Goal: Transaction & Acquisition: Complete application form

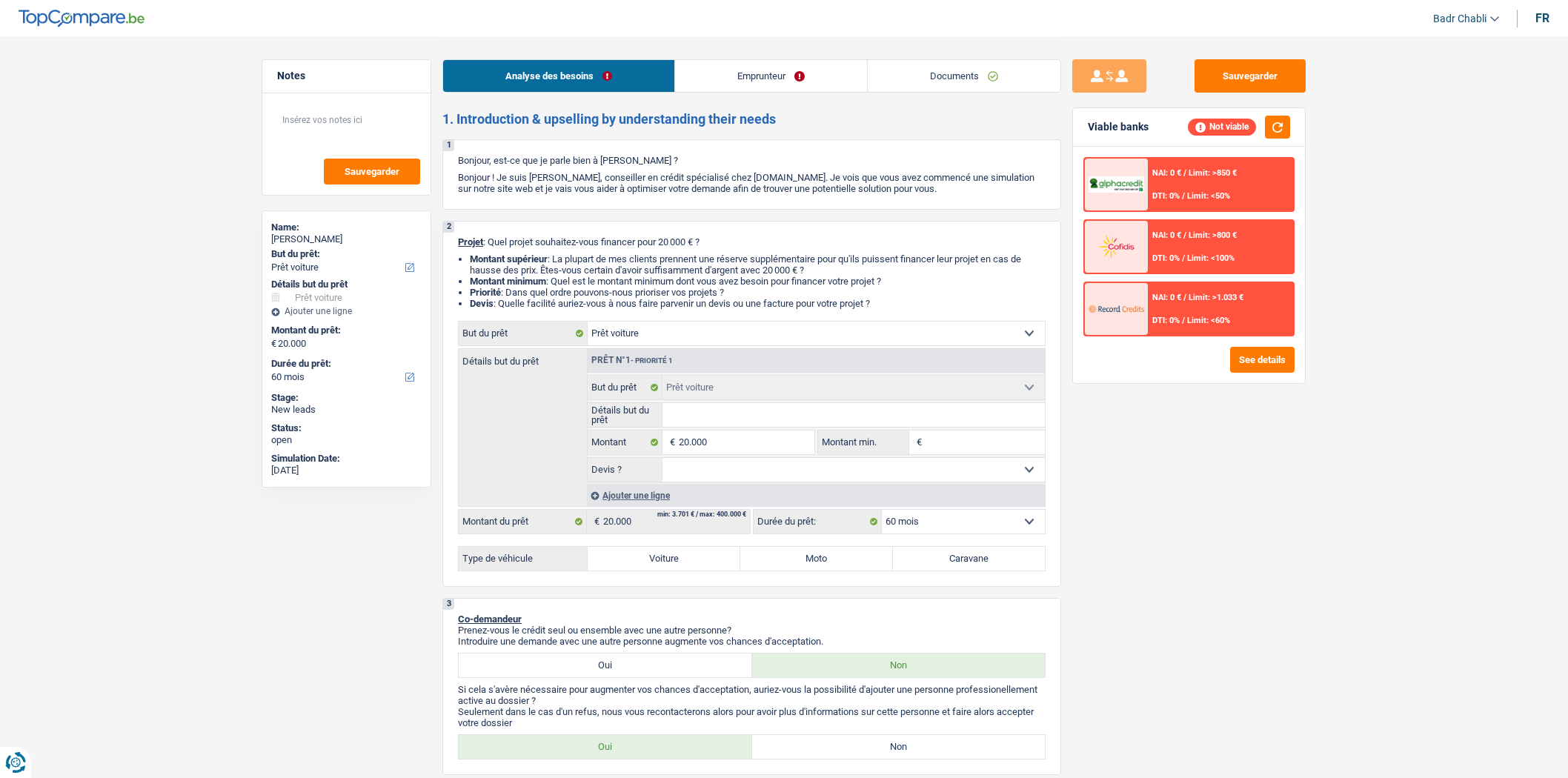
select select "car"
select select "60"
click at [913, 71] on link "Documents" at bounding box center [965, 76] width 193 height 32
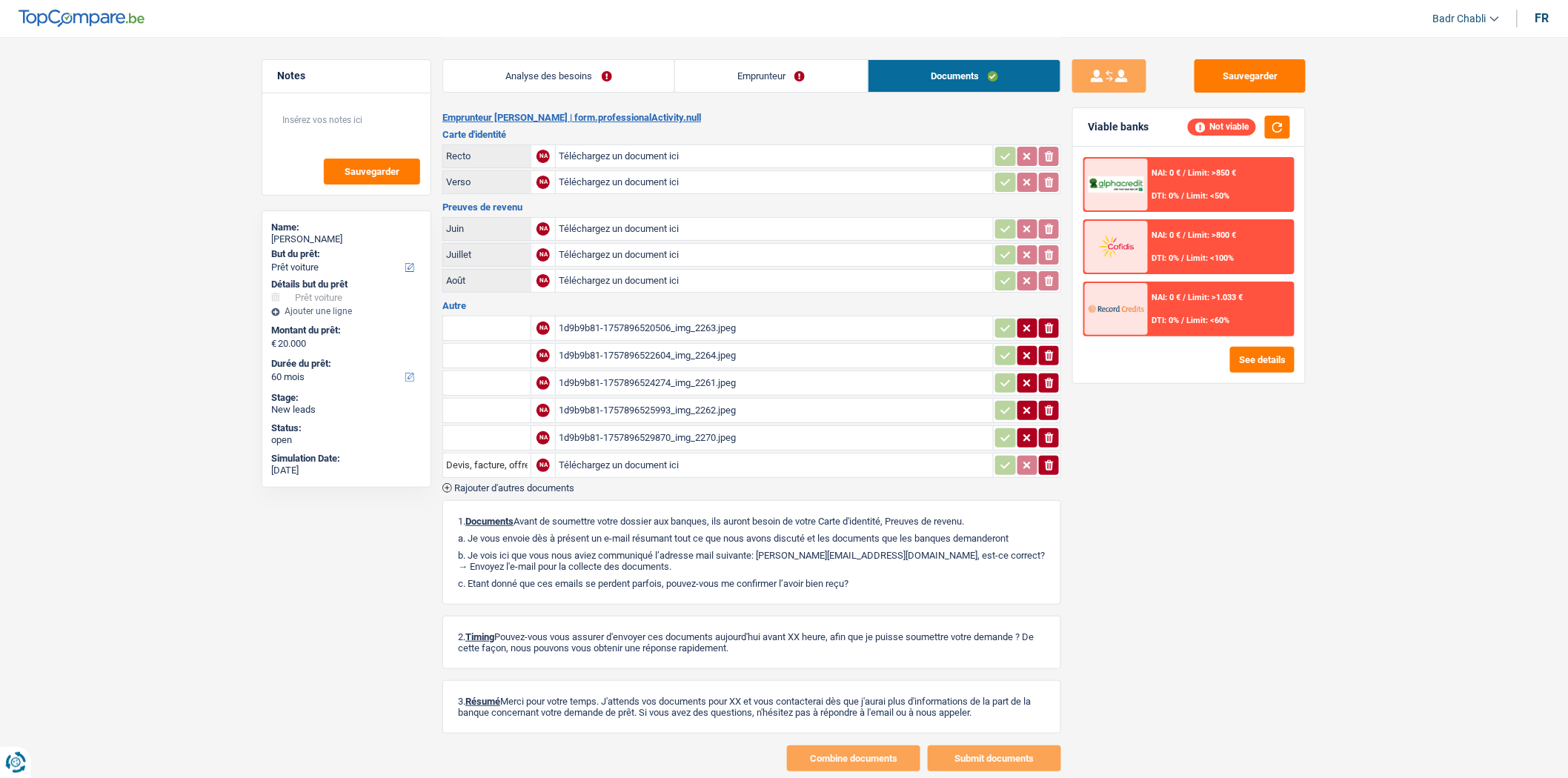
click at [661, 324] on div "1d9b9b81-1757896520506_img_2263.jpeg" at bounding box center [774, 329] width 431 height 23
click at [679, 435] on div "1d9b9b81-1757896529870_img_2270.jpeg" at bounding box center [774, 438] width 431 height 23
click at [530, 46] on div "Analyse des besoins Emprunteur Documents" at bounding box center [752, 68] width 619 height 63
click at [541, 68] on link "Analyse des besoins" at bounding box center [558, 76] width 231 height 32
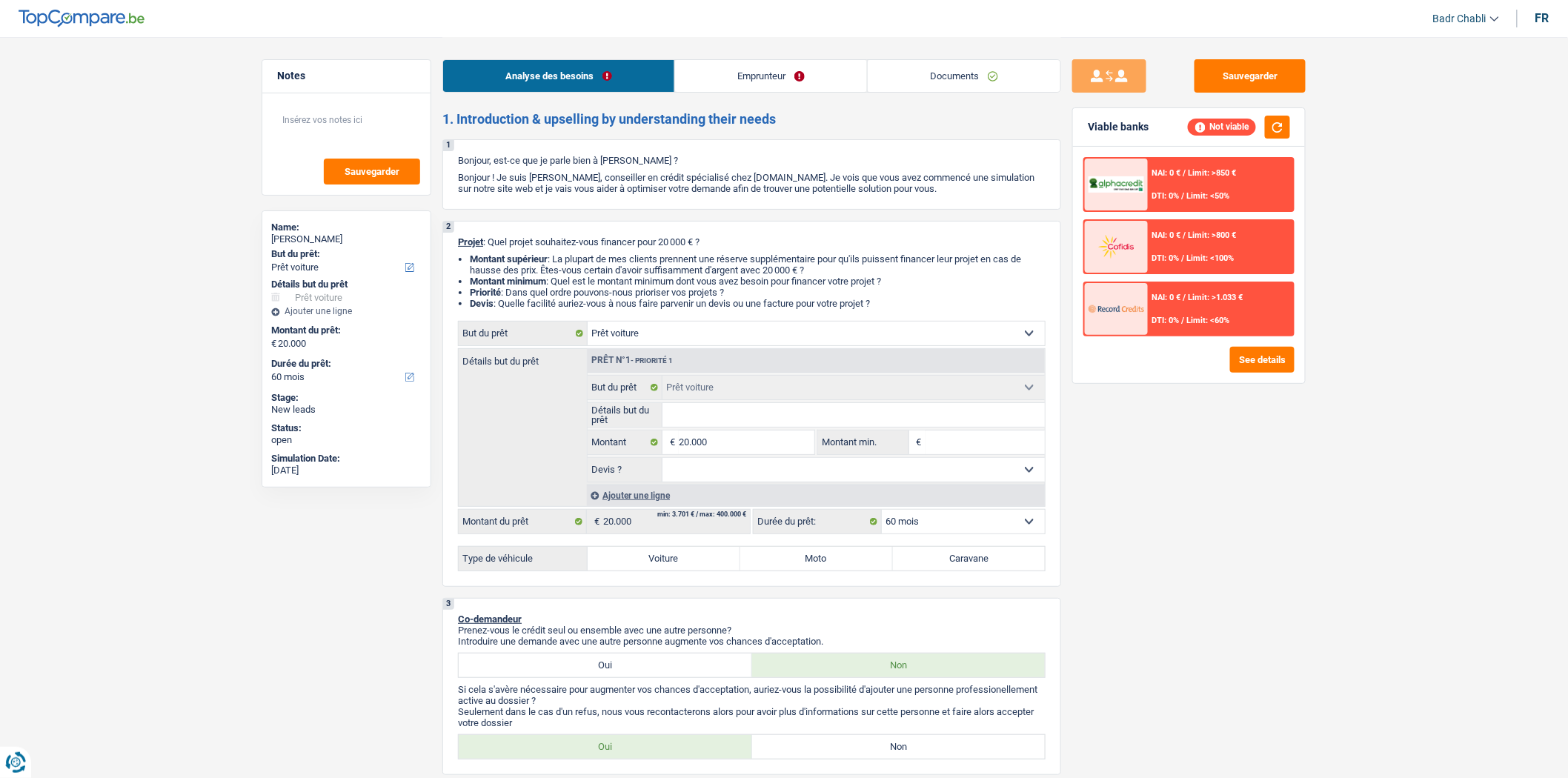
click at [695, 423] on input "Détails but du prêt" at bounding box center [854, 415] width 383 height 24
click at [721, 406] on input "Détails but du prêt" at bounding box center [854, 415] width 383 height 24
type input "A"
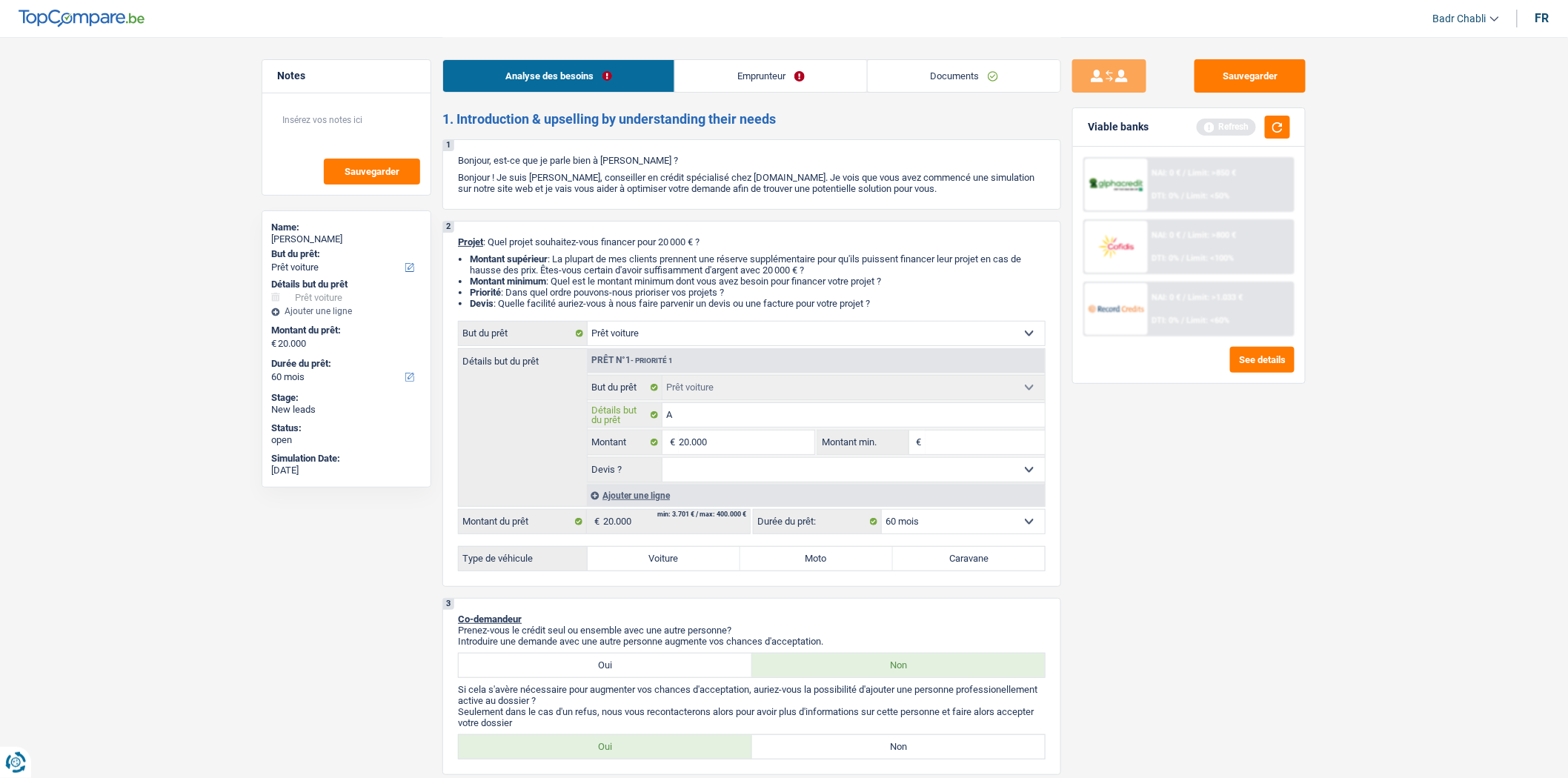
type input "Al"
type input "Alp"
type input "Alph"
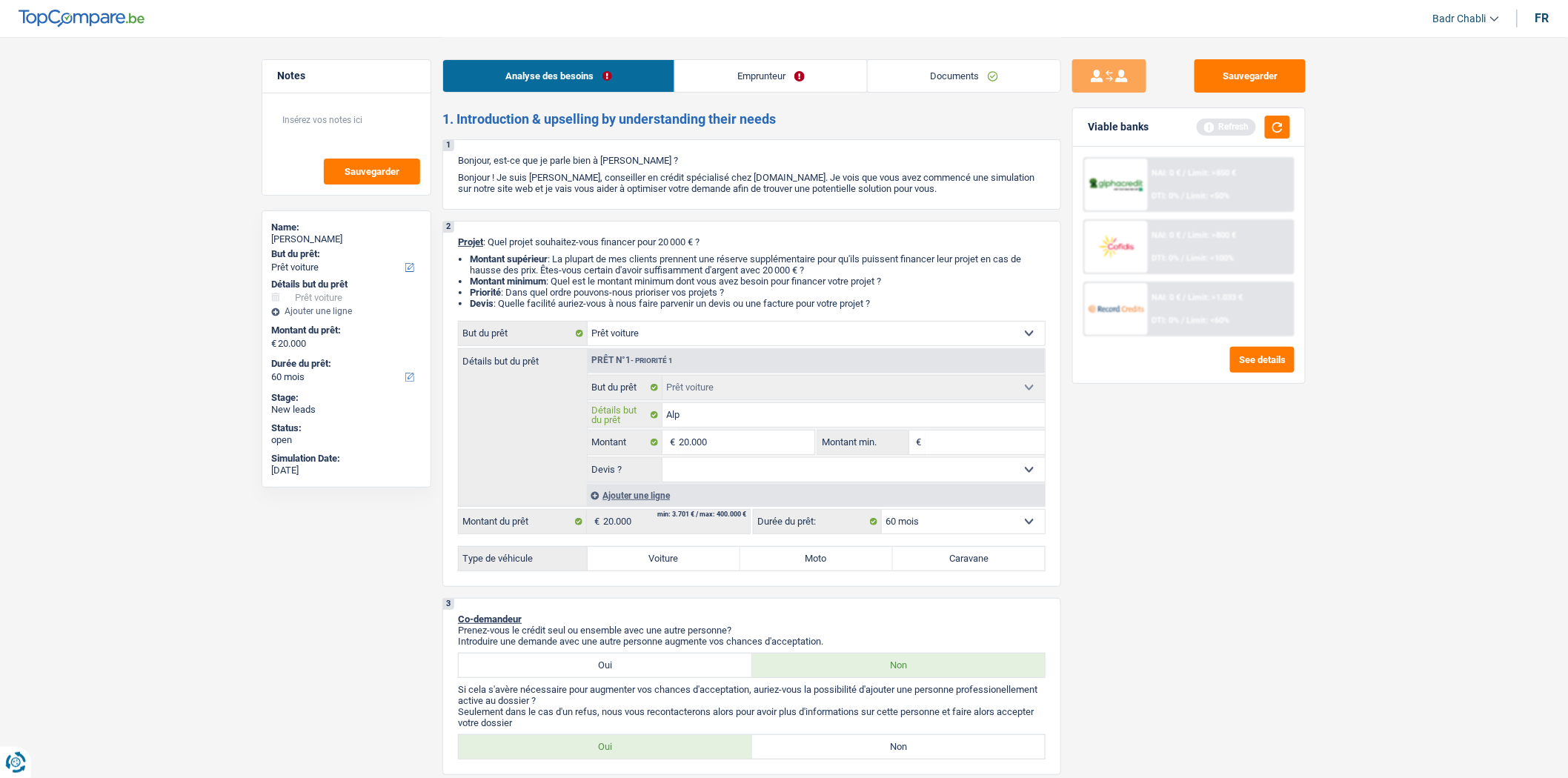
type input "Alph"
type input "Alpha"
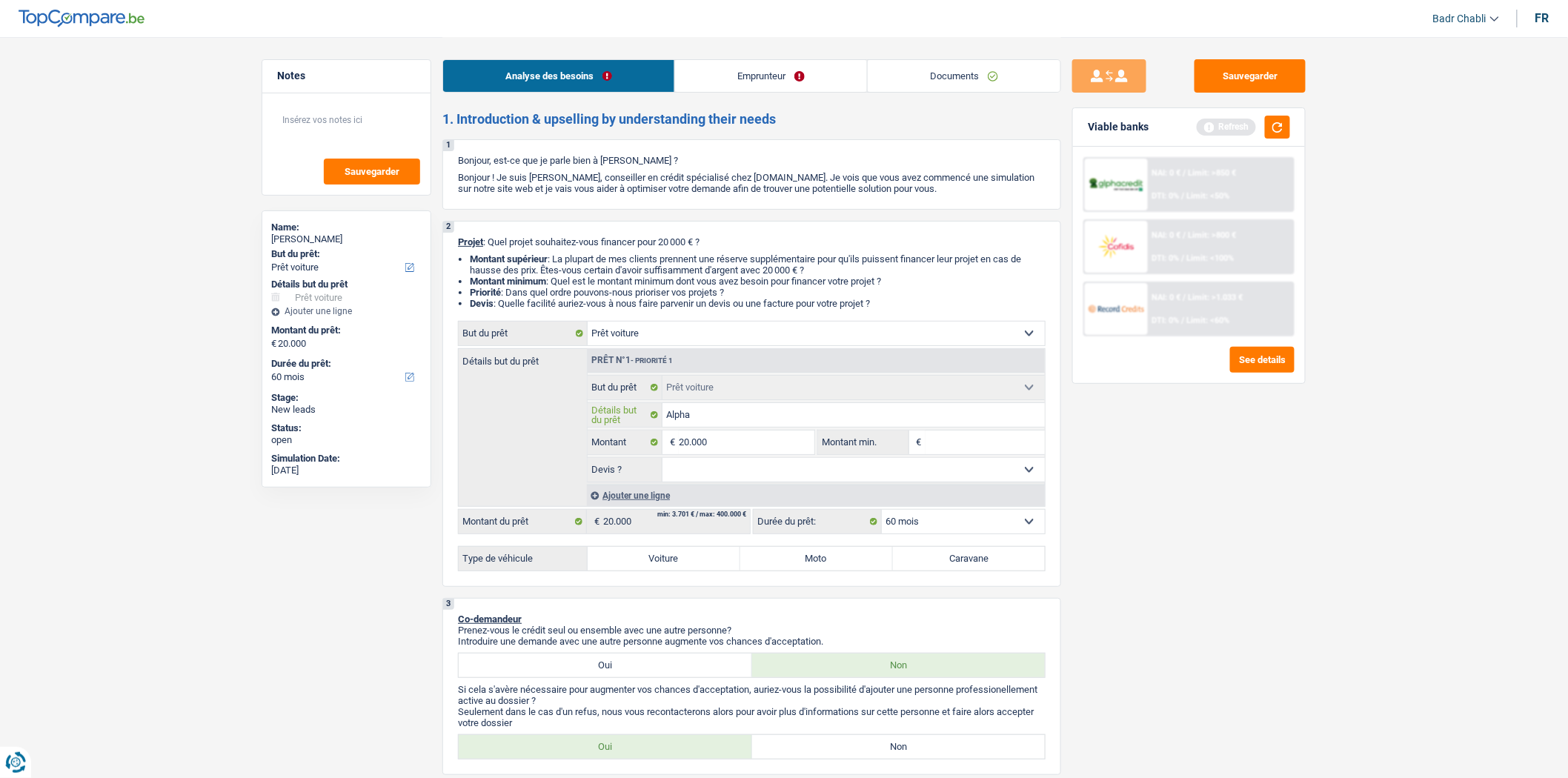
type input "Alpha R"
type input "Alpha Ro"
type input "Alpha R"
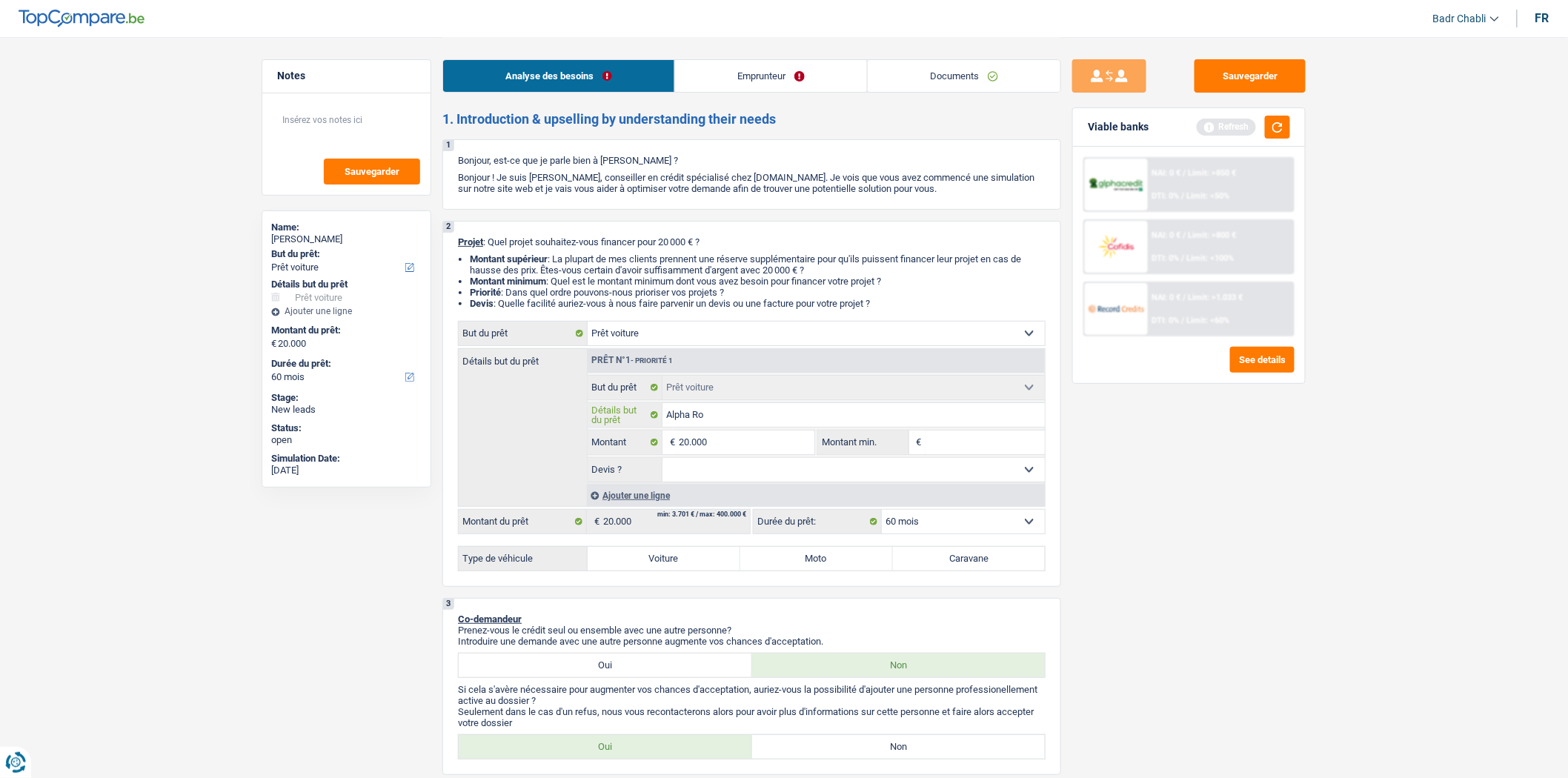
type input "Alpha R"
type input "Alpha"
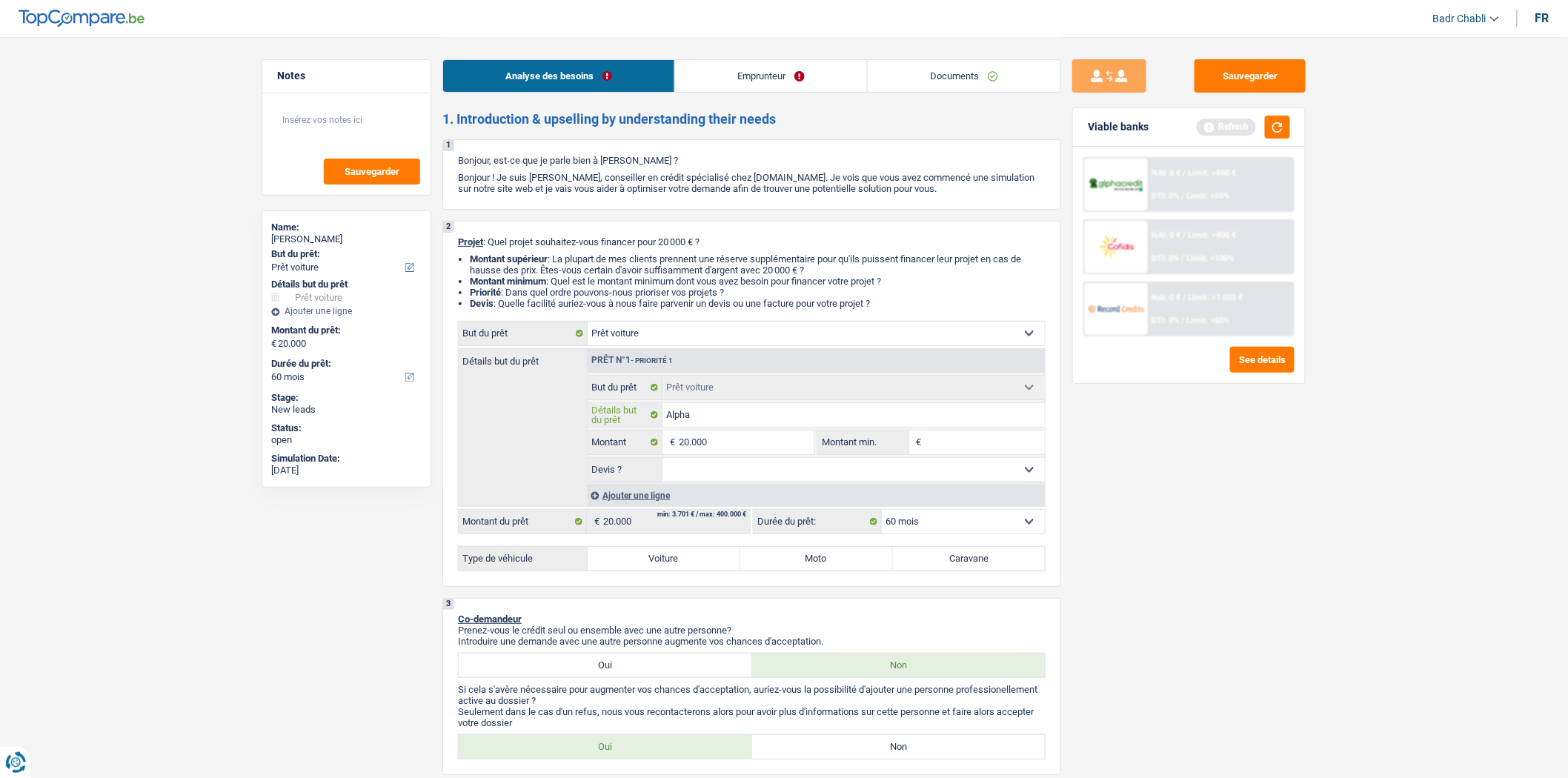
type input "Alph"
type input "Alp"
type input "Al"
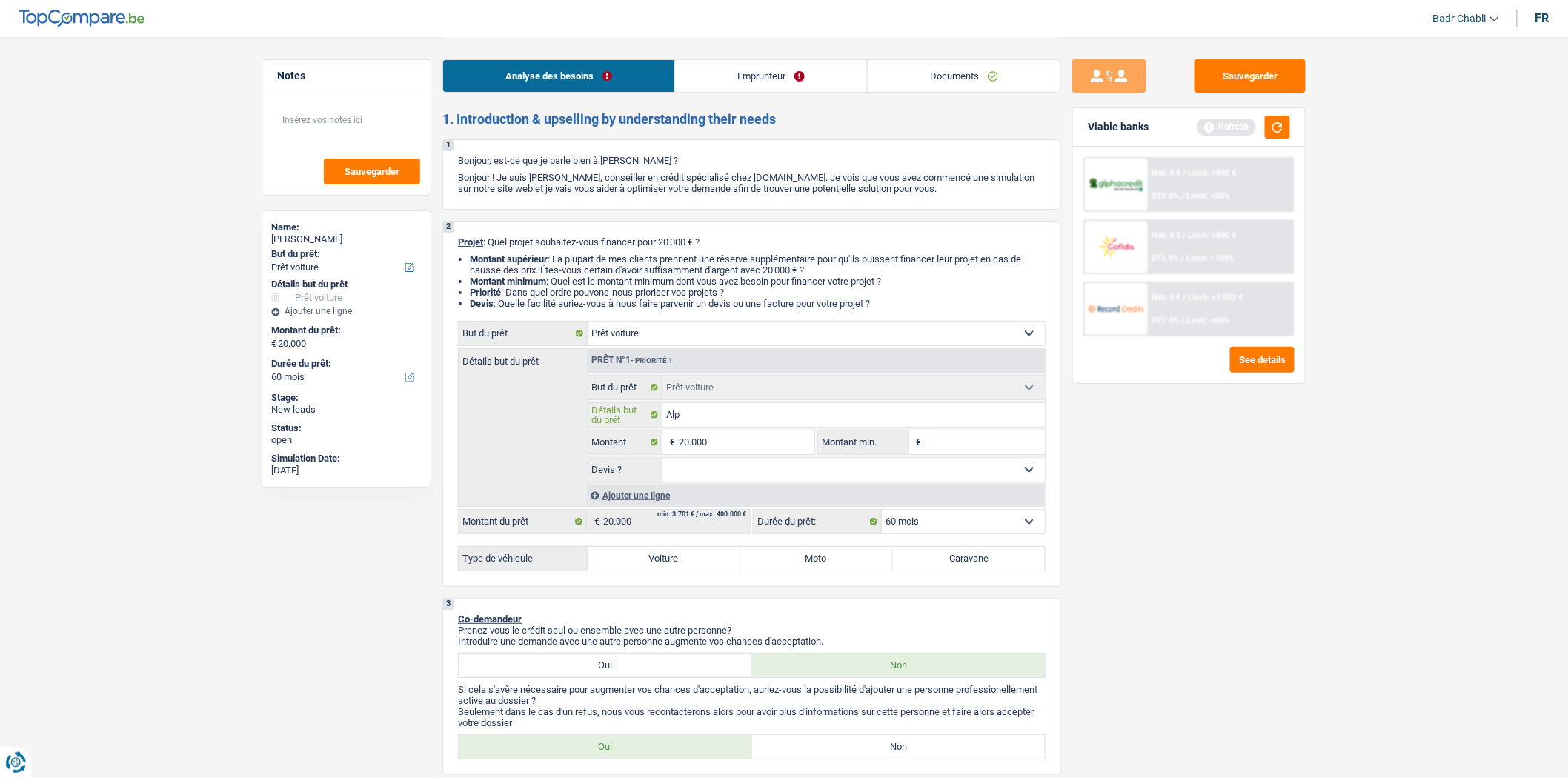
type input "Al"
type input "Alf"
type input "Alfa"
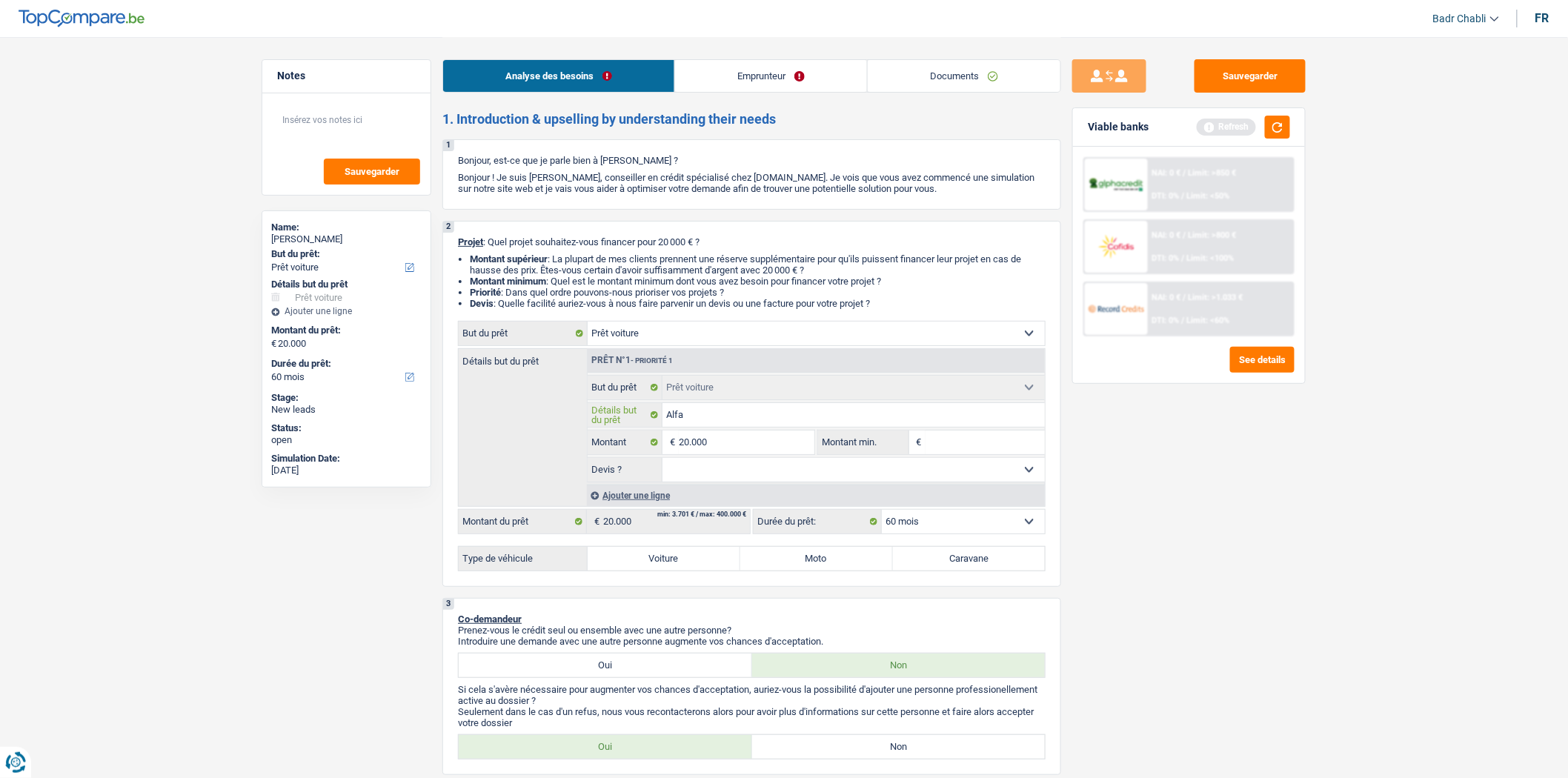
type input "Alfa"
type input "Alfa R"
type input "Alfa Ro"
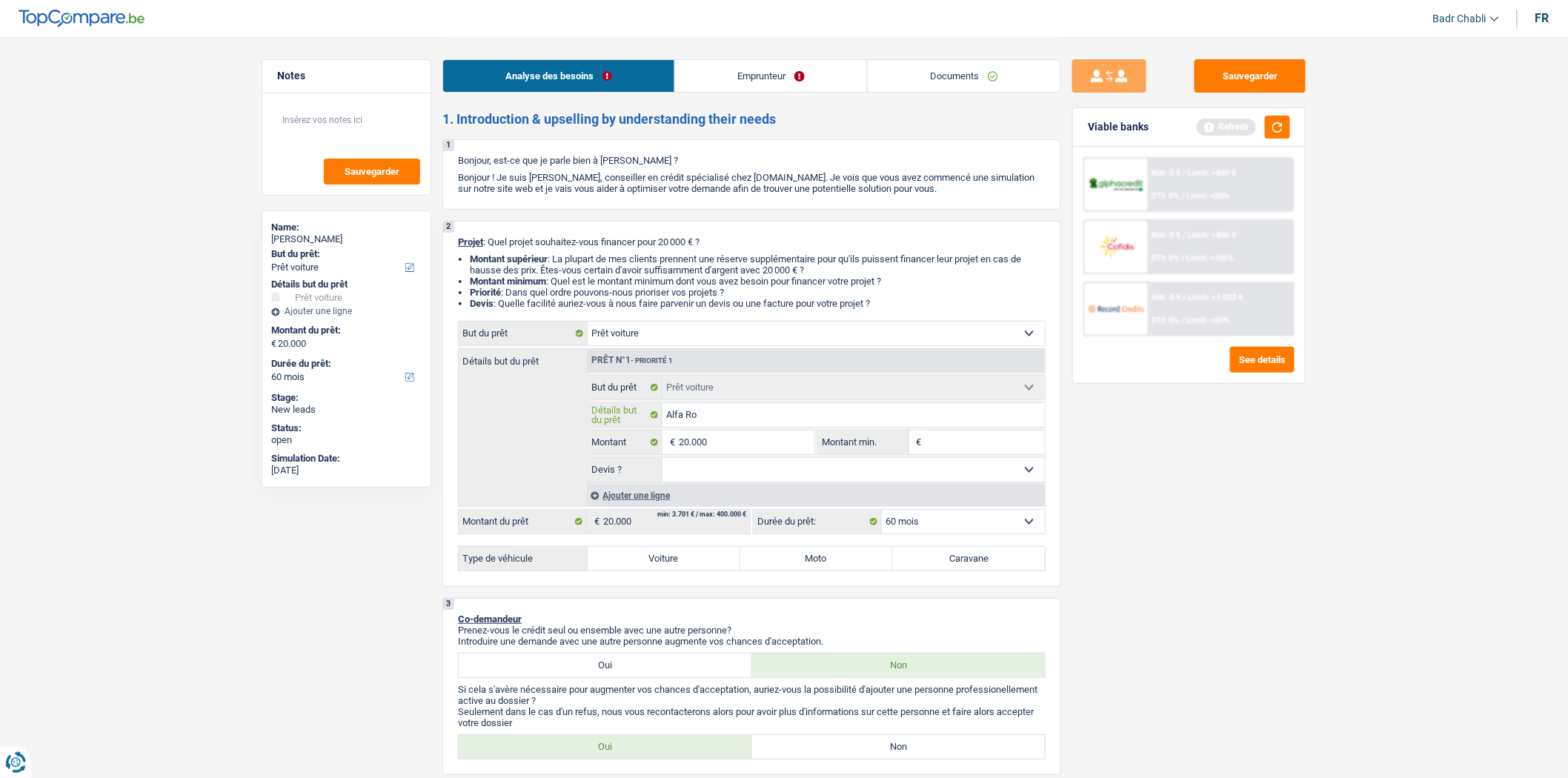
type input "Alfa Ro"
type input "Alfa Rom"
type input "Alfa Rome"
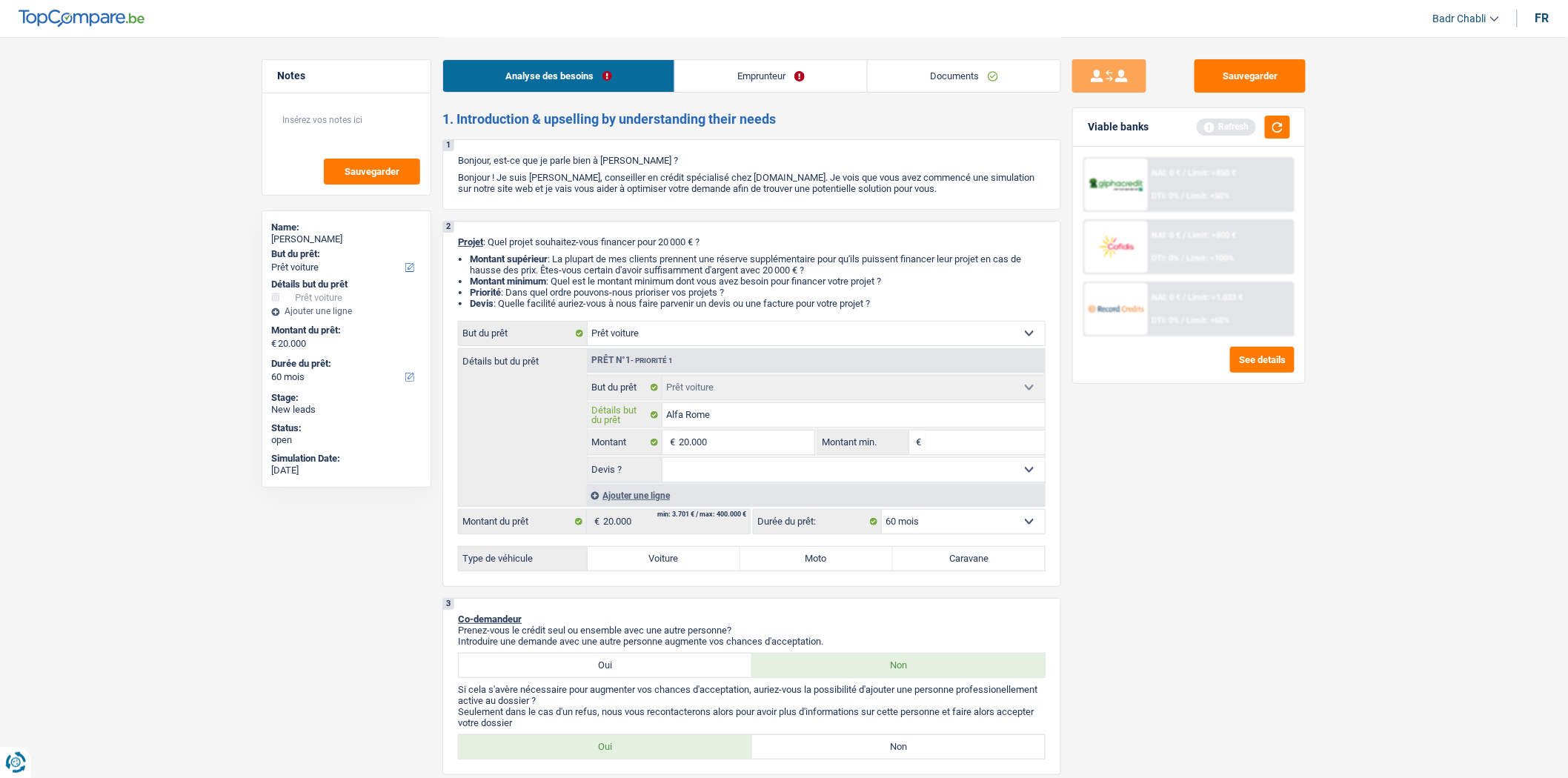
type input "Alfa Romeo"
type input "Alfa Romeo S"
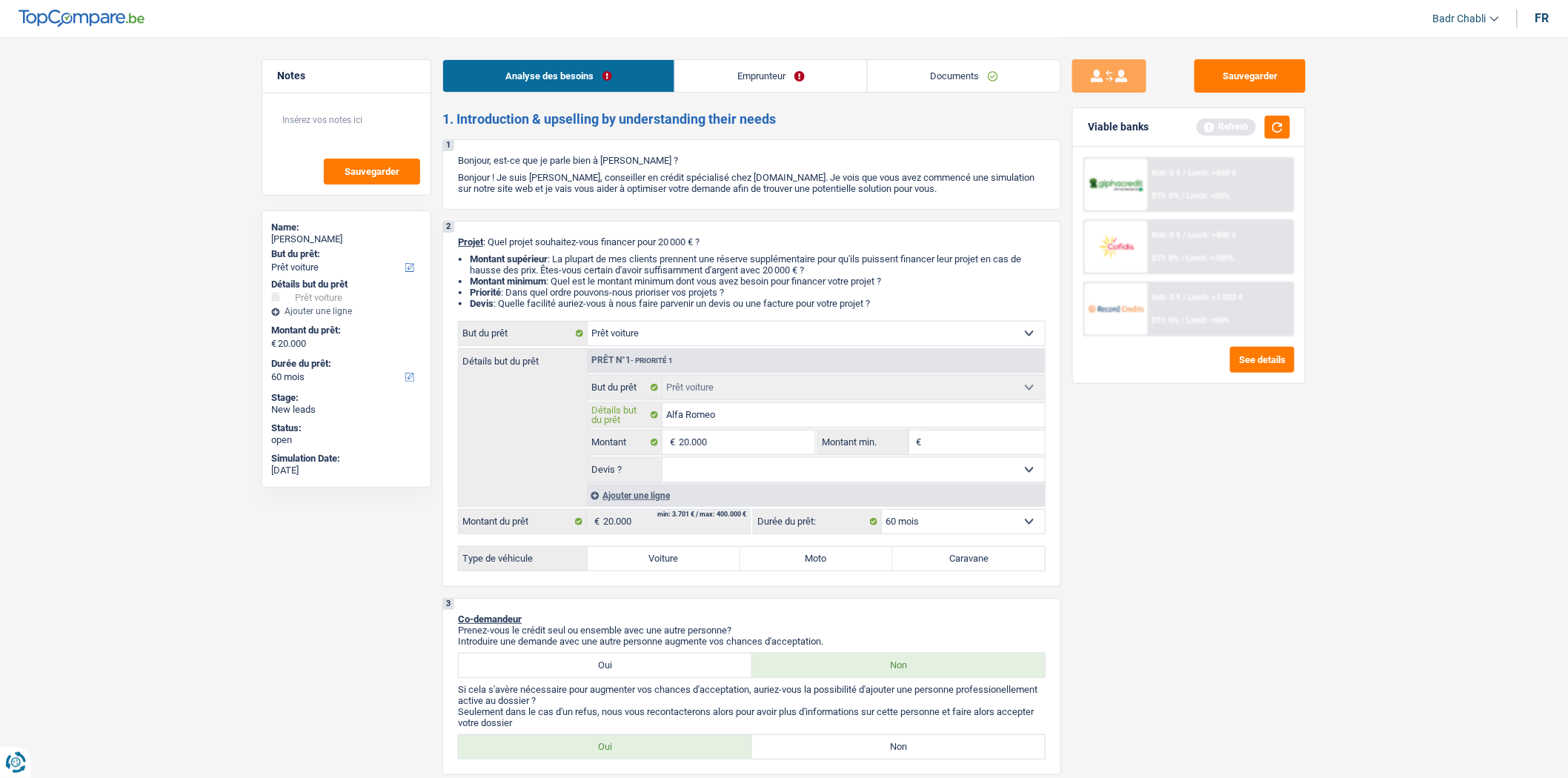
type input "Alfa Romeo S"
type input "Alfa Romeo St"
type input "Alfa Romeo Ste"
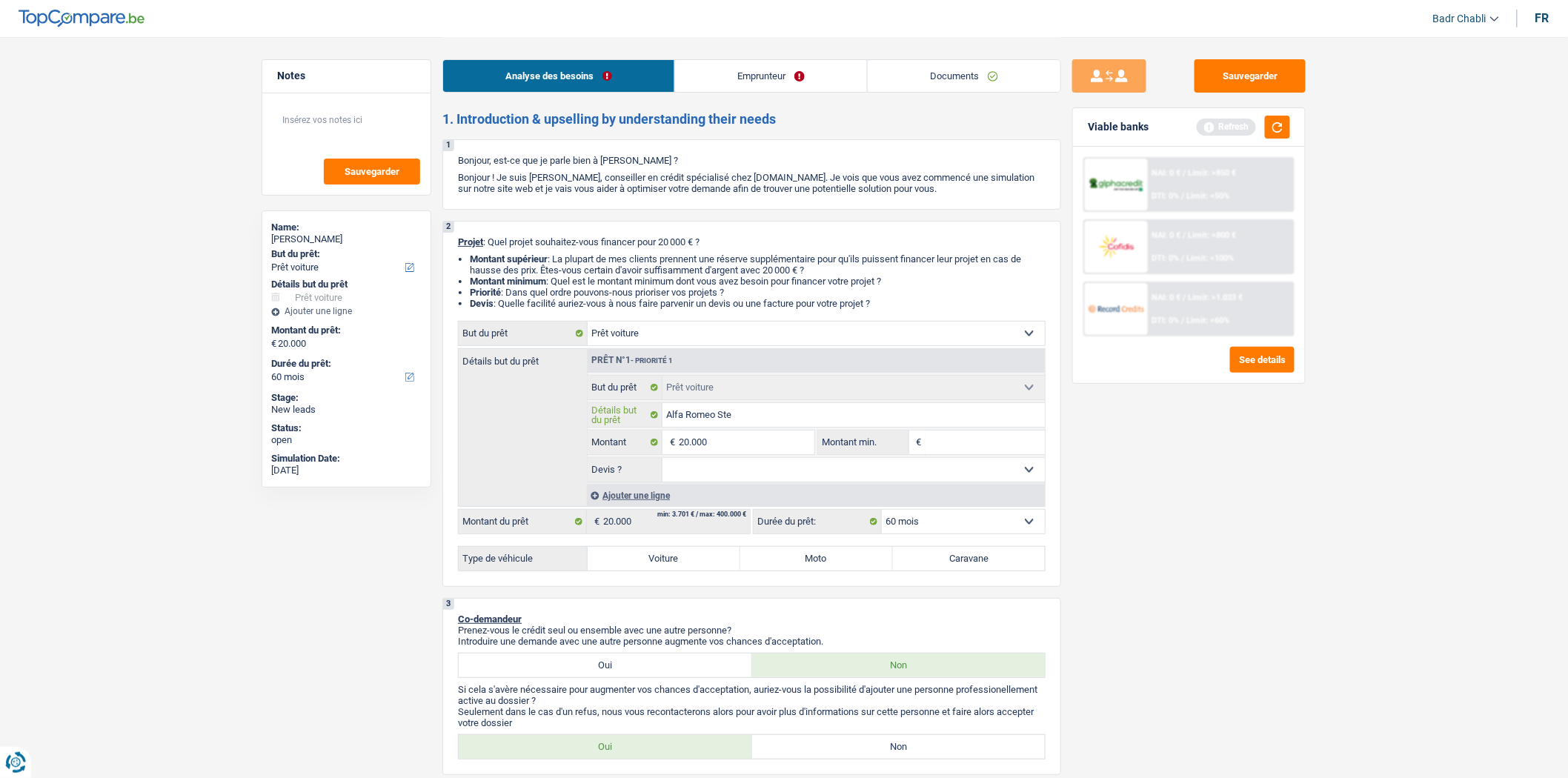
type input "Alfa Romeo Stel"
type input "Alfa Romeo Stelv"
type input "Alfa Romeo Stelvi"
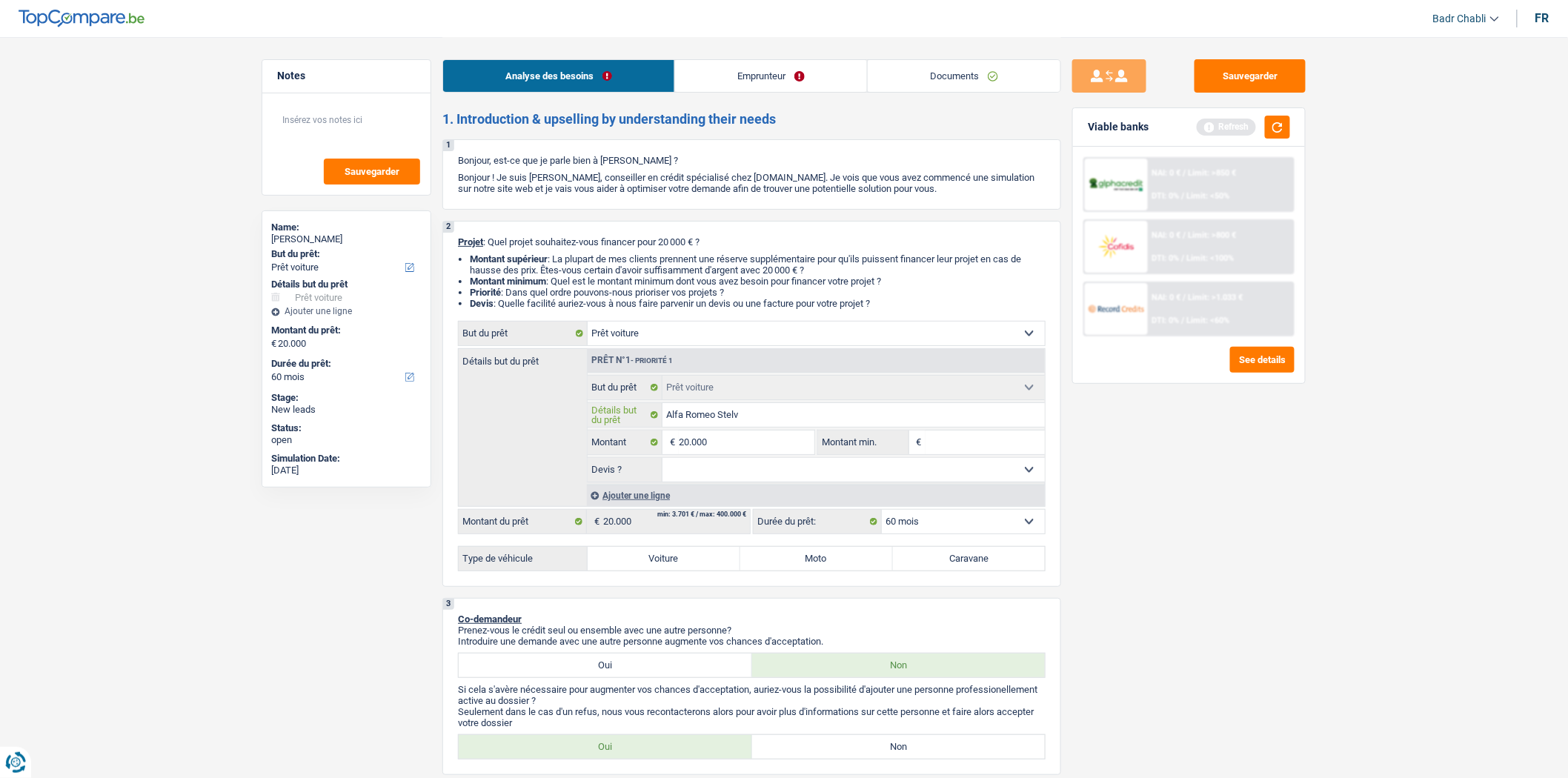
type input "Alfa Romeo Stelvi"
type input "Alfa Romeo Stelvio"
click at [723, 465] on select "Oui Non Non répondu Sélectionner une option" at bounding box center [854, 470] width 383 height 24
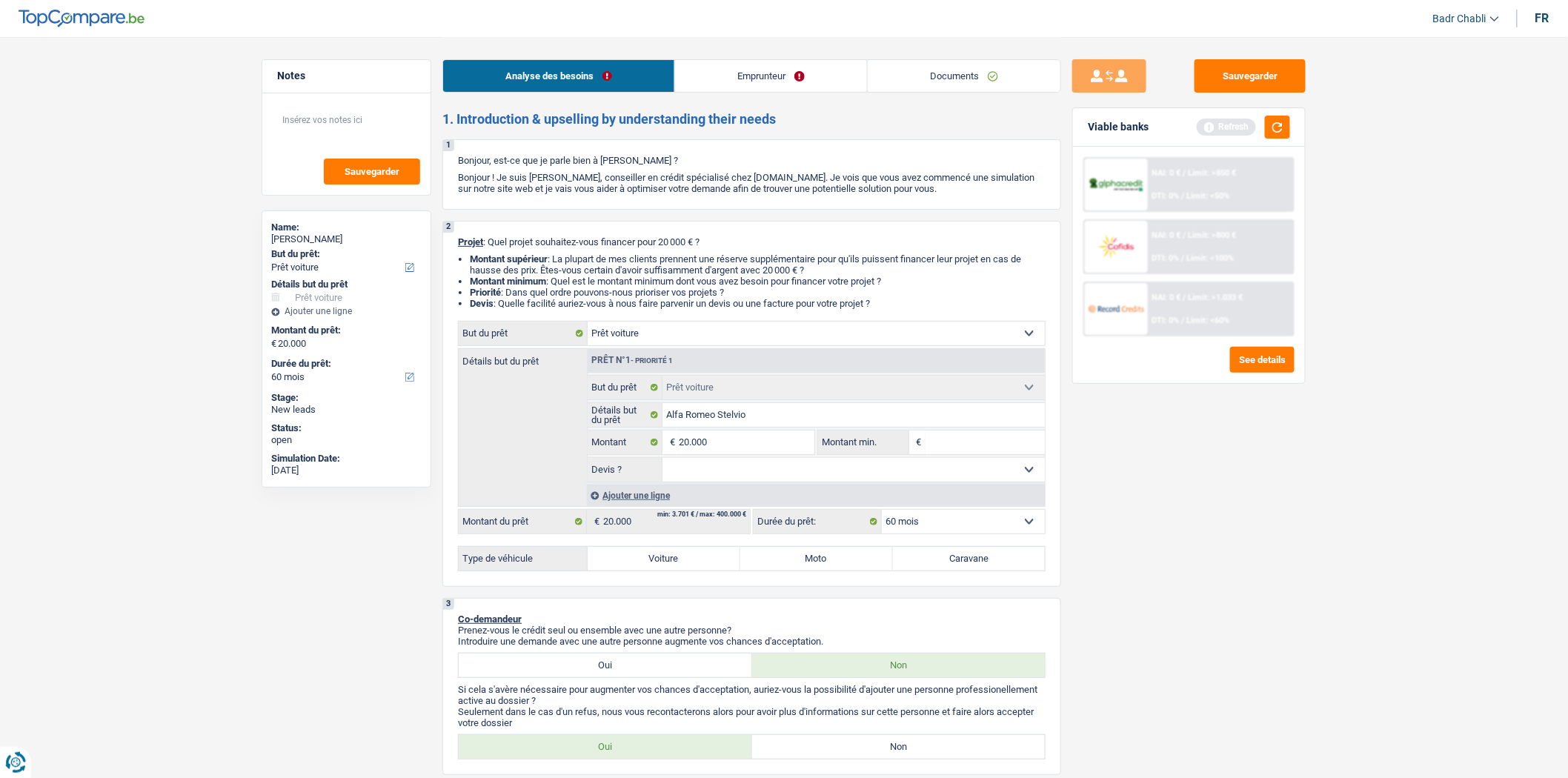
select select "yes"
click at [663, 462] on select "Oui Non Non répondu Sélectionner une option" at bounding box center [854, 470] width 383 height 24
select select "yes"
click at [666, 562] on label "Voiture" at bounding box center [664, 559] width 153 height 24
click at [666, 562] on input "Voiture" at bounding box center [664, 559] width 153 height 24
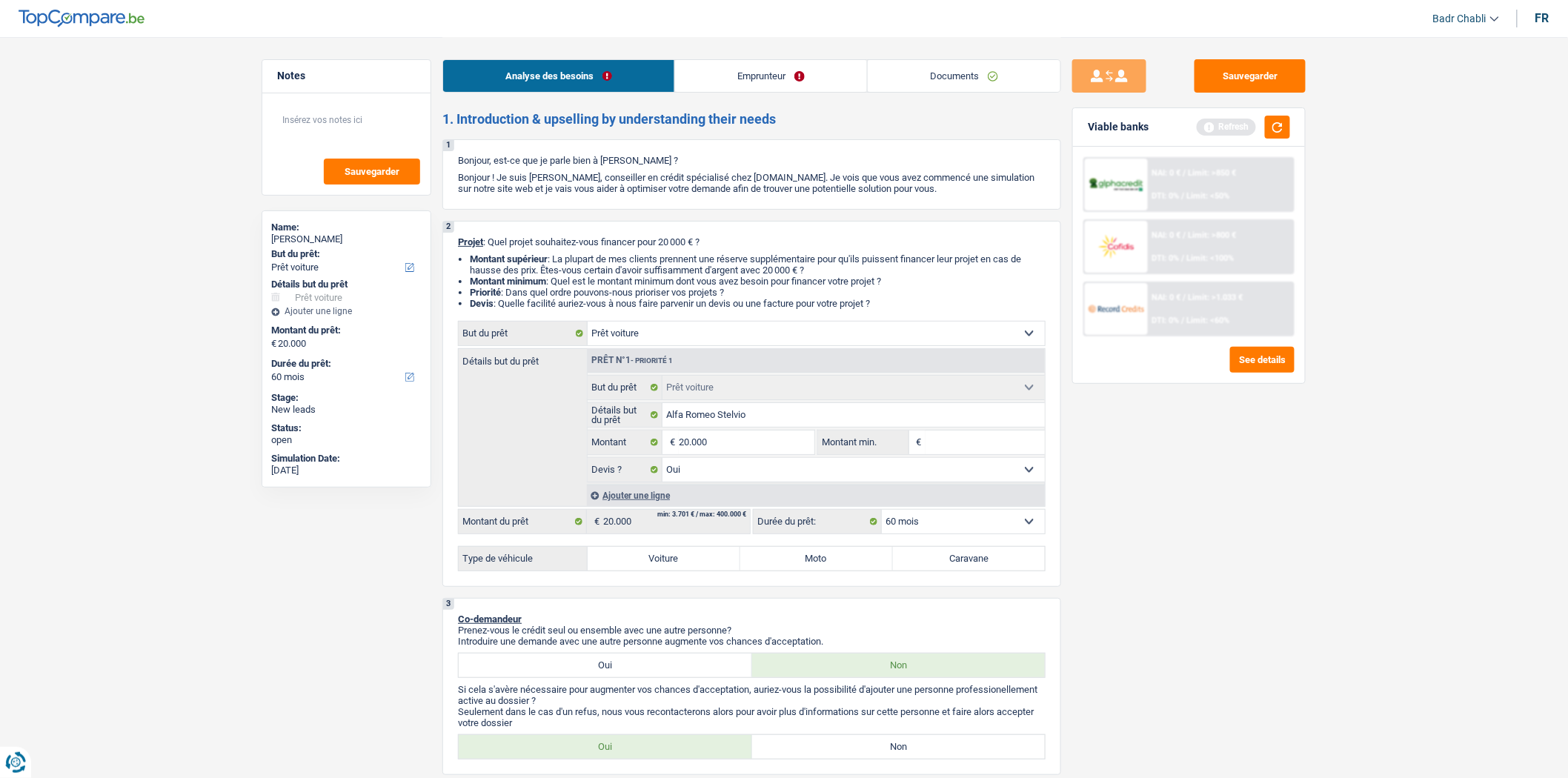
radio input "true"
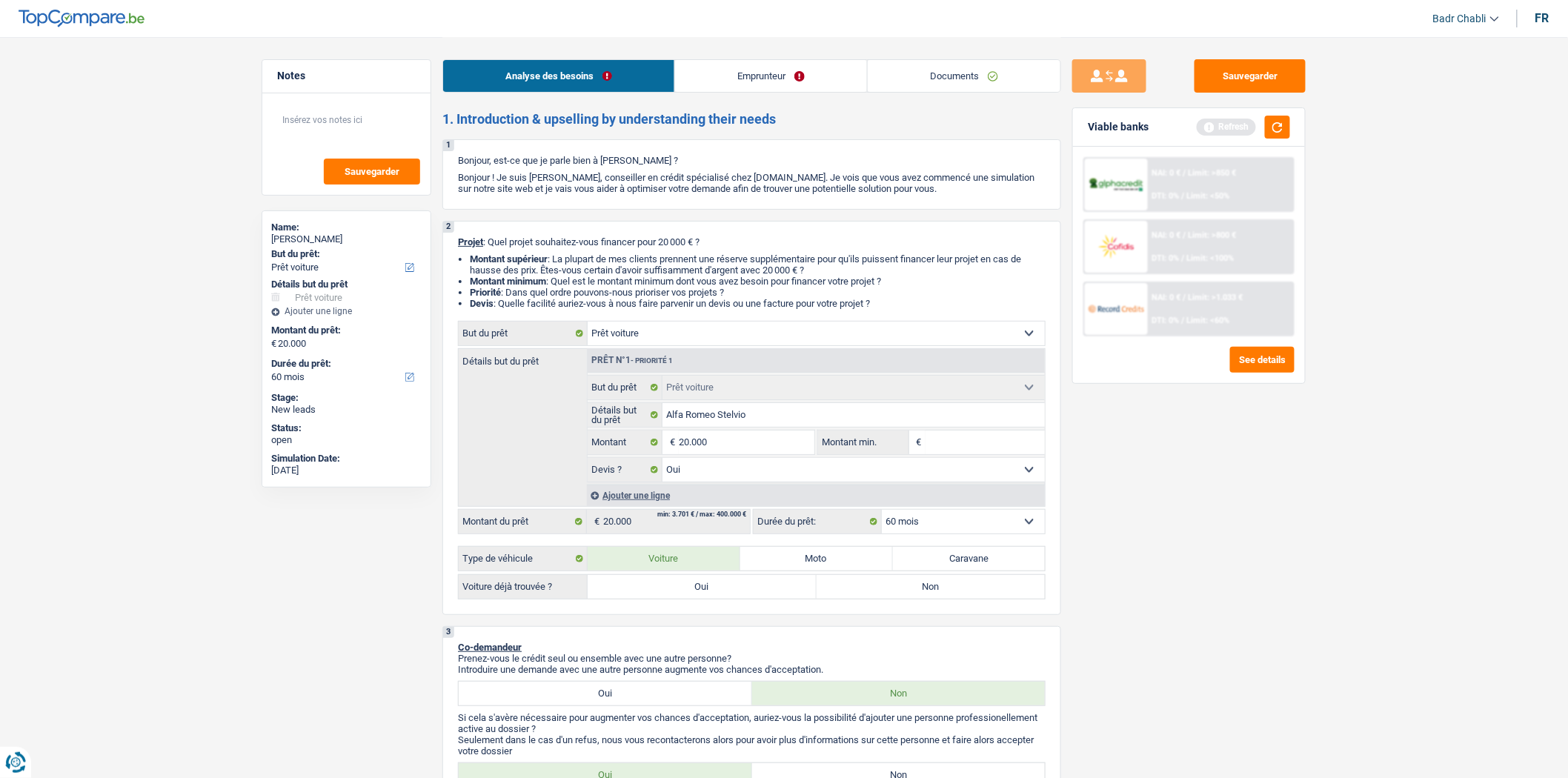
click at [664, 594] on label "Oui" at bounding box center [702, 587] width 229 height 24
click at [664, 594] on input "Oui" at bounding box center [702, 587] width 229 height 24
radio input "true"
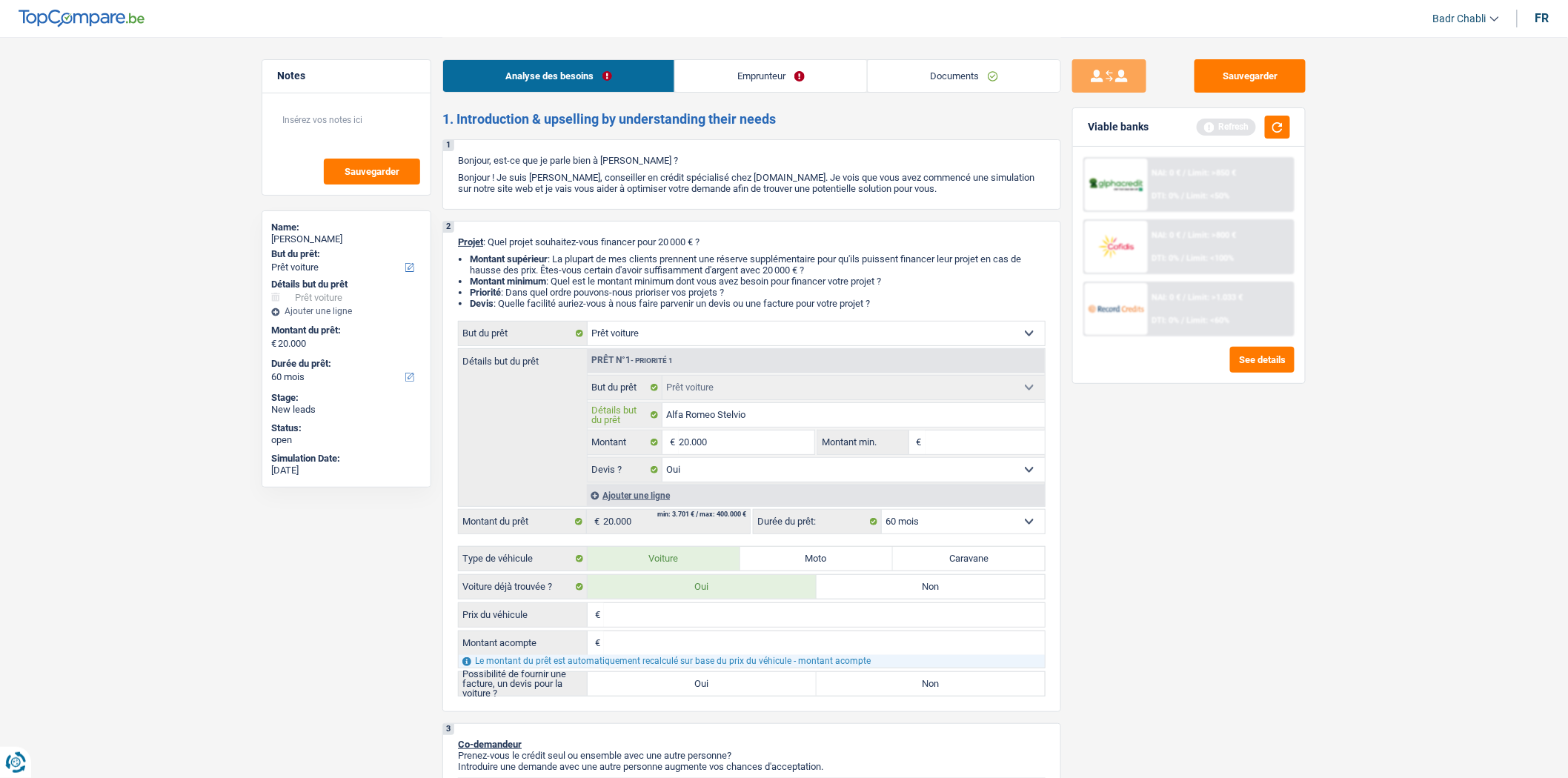
click at [787, 417] on input "Alfa Romeo Stelvio" at bounding box center [854, 415] width 383 height 24
type input "Alfa Romeo Stelvio"
type input "Alfa Romeo Stelvio 2"
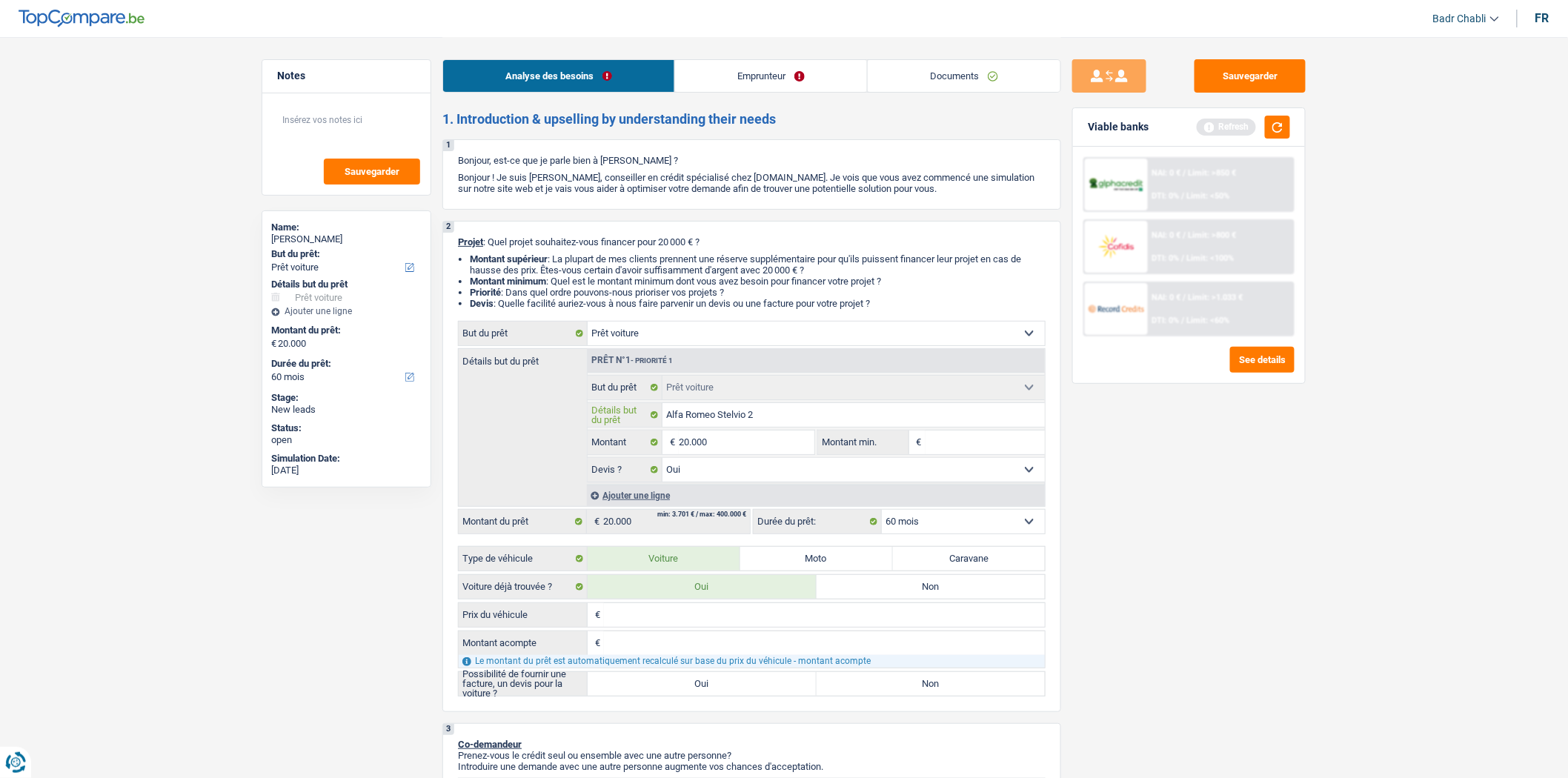
type input "Alfa Romeo Stelvio 20"
type input "Alfa Romeo Stelvio 201"
type input "Alfa Romeo Stelvio 2018"
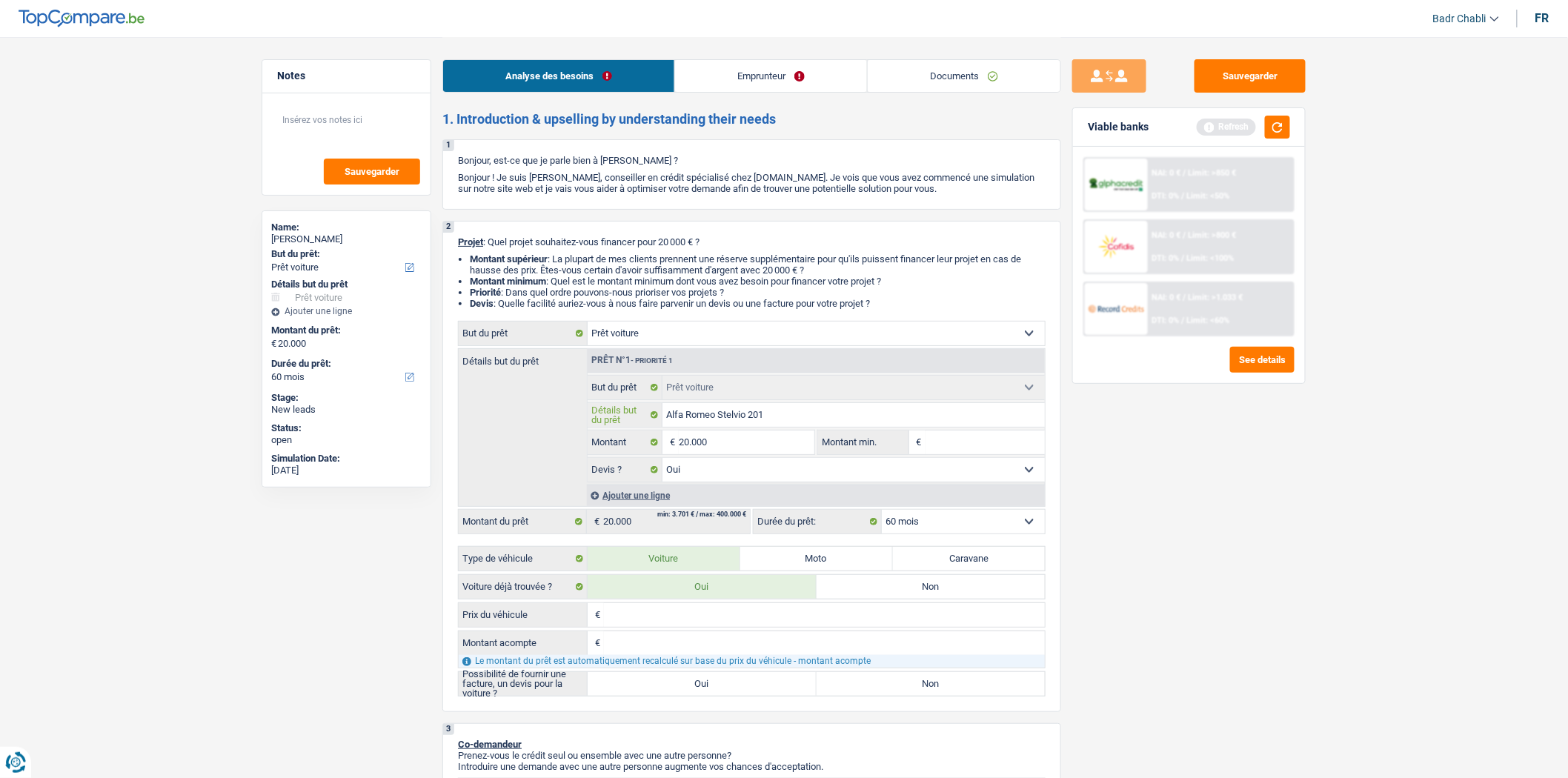
type input "Alfa Romeo Stelvio 2018"
click at [641, 620] on input "Prix du véhicule" at bounding box center [825, 615] width 441 height 24
type input "2"
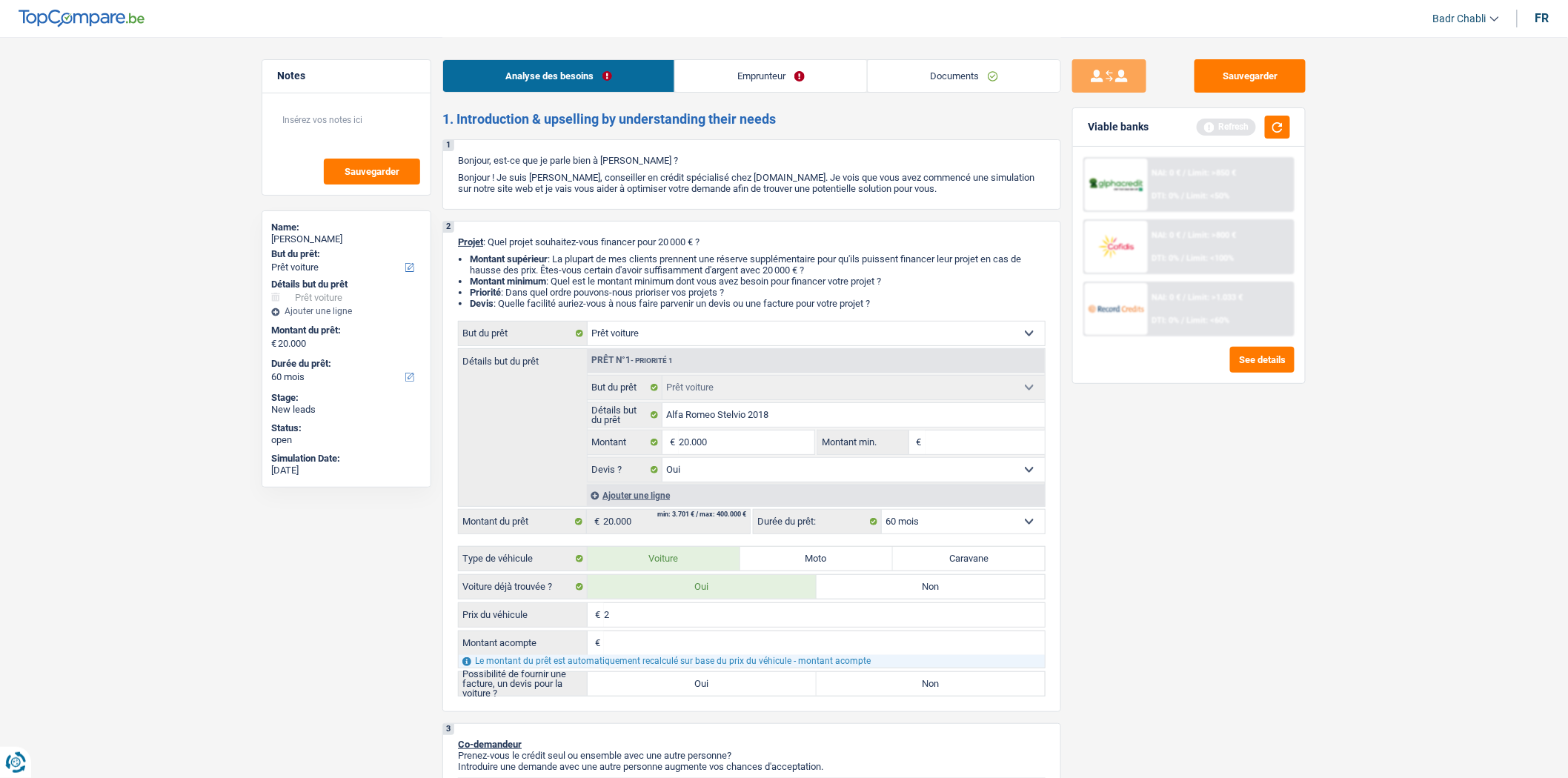
type input "20"
type input "204"
type input "2.040"
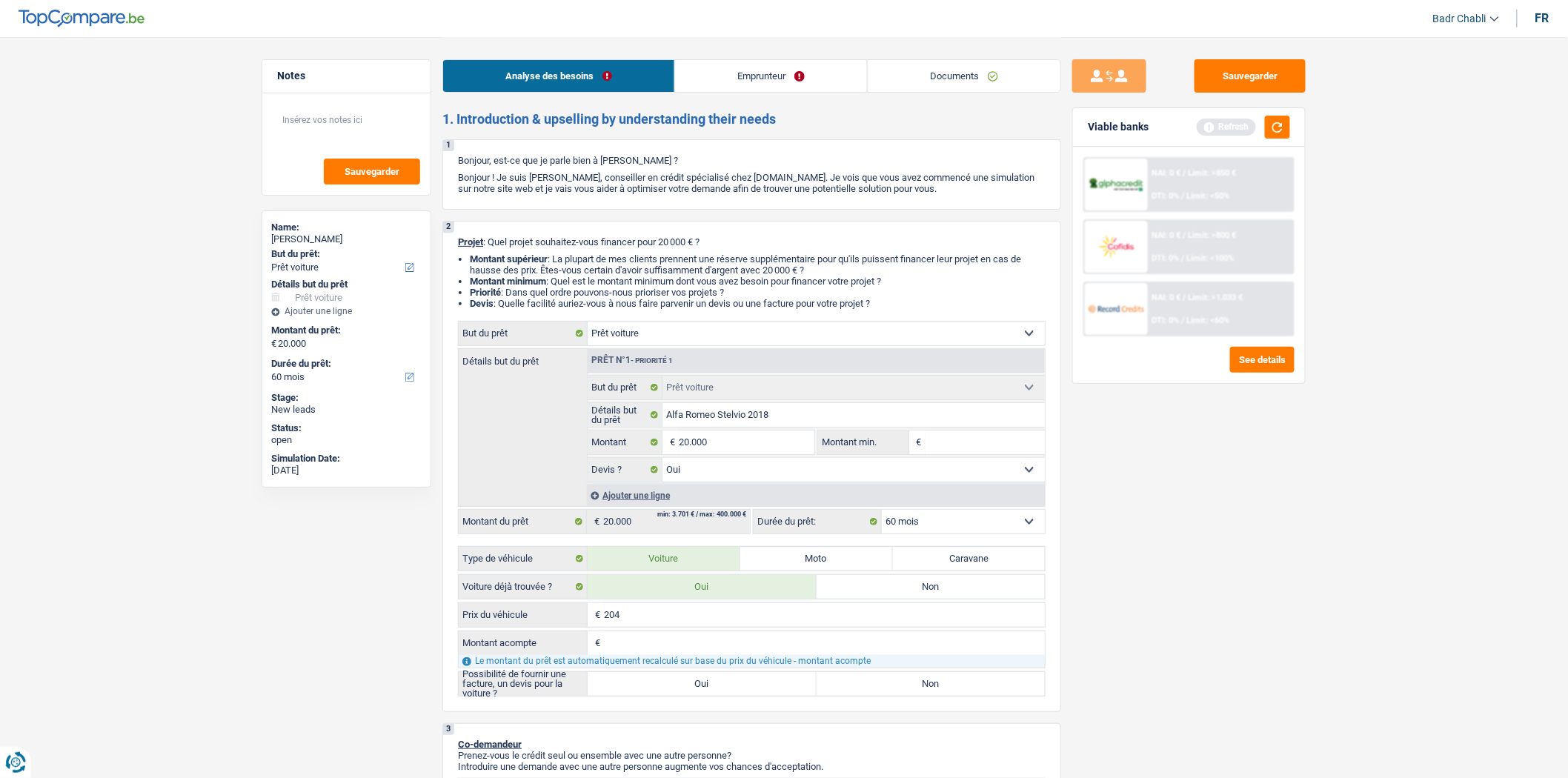
type input "2.040"
type input "20.400"
type input "4"
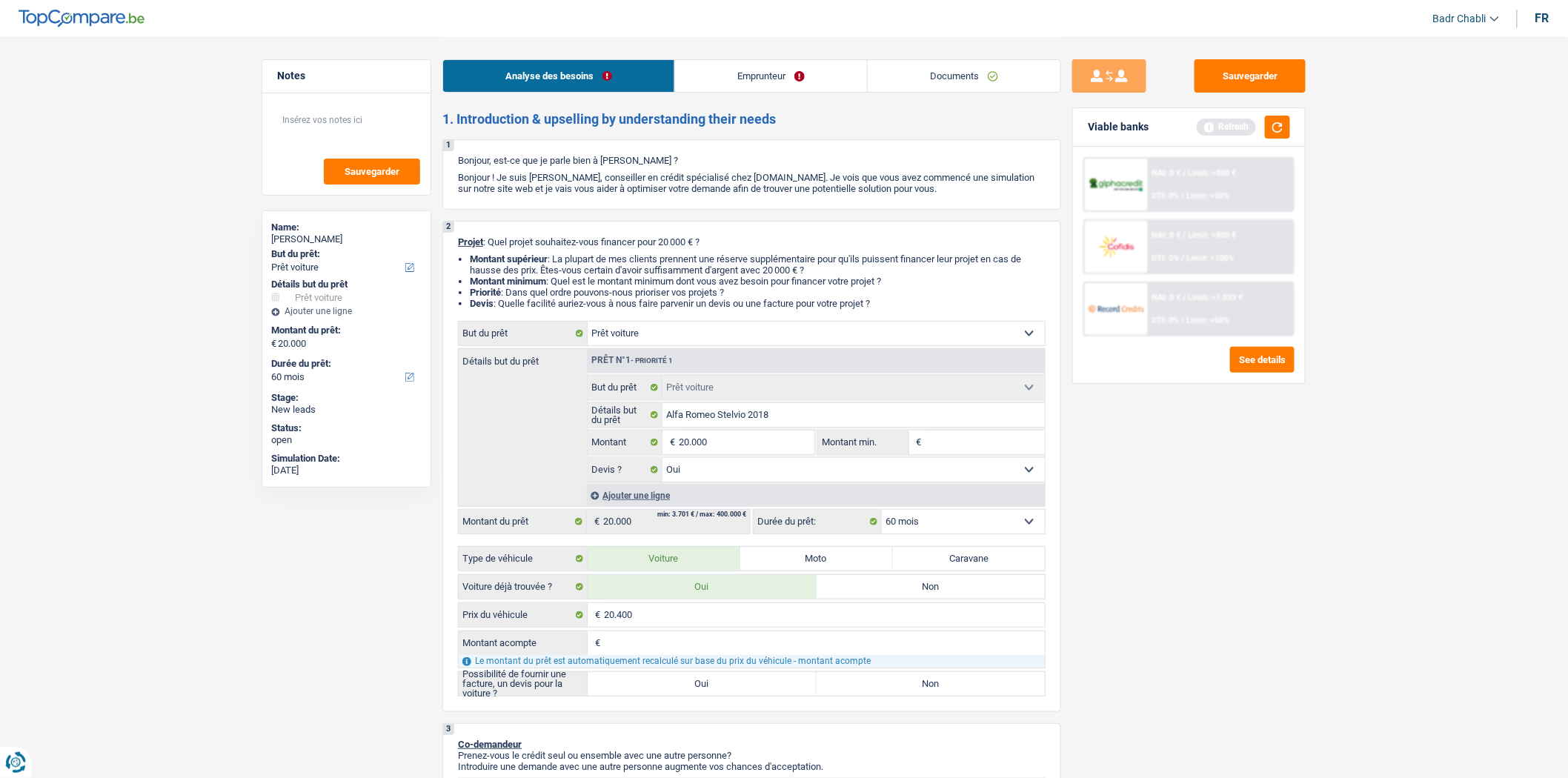
type input "4"
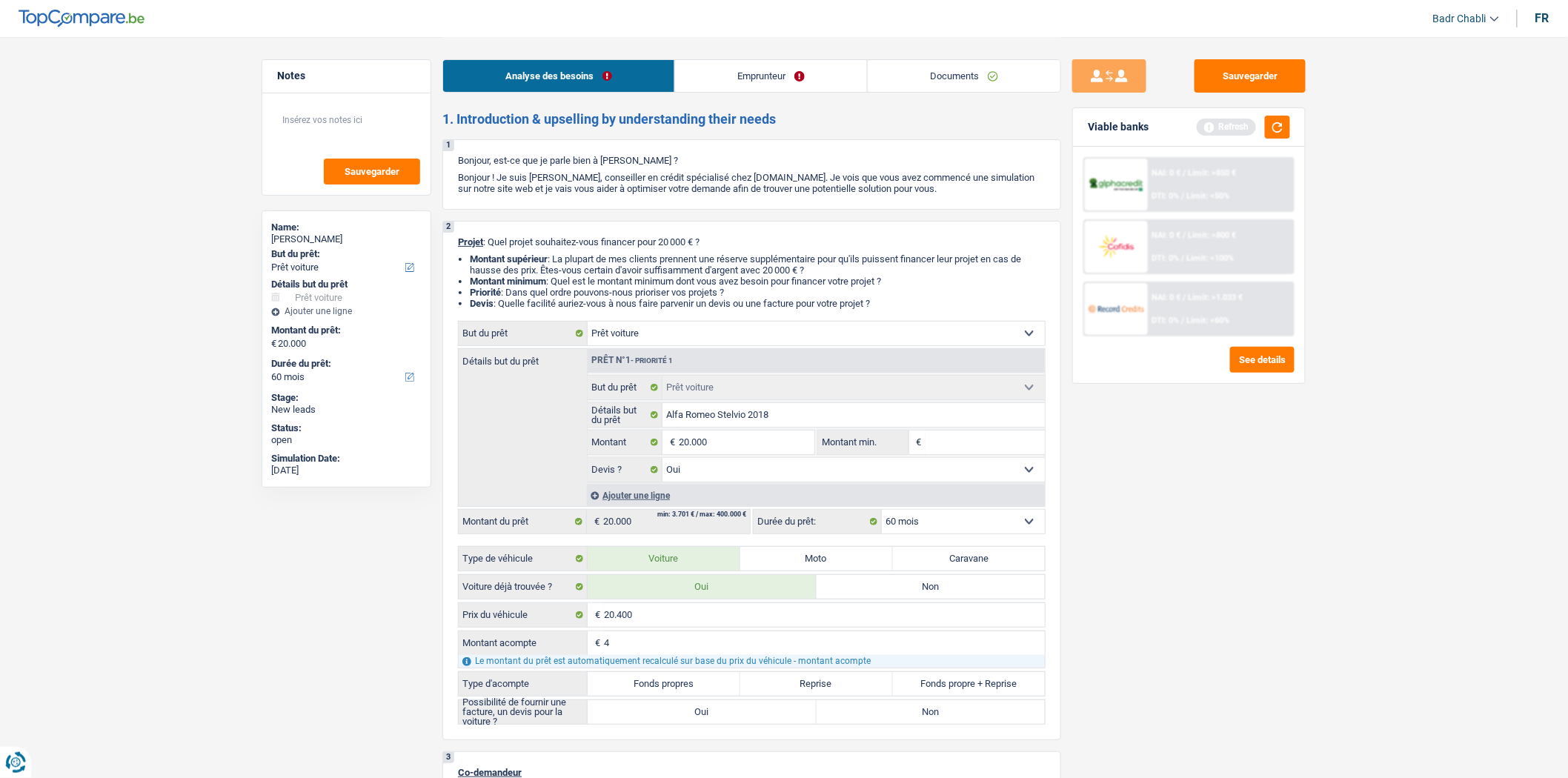
type input "40"
type input "400"
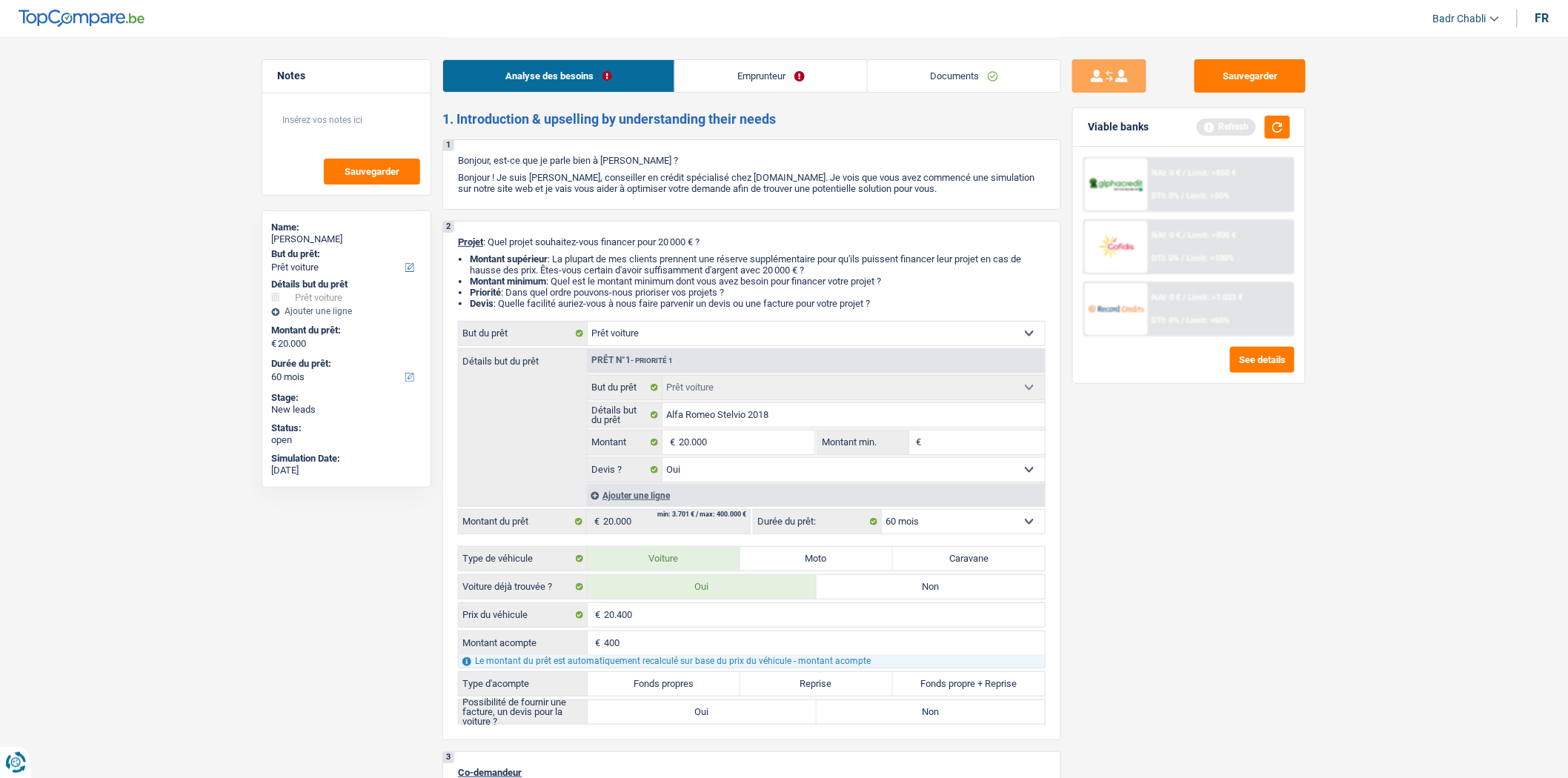
click at [682, 686] on label "Fonds propres" at bounding box center [664, 684] width 153 height 24
click at [682, 686] on input "Fonds propres" at bounding box center [664, 684] width 153 height 24
radio input "true"
click at [699, 717] on label "Oui" at bounding box center [702, 713] width 229 height 24
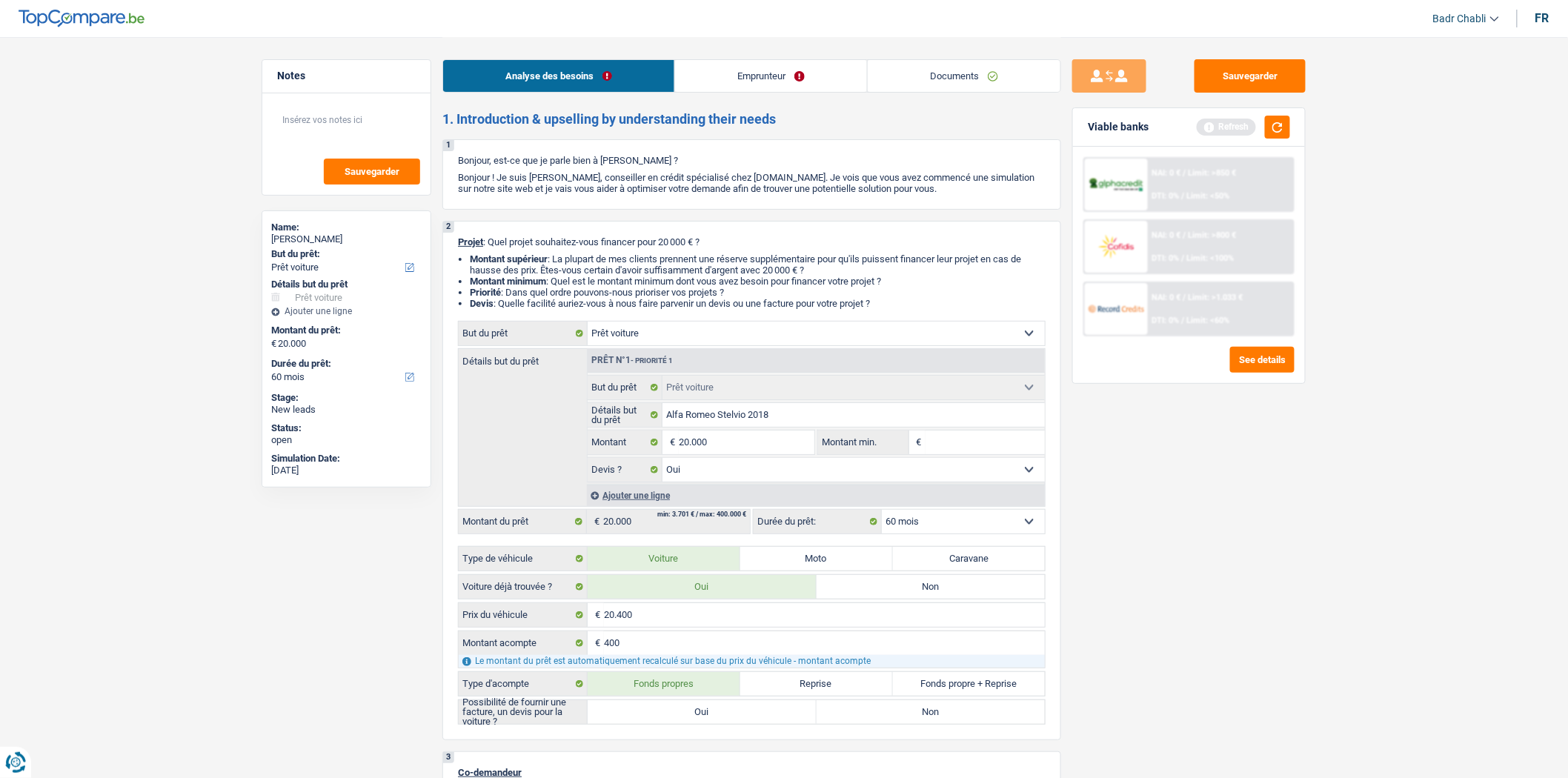
click at [699, 717] on input "Oui" at bounding box center [702, 713] width 229 height 24
radio input "true"
click at [703, 744] on label "Garage" at bounding box center [702, 740] width 229 height 24
click at [703, 744] on input "Garage" at bounding box center [702, 740] width 229 height 24
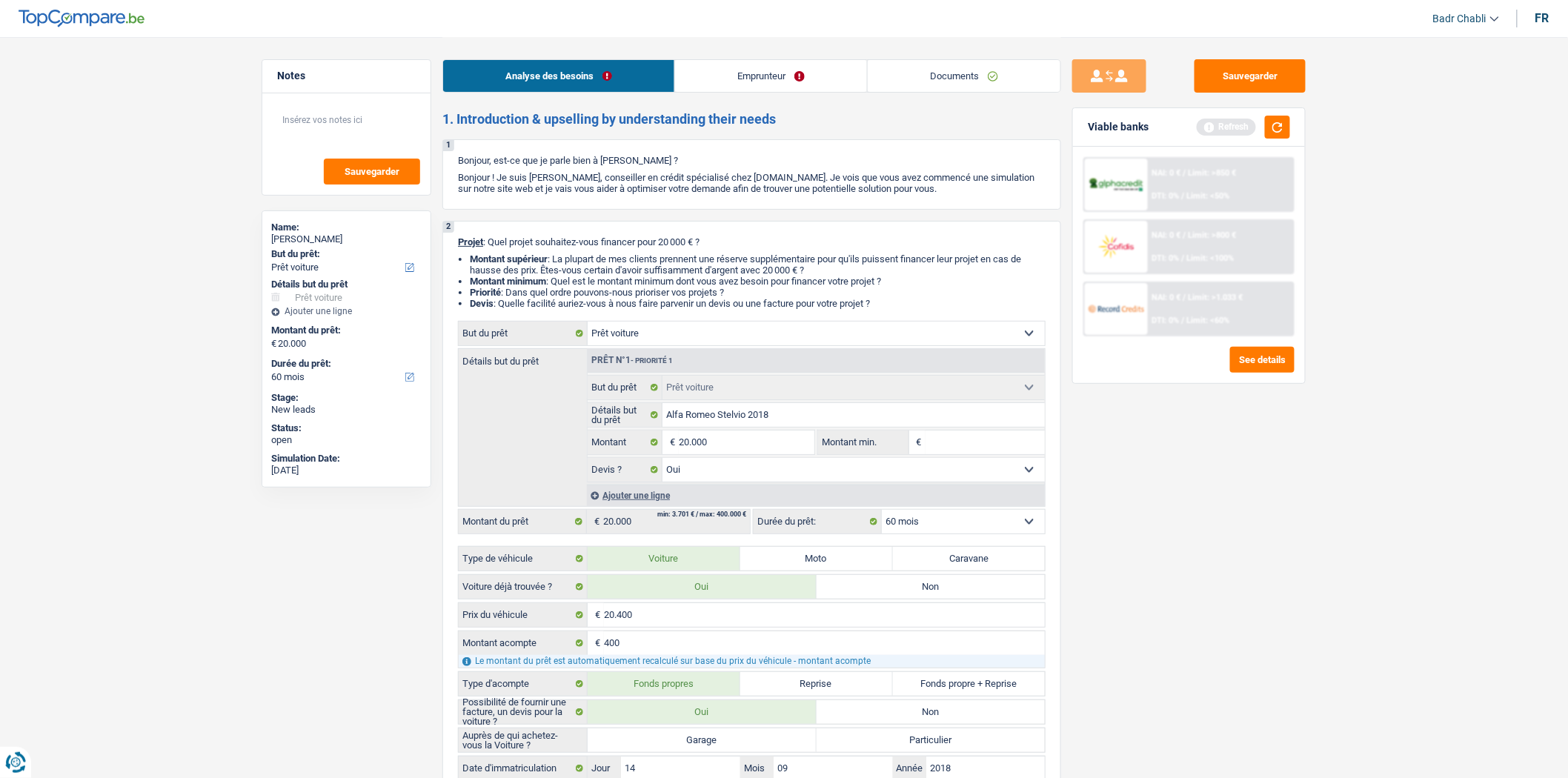
radio input "true"
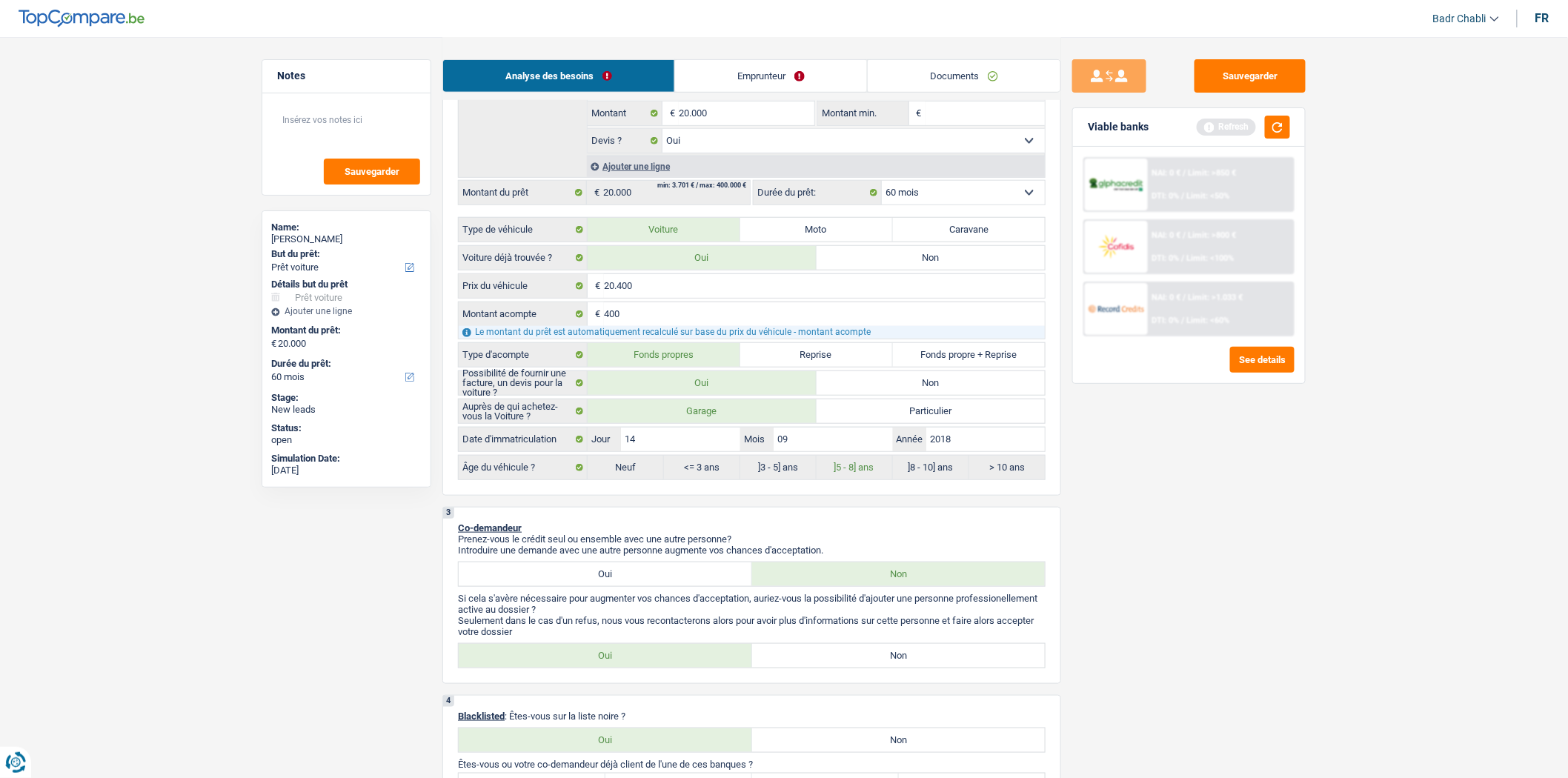
click at [872, 667] on label "Non" at bounding box center [899, 656] width 293 height 24
click at [872, 667] on input "Non" at bounding box center [899, 656] width 293 height 24
radio input "true"
click at [916, 736] on div "4 Blacklisted : Êtes-vous sur la liste noire ? Oui Non Tous les champs sont obl…" at bounding box center [752, 755] width 619 height 121
click at [916, 746] on label "Non" at bounding box center [899, 740] width 293 height 24
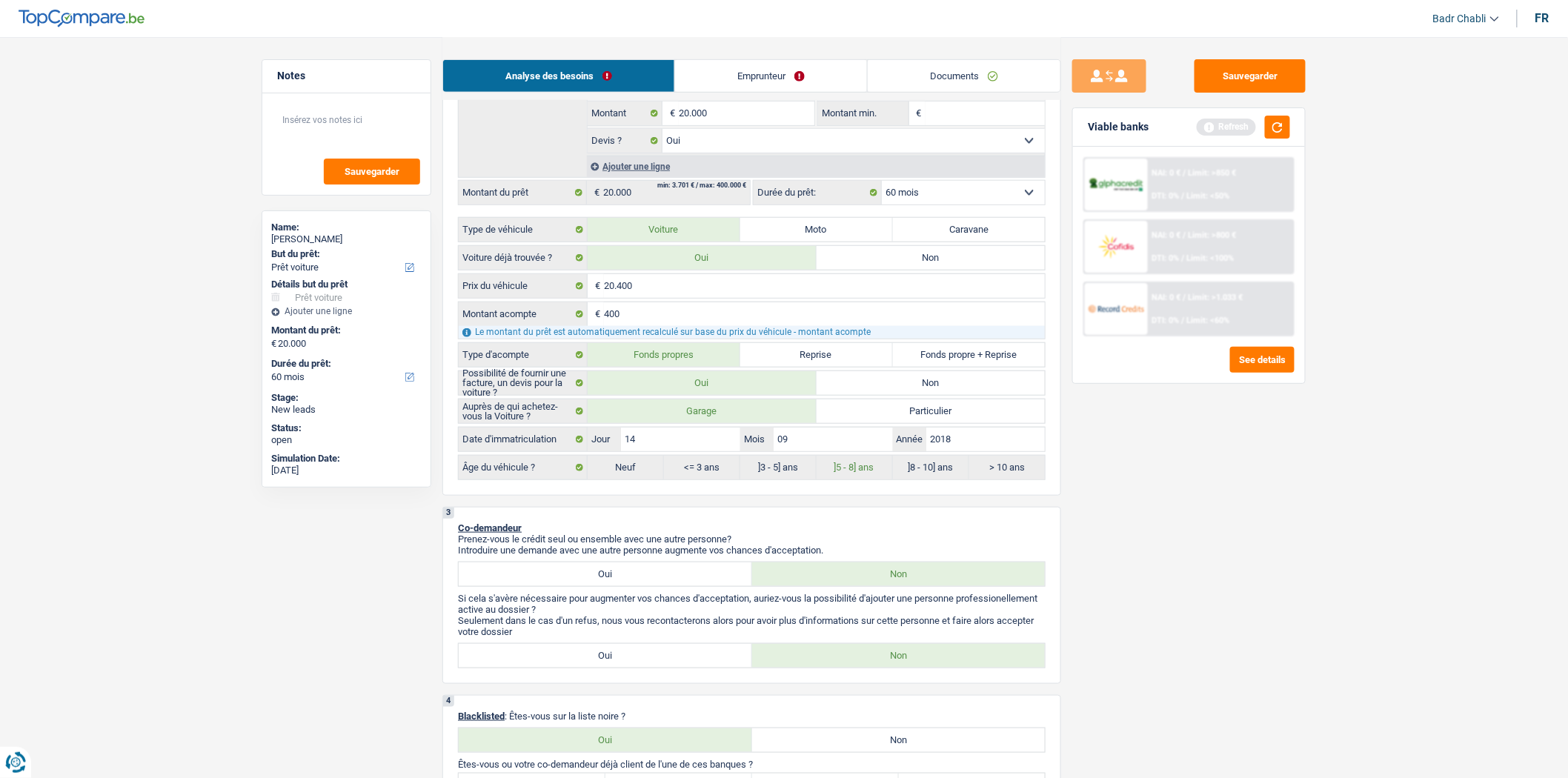
click at [916, 746] on input "Non" at bounding box center [899, 740] width 293 height 24
radio input "true"
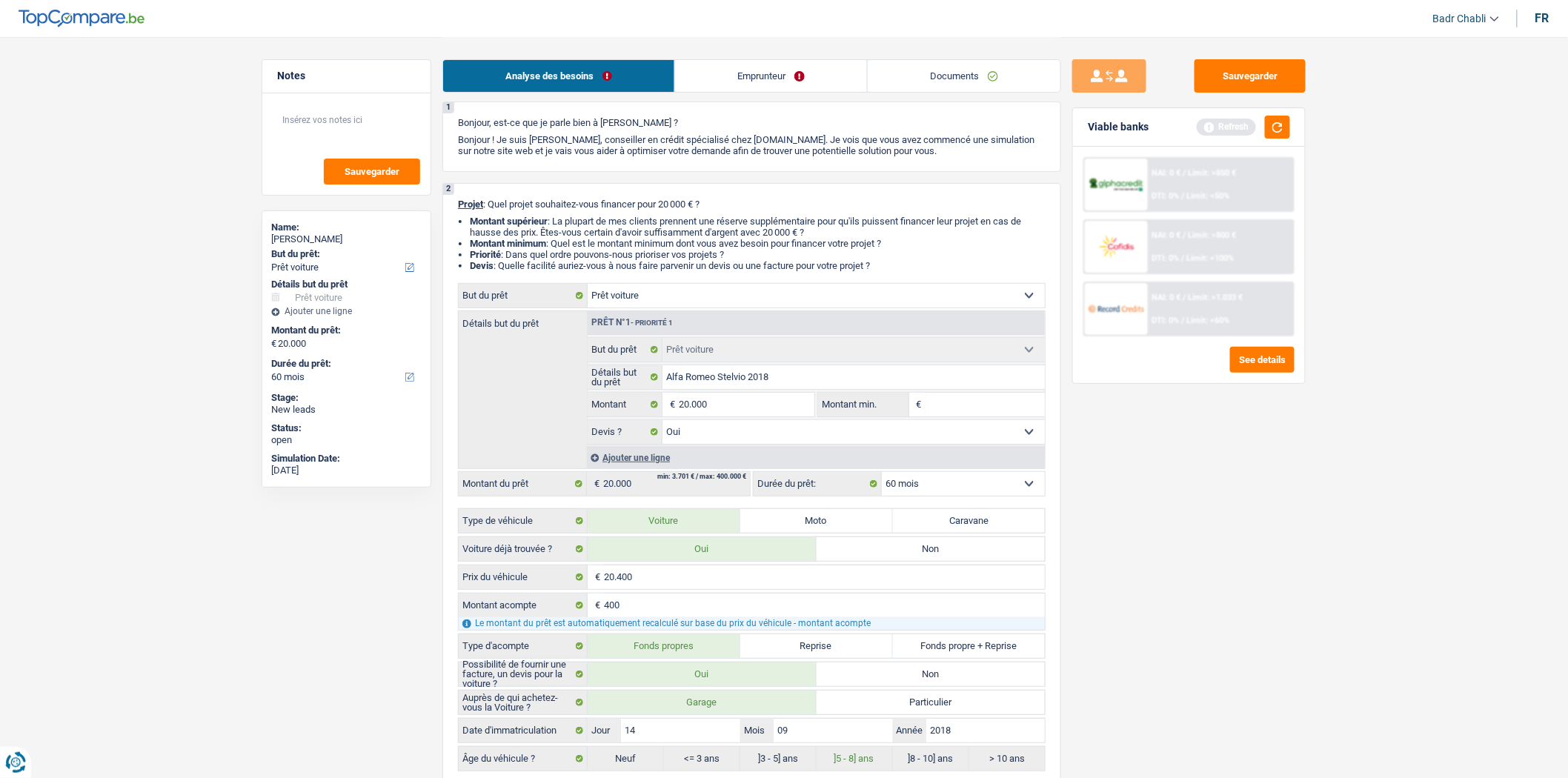
scroll to position [0, 0]
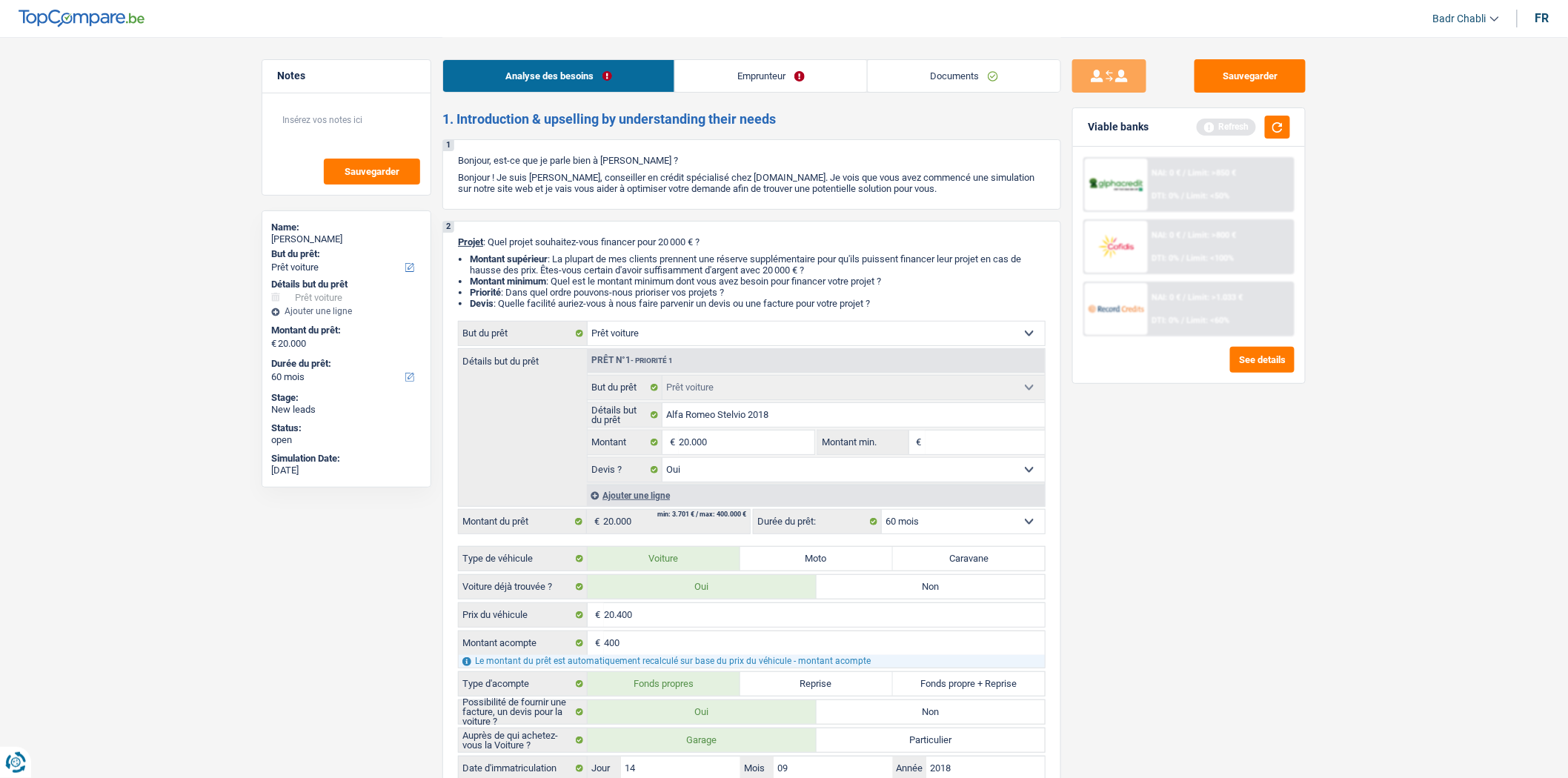
click at [730, 59] on li "Emprunteur" at bounding box center [770, 76] width 193 height 33
click at [730, 62] on link "Emprunteur" at bounding box center [770, 76] width 192 height 32
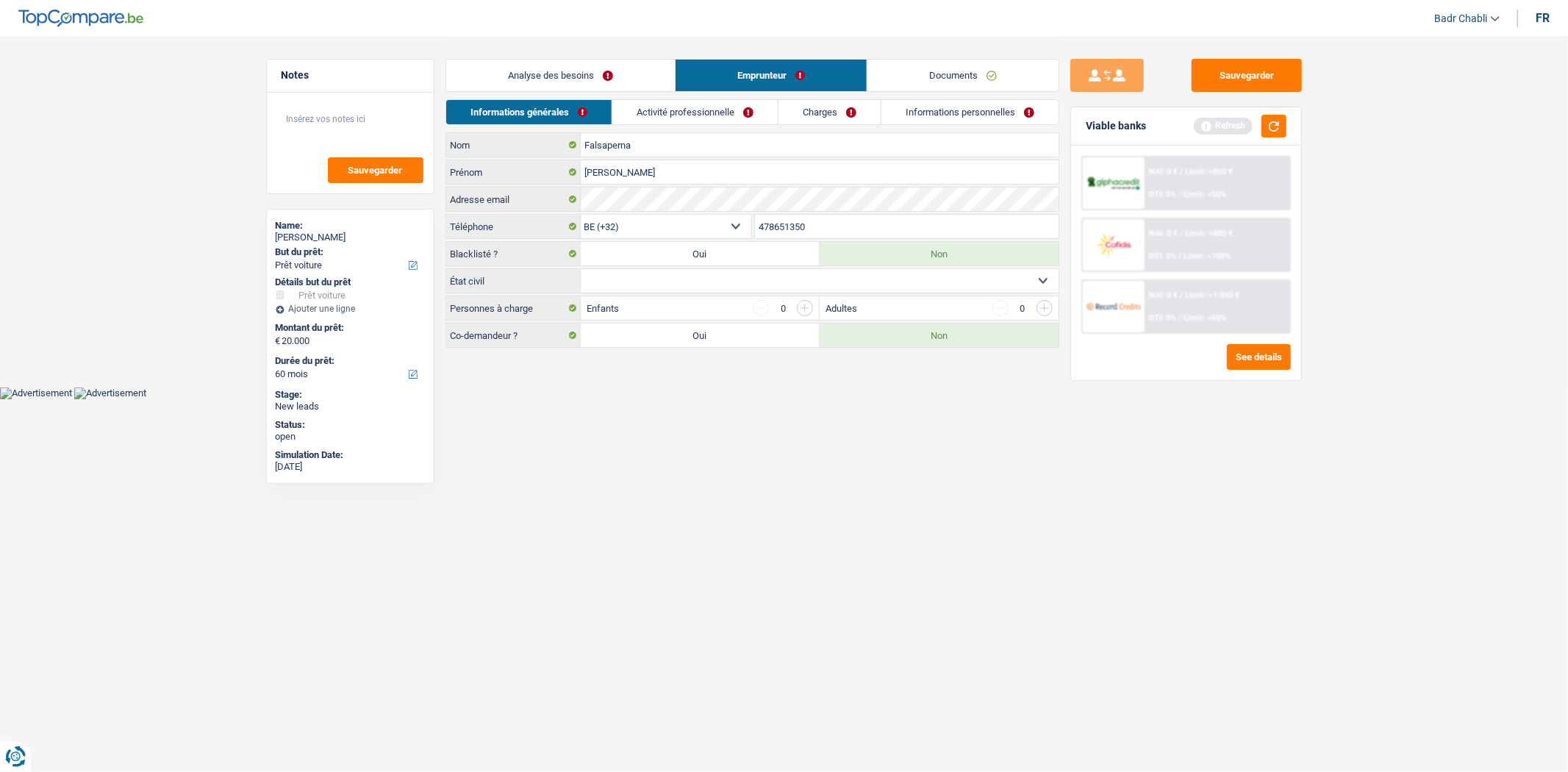
click at [702, 273] on select "Célibataire Marié(e) Cohabitant(e) légal(e) Divorcé(e) Veuf(ve) Séparé (de fait…" at bounding box center [819, 281] width 478 height 24
select select "single"
click at [581, 270] on select "Célibataire Marié(e) Cohabitant(e) légal(e) Divorcé(e) Veuf(ve) Séparé (de fait…" at bounding box center [819, 281] width 478 height 24
click at [1280, 122] on button "button" at bounding box center [1273, 126] width 25 height 23
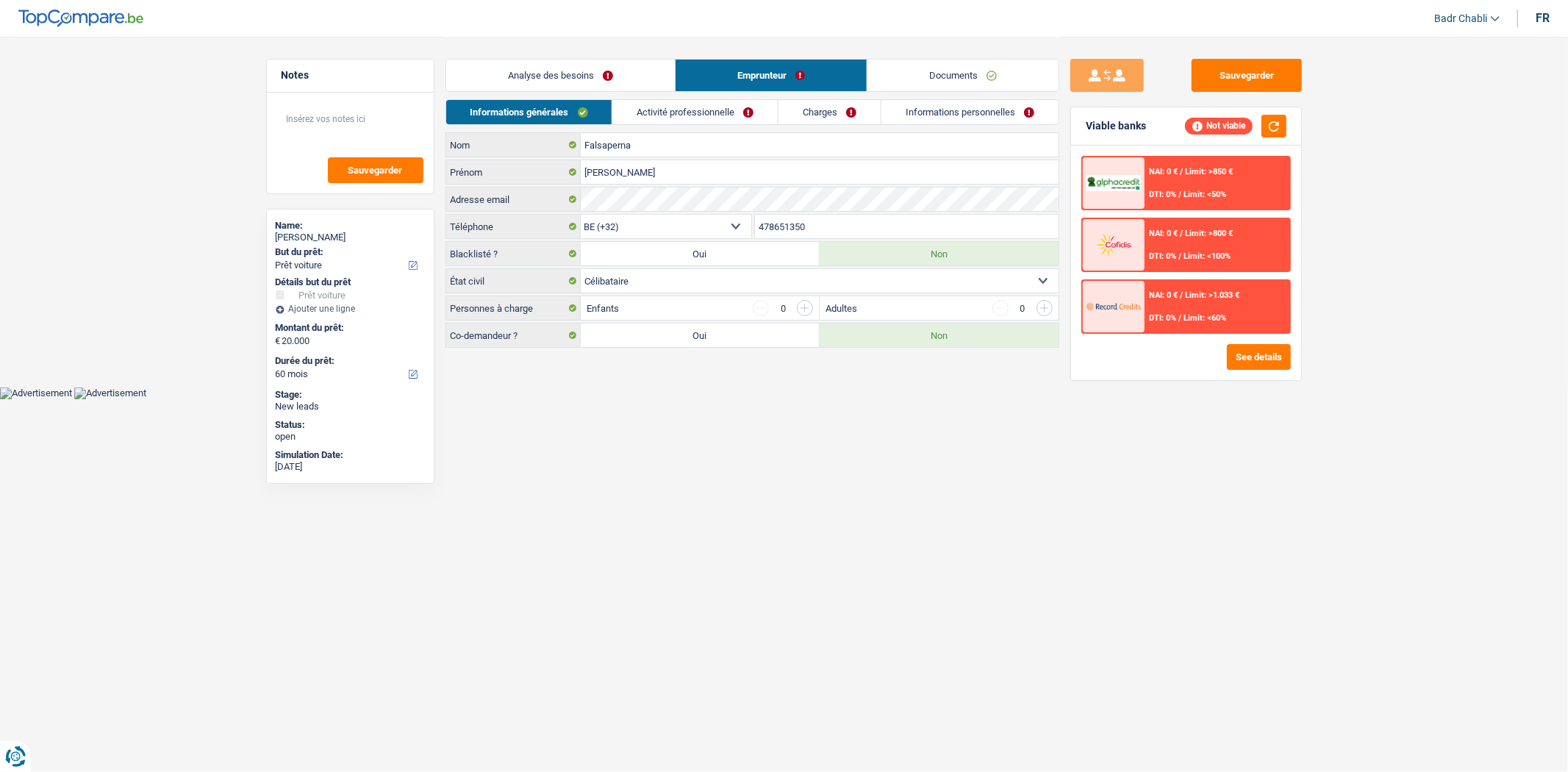
click at [596, 75] on link "Analyse des besoins" at bounding box center [560, 75] width 228 height 31
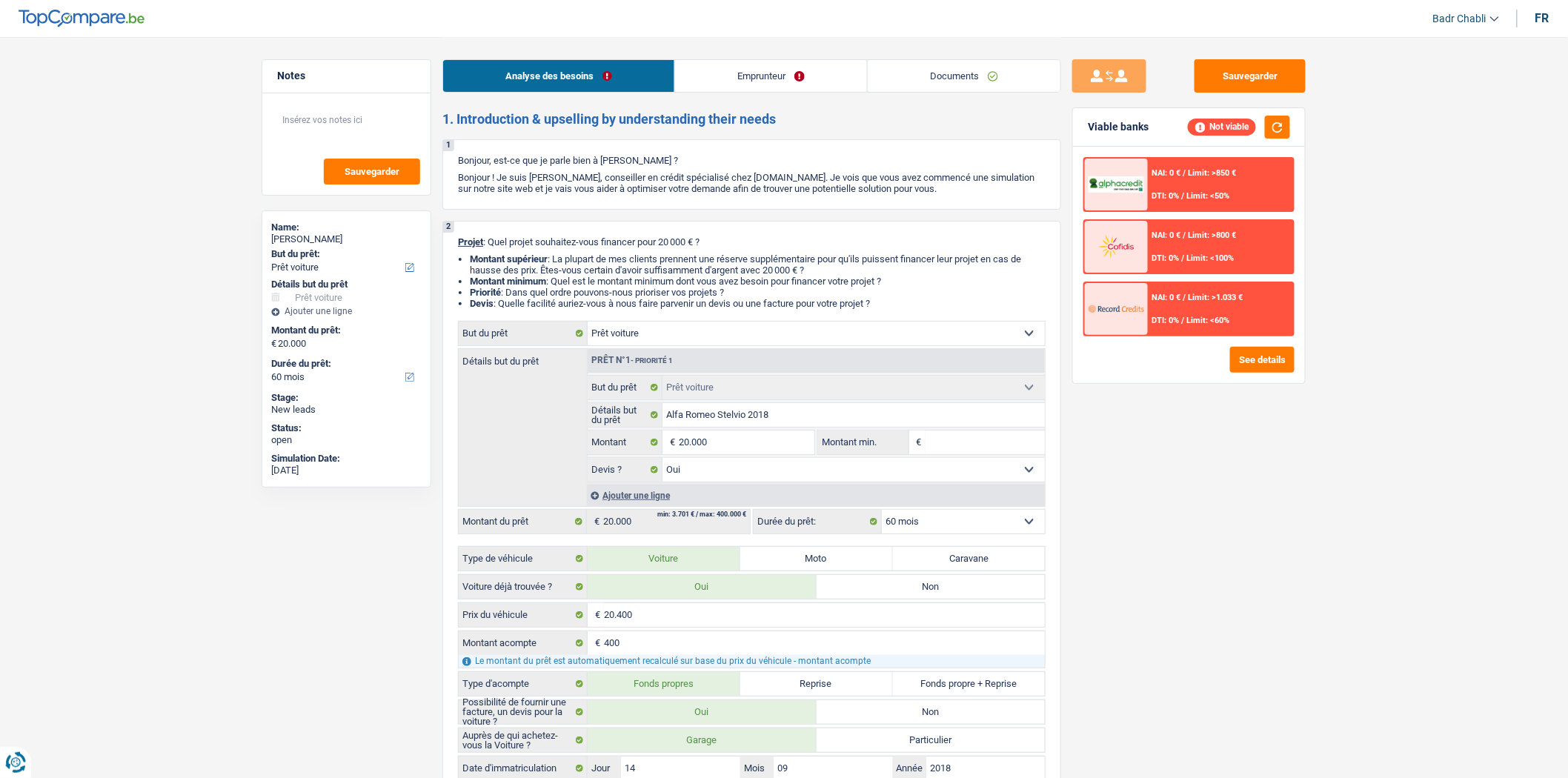
click at [828, 449] on label "Montant min." at bounding box center [864, 442] width 90 height 24
click at [925, 449] on input "Montant min." at bounding box center [986, 442] width 120 height 24
click at [743, 454] on input "20.000" at bounding box center [746, 442] width 135 height 24
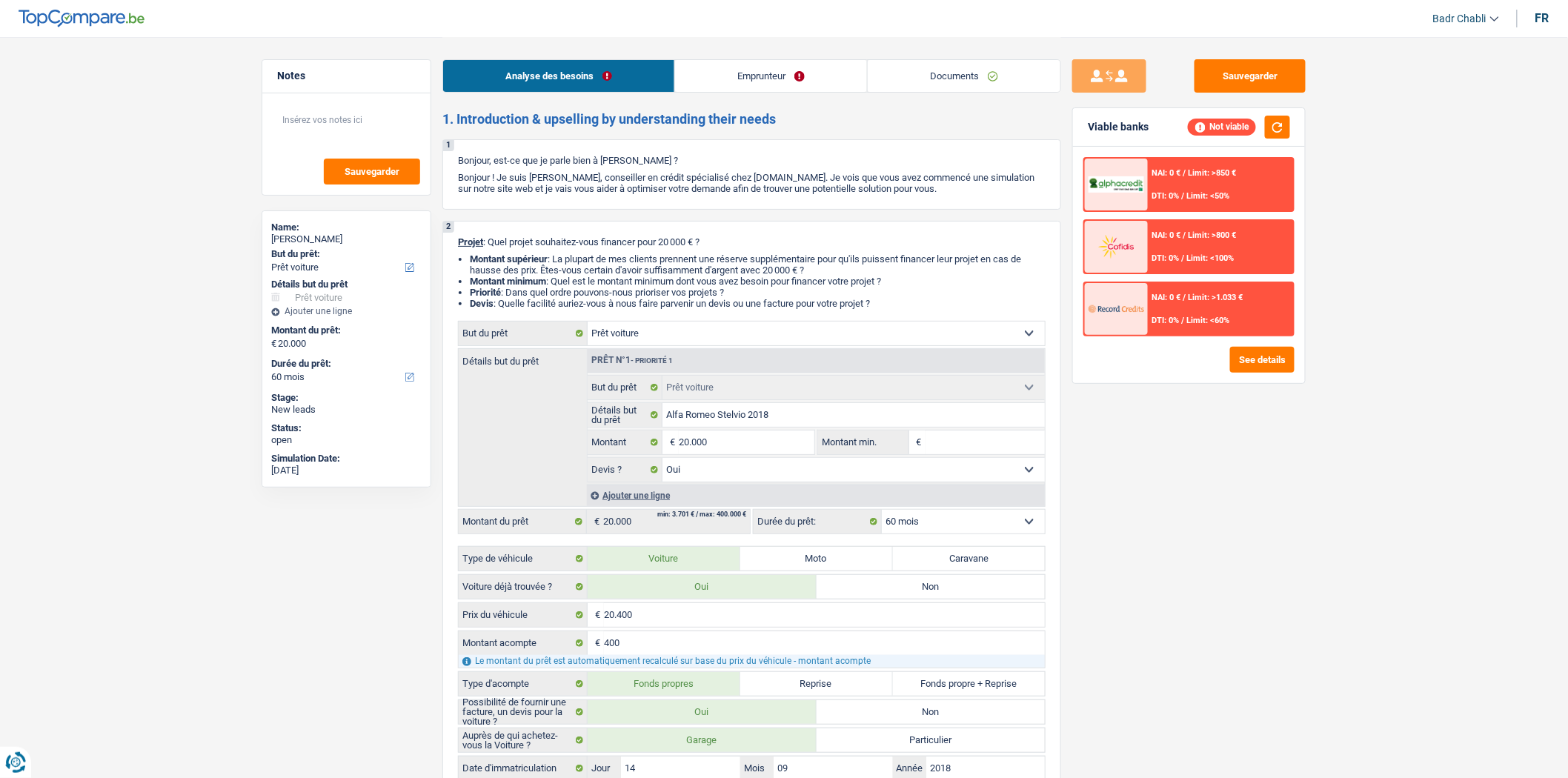
click at [962, 445] on input "Montant min." at bounding box center [986, 442] width 120 height 24
paste input "20.000"
type input "20.000"
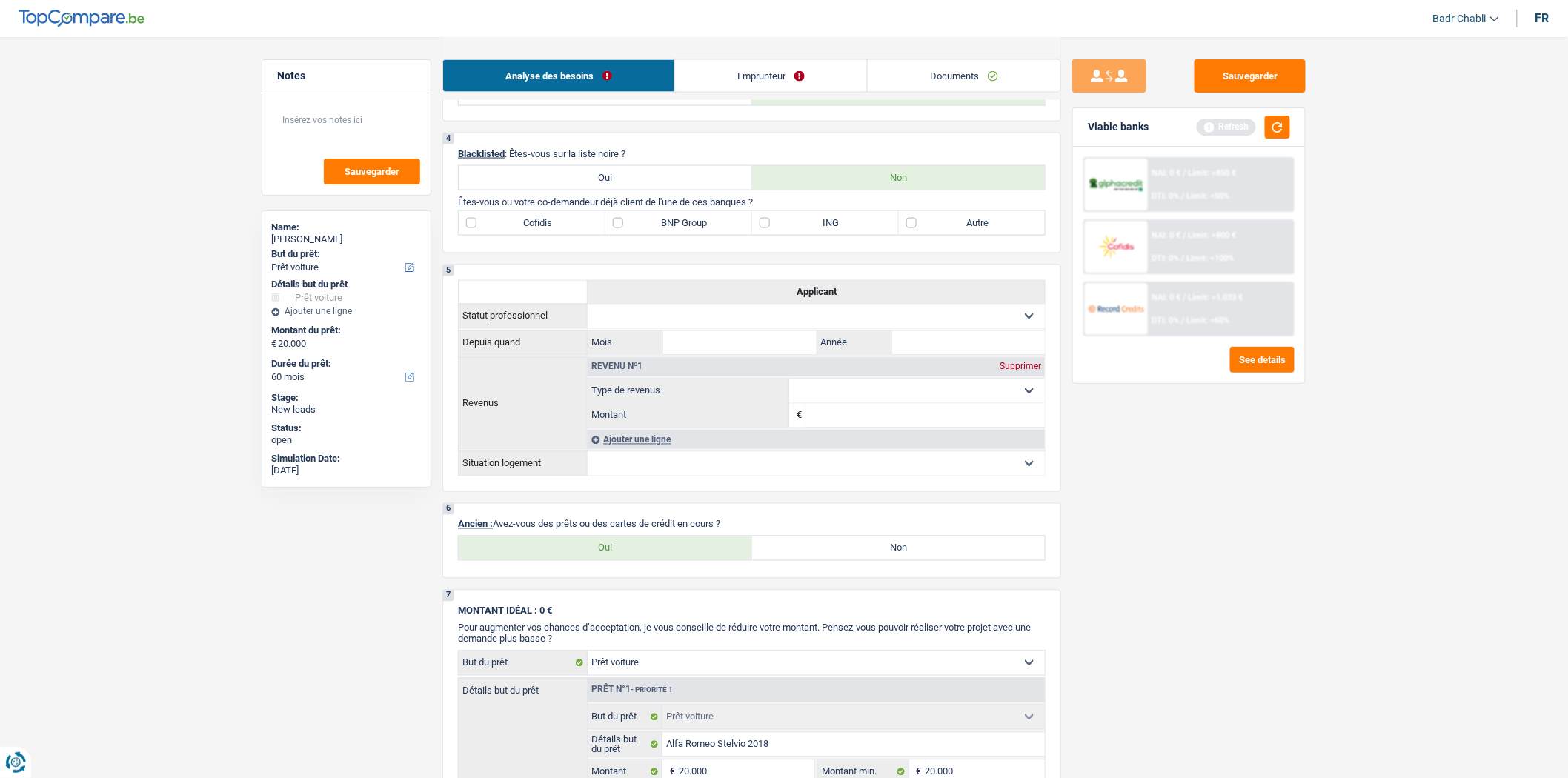
scroll to position [906, 0]
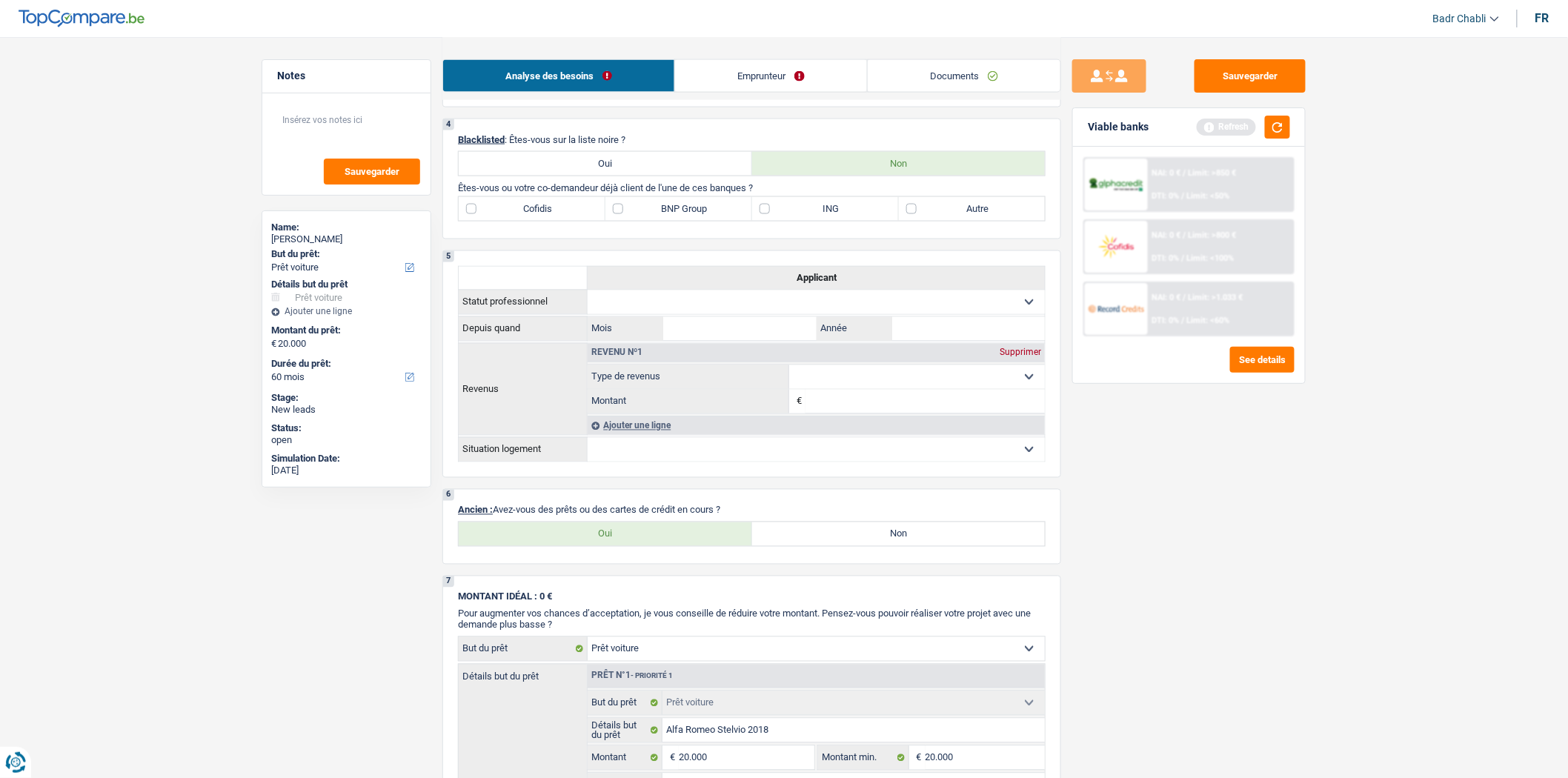
type input "20.000"
click at [649, 536] on label "Oui" at bounding box center [606, 534] width 293 height 24
click at [649, 536] on input "Oui" at bounding box center [606, 534] width 293 height 24
radio input "true"
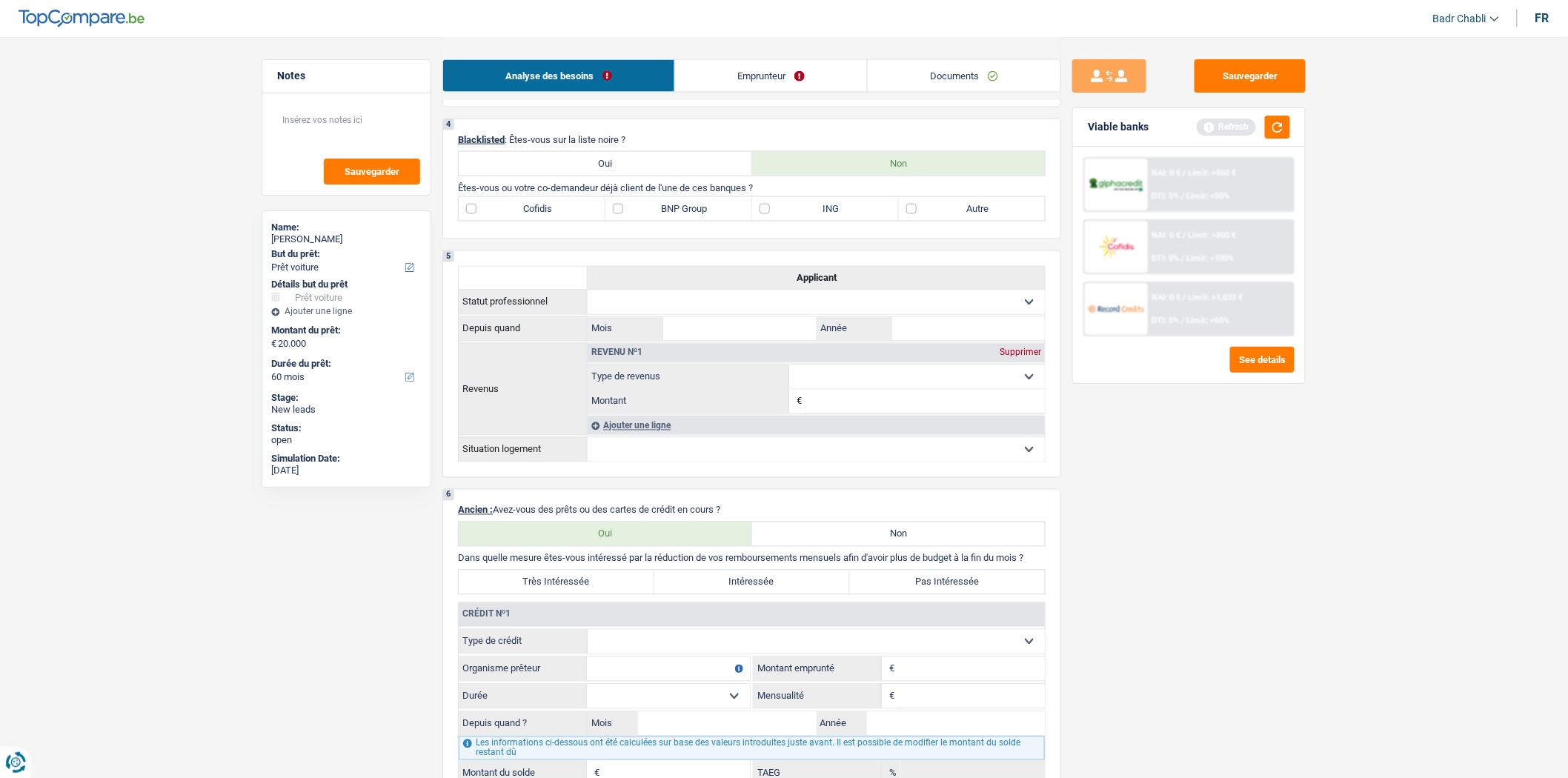
click at [704, 654] on select "Carte ou ouverture de crédit Prêt hypothécaire Vente à tempérament Prêt à tempé…" at bounding box center [816, 642] width 457 height 24
click at [634, 462] on select "Locataire Propriétaire avec prêt hypothécaire Propriétaire sans prêt hypothécai…" at bounding box center [816, 450] width 457 height 24
select select "ownerWithMortgage"
click at [588, 449] on select "Locataire Propriétaire avec prêt hypothécaire Propriétaire sans prêt hypothécai…" at bounding box center [816, 450] width 457 height 24
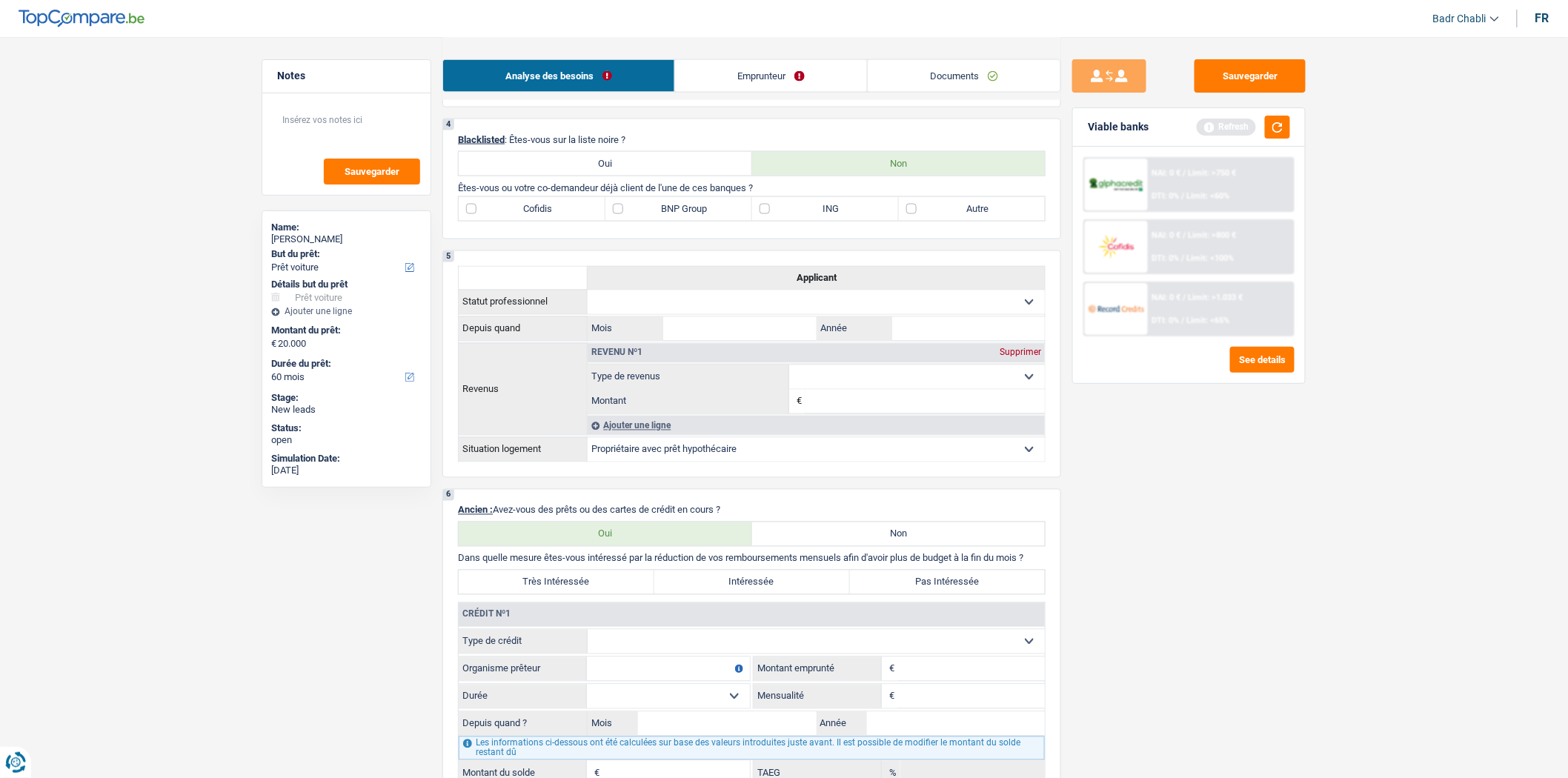
click at [658, 654] on select "Carte ou ouverture de crédit Prêt hypothécaire Vente à tempérament Prêt à tempé…" at bounding box center [816, 642] width 457 height 24
select select "mortgage"
click at [588, 643] on select "Carte ou ouverture de crédit Prêt hypothécaire Vente à tempérament Prêt à tempé…" at bounding box center [816, 642] width 457 height 24
drag, startPoint x: 944, startPoint y: 691, endPoint x: 950, endPoint y: 720, distance: 29.6
click at [944, 698] on fieldset "Carte ou ouverture de crédit Prêt hypothécaire Vente à tempérament Prêt à tempé…" at bounding box center [752, 707] width 586 height 157
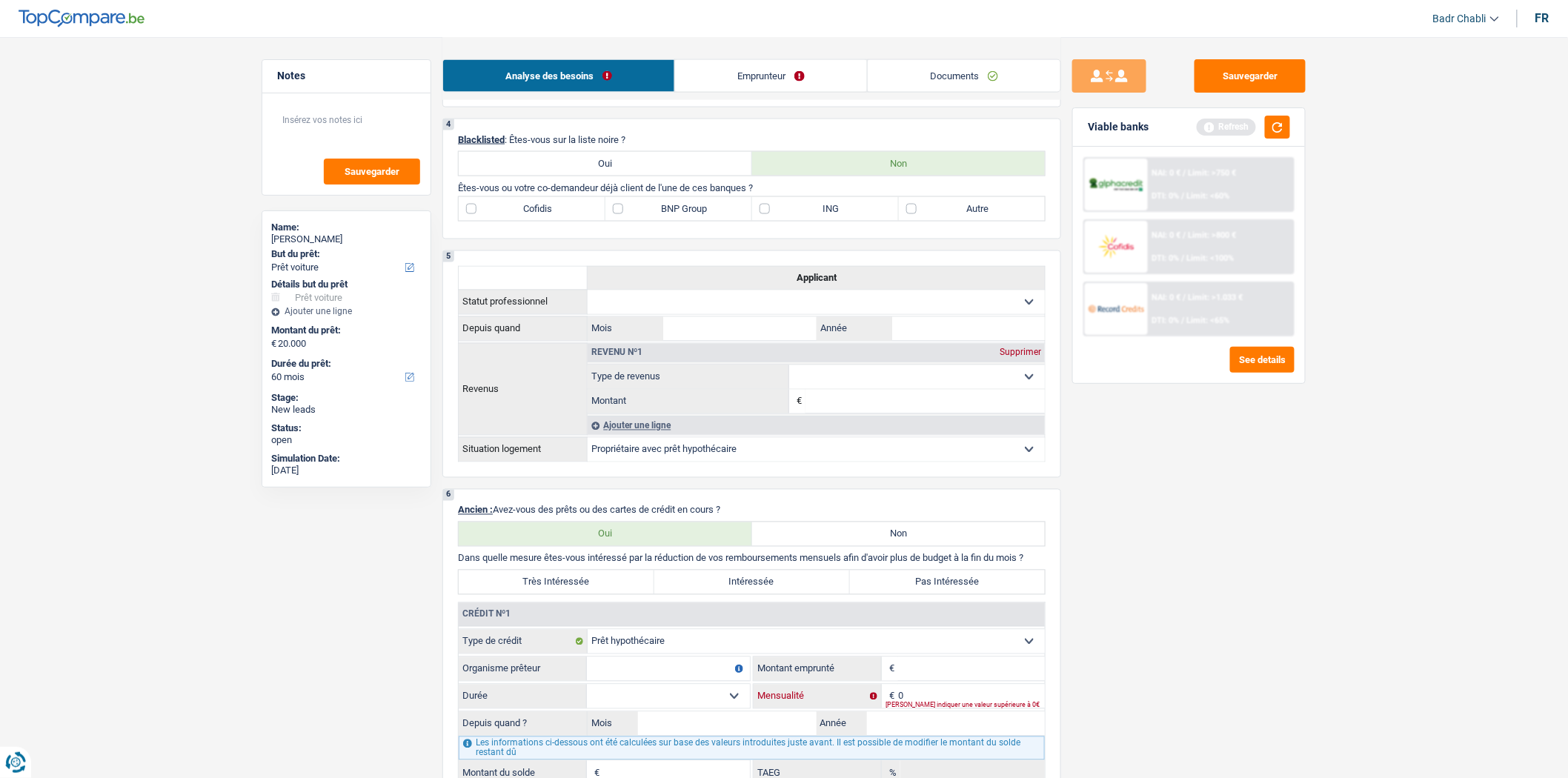
click at [939, 708] on input "0" at bounding box center [971, 697] width 147 height 24
drag, startPoint x: 939, startPoint y: 708, endPoint x: 953, endPoint y: 701, distance: 15.7
click at [939, 708] on input "0" at bounding box center [971, 697] width 147 height 24
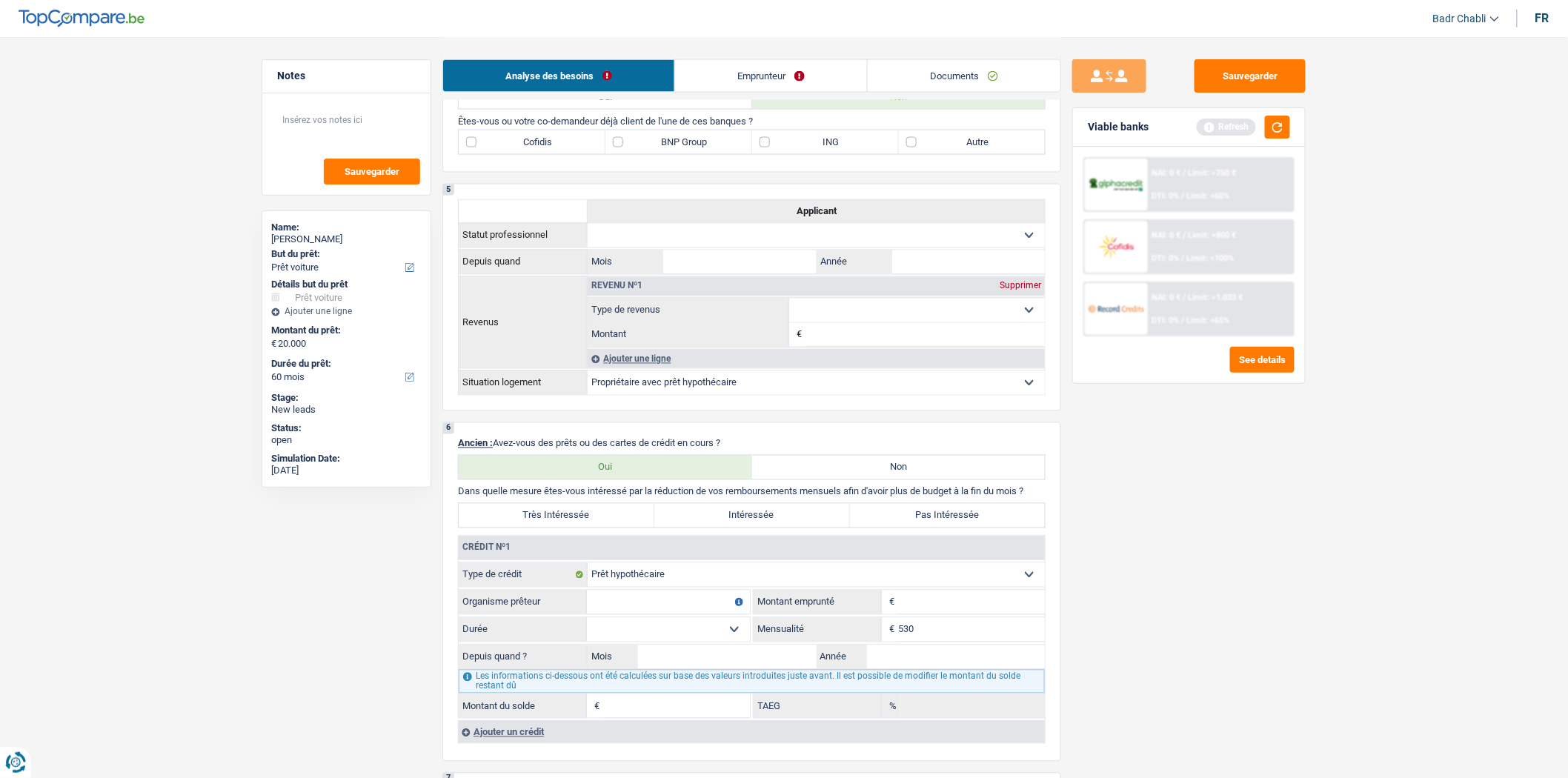
scroll to position [1070, 0]
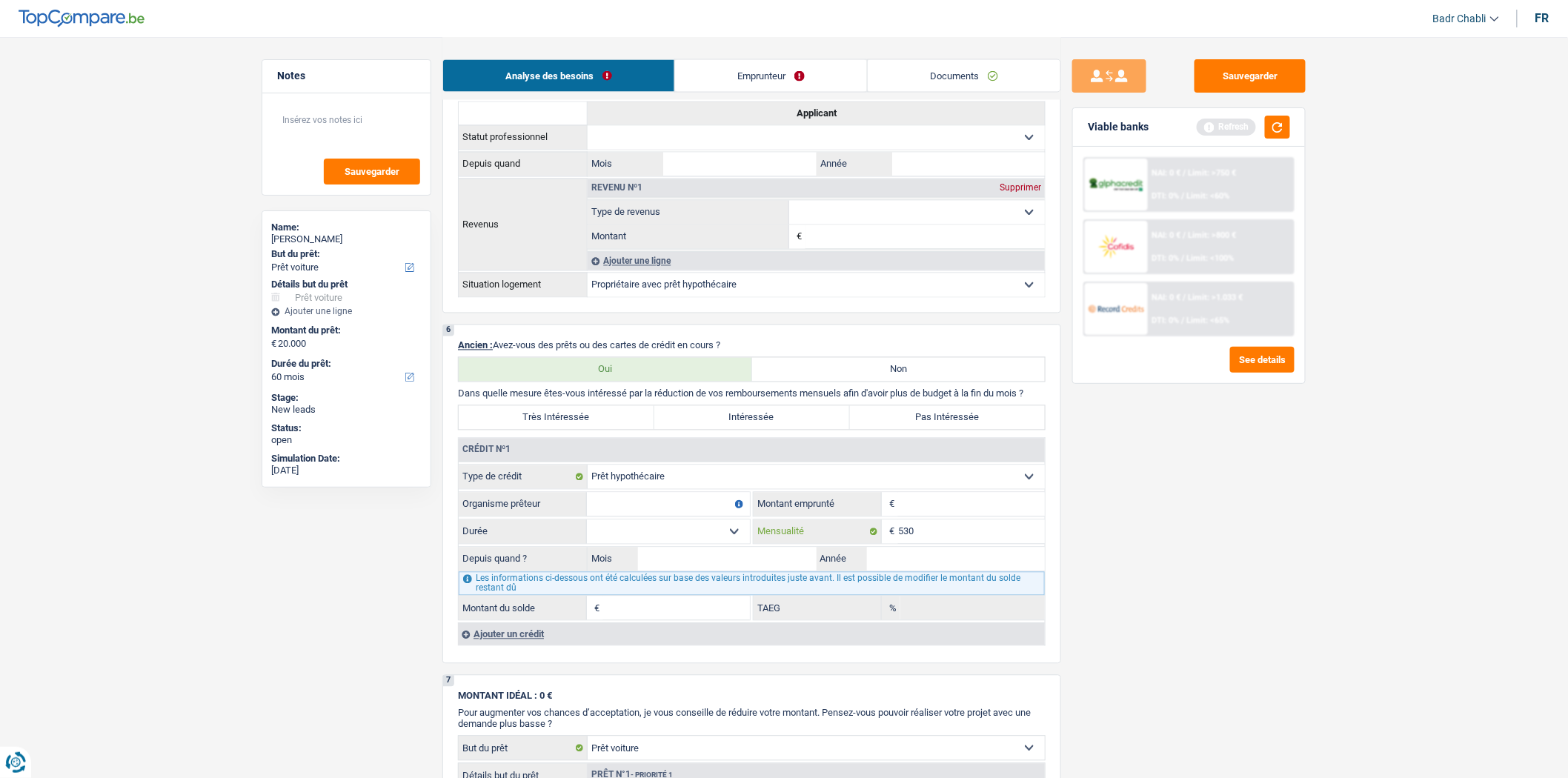
type input "530"
click at [714, 515] on input "Organisme prêteur" at bounding box center [668, 505] width 163 height 24
type input "CPH"
click at [973, 509] on input "Montant" at bounding box center [971, 505] width 147 height 24
click at [973, 510] on input "Montant" at bounding box center [971, 505] width 147 height 24
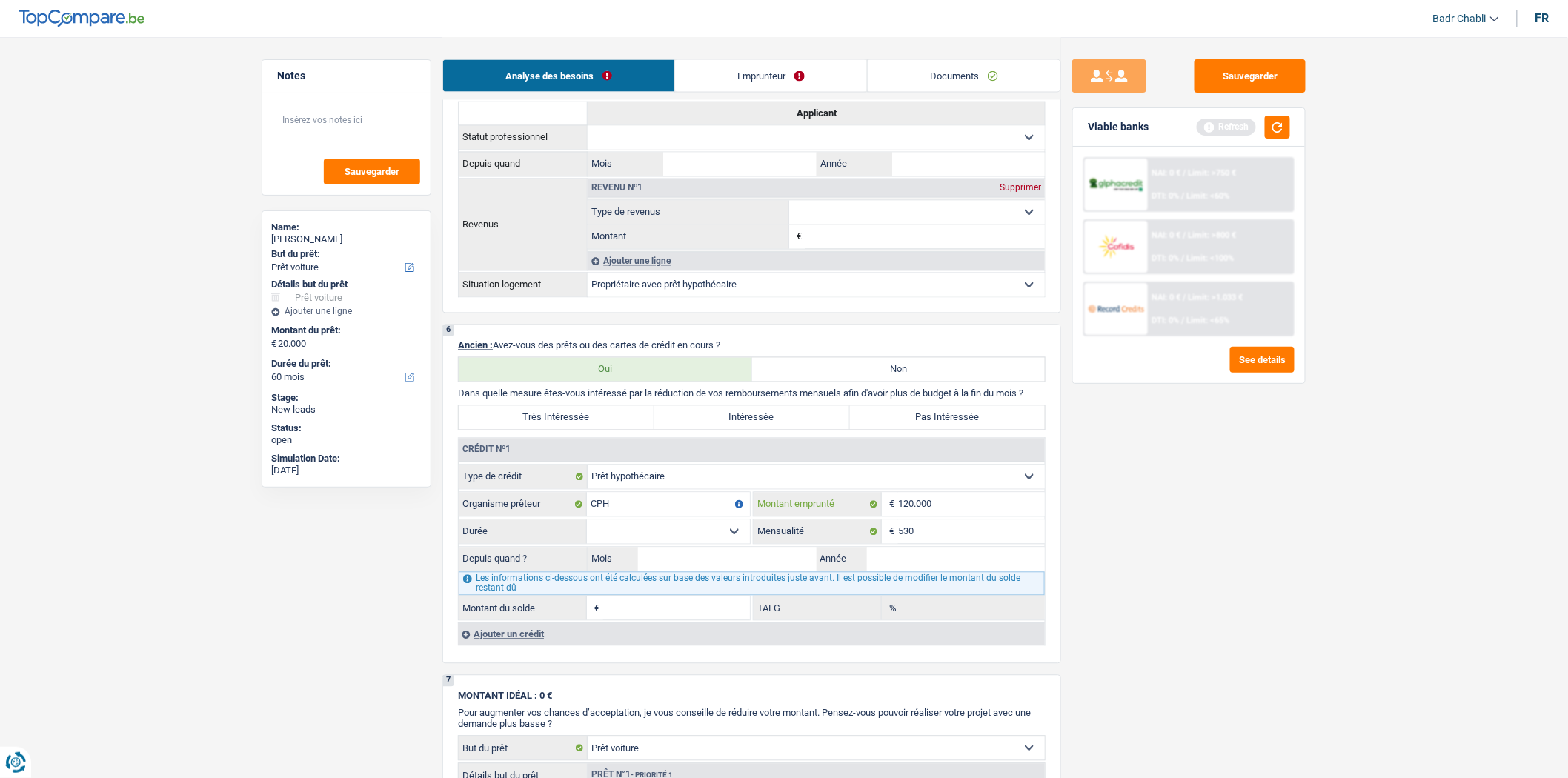
type input "120.000"
click at [741, 544] on select "120 mois 132 mois 144 mois 180 mois 240 mois 300 mois 360 mois 420 mois Sélecti…" at bounding box center [668, 533] width 163 height 24
select select "240"
click at [587, 533] on select "120 mois 132 mois 144 mois 180 mois 240 mois 300 mois 360 mois 420 mois Sélecti…" at bounding box center [668, 533] width 163 height 24
click at [749, 572] on input "Mois" at bounding box center [727, 560] width 178 height 24
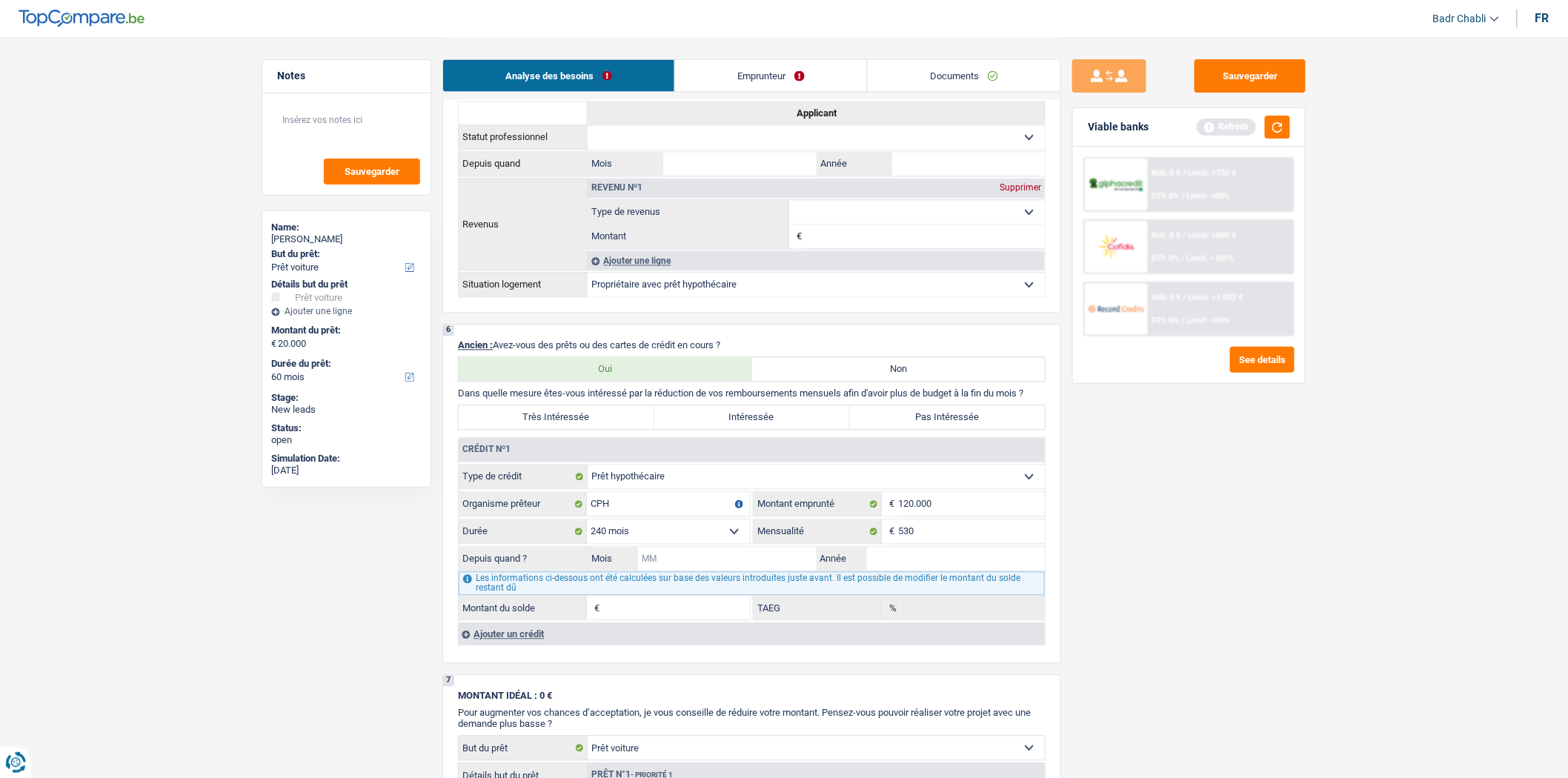
click at [749, 572] on input "Mois" at bounding box center [727, 560] width 178 height 24
click at [709, 430] on label "Intéressée" at bounding box center [752, 418] width 196 height 24
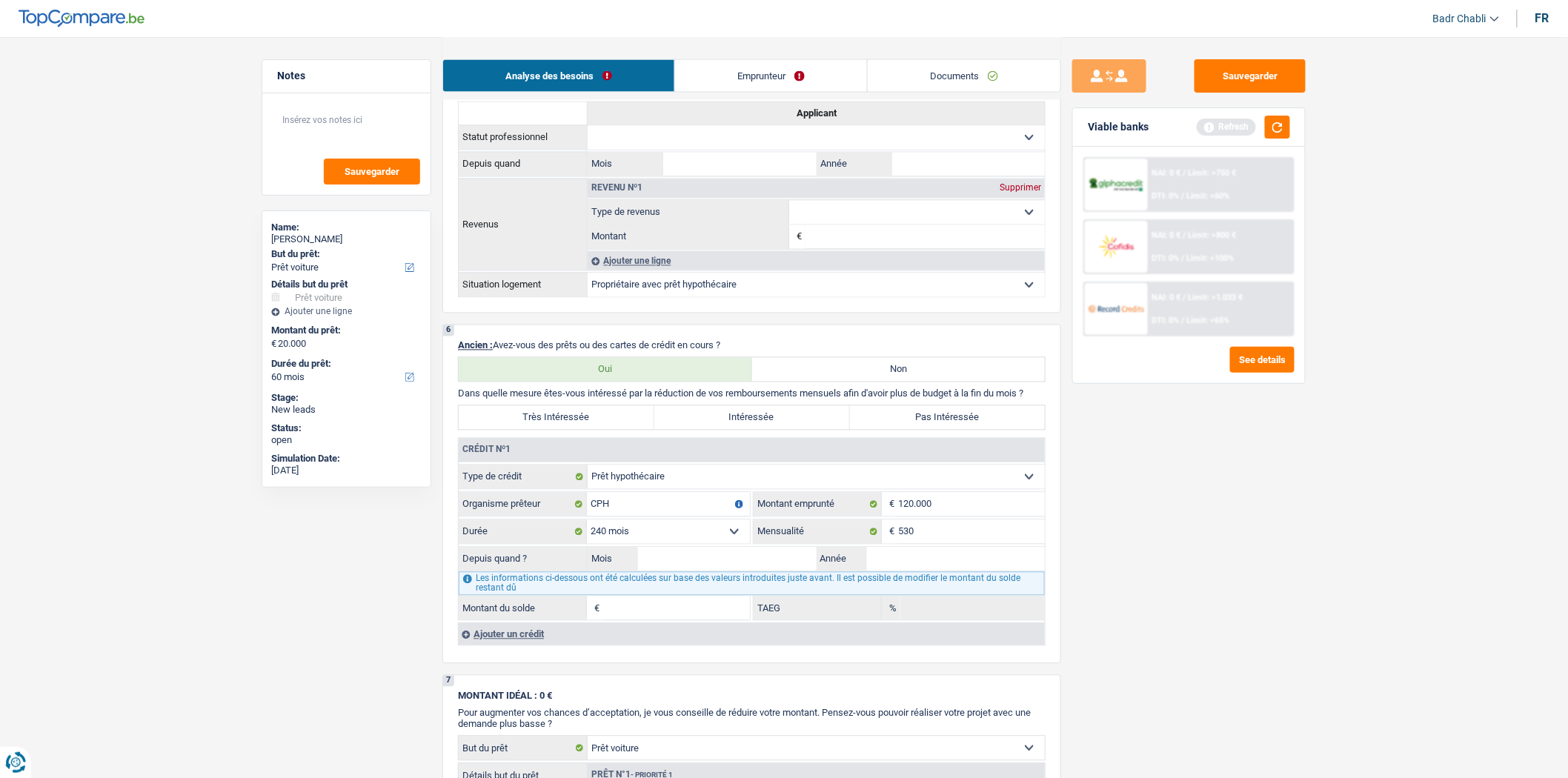
click at [709, 430] on input "Intéressée" at bounding box center [752, 418] width 196 height 24
radio input "true"
click at [746, 545] on fieldset "120 mois 132 mois 144 mois 180 mois 240 mois 300 mois 360 mois 420 mois Sélecti…" at bounding box center [604, 532] width 291 height 25
click at [728, 544] on select "120 mois 132 mois 144 mois 180 mois 240 mois 300 mois 360 mois 420 mois Sélecti…" at bounding box center [668, 533] width 163 height 24
select select "360"
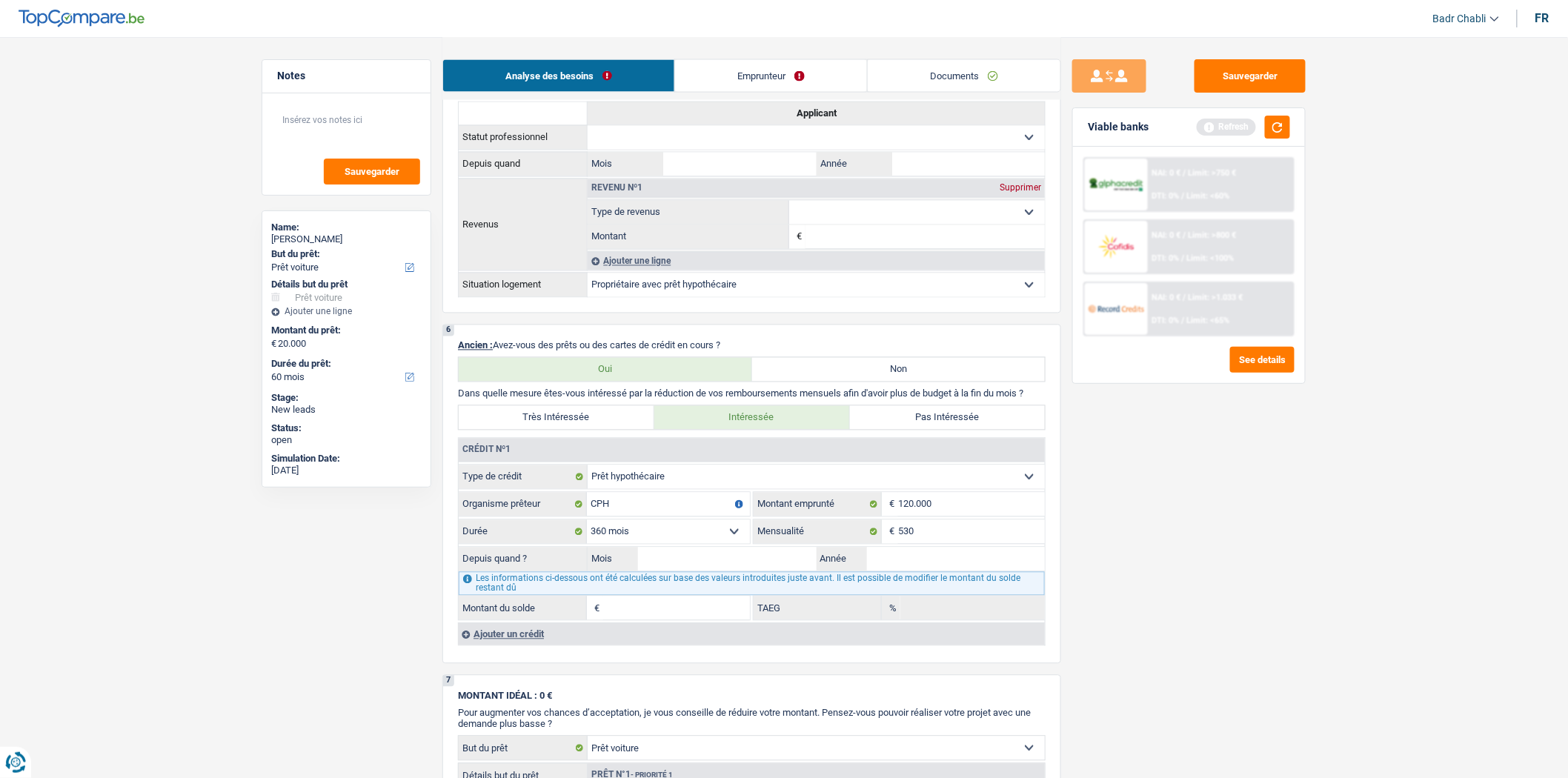
click at [587, 533] on select "120 mois 132 mois 144 mois 180 mois 240 mois 300 mois 360 mois 420 mois Sélecti…" at bounding box center [668, 533] width 163 height 24
click at [774, 572] on input "Mois" at bounding box center [727, 560] width 178 height 24
type input "04"
type input "2015"
type input "91.110"
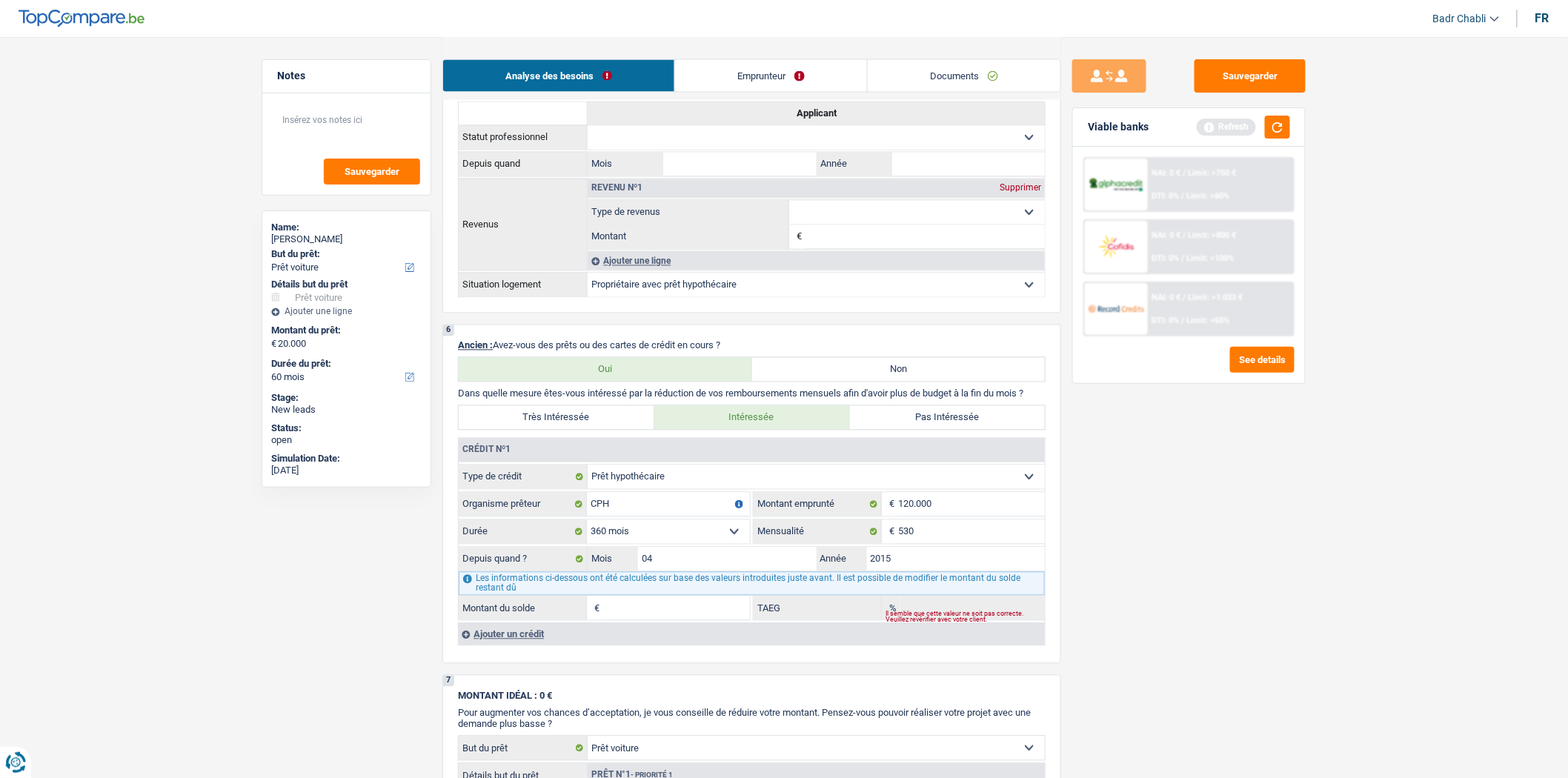
type input "3,42"
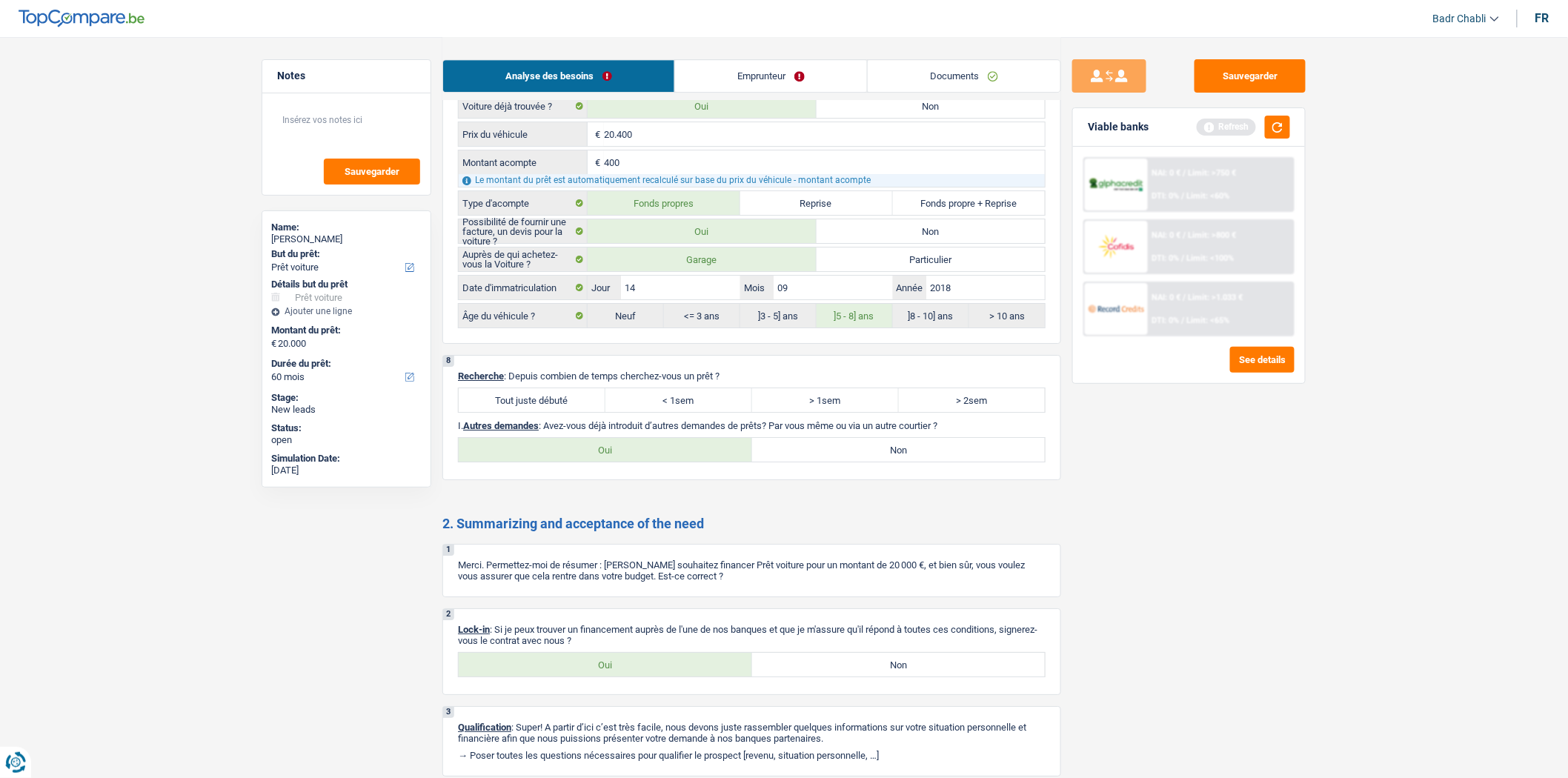
scroll to position [2047, 0]
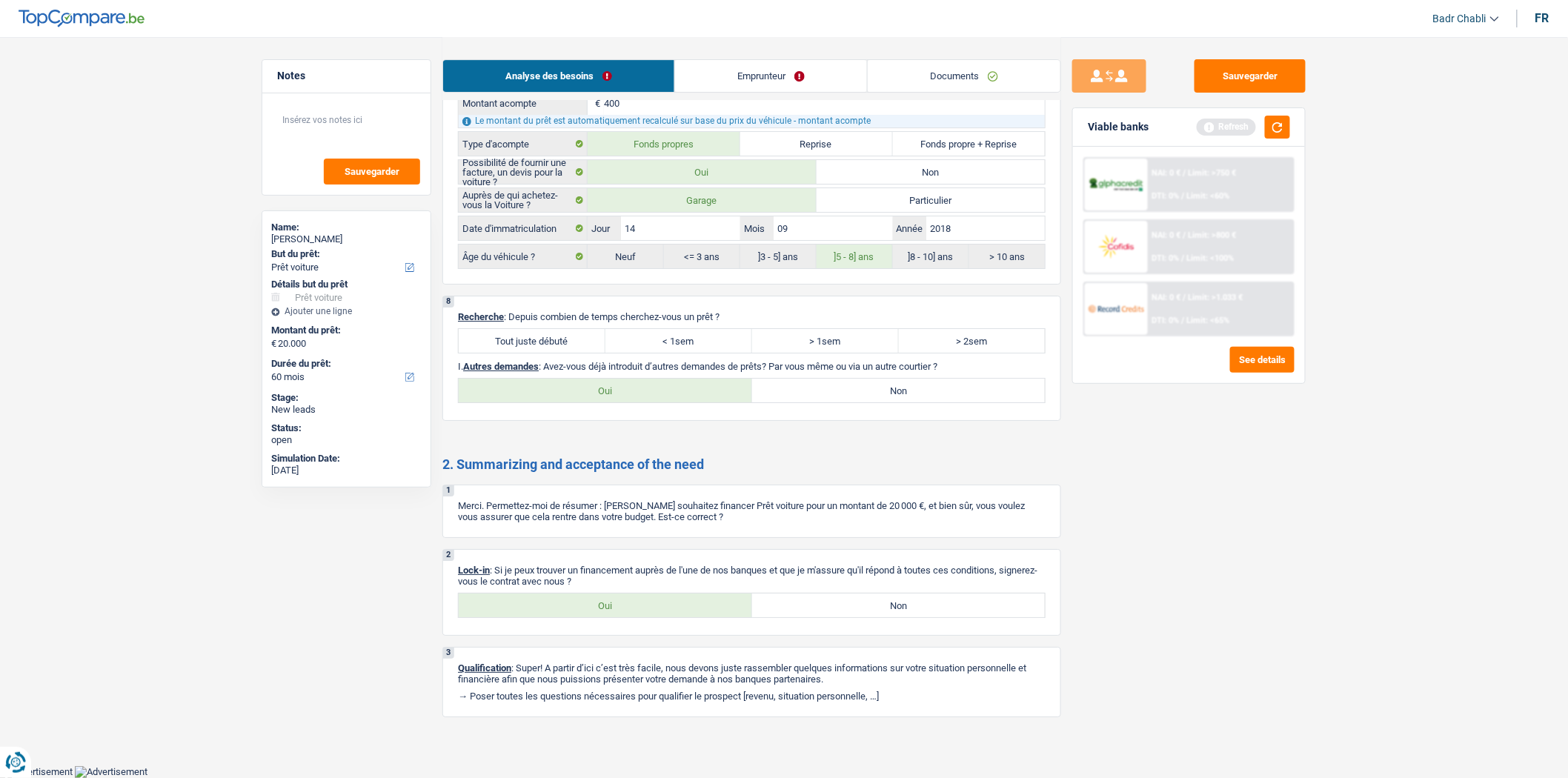
click at [579, 336] on label "Tout juste débuté" at bounding box center [532, 341] width 147 height 24
click at [579, 336] on input "Tout juste débuté" at bounding box center [532, 341] width 147 height 24
radio input "true"
click at [811, 380] on label "Non" at bounding box center [899, 391] width 293 height 24
click at [811, 380] on input "Non" at bounding box center [899, 391] width 293 height 24
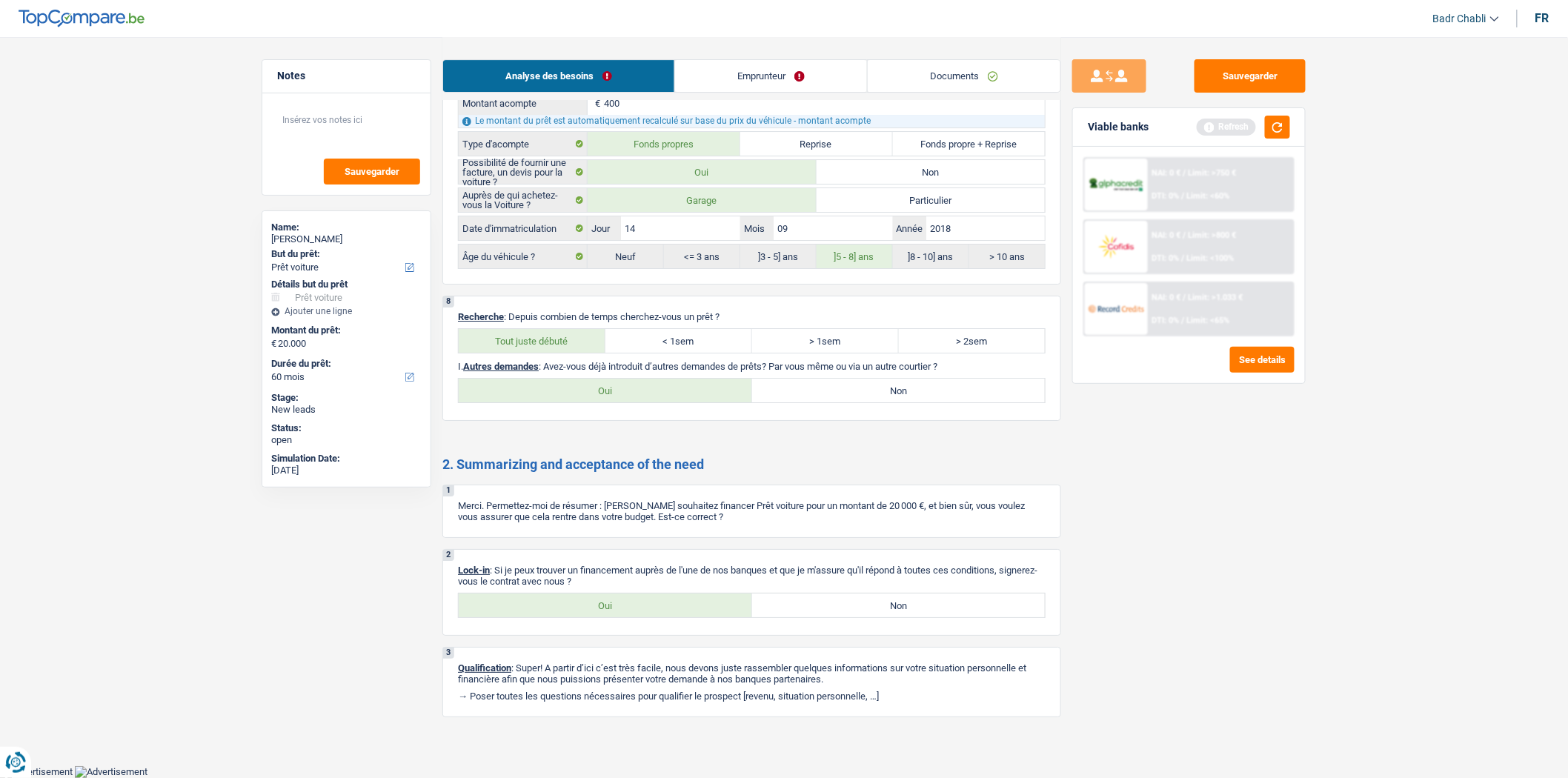
radio input "true"
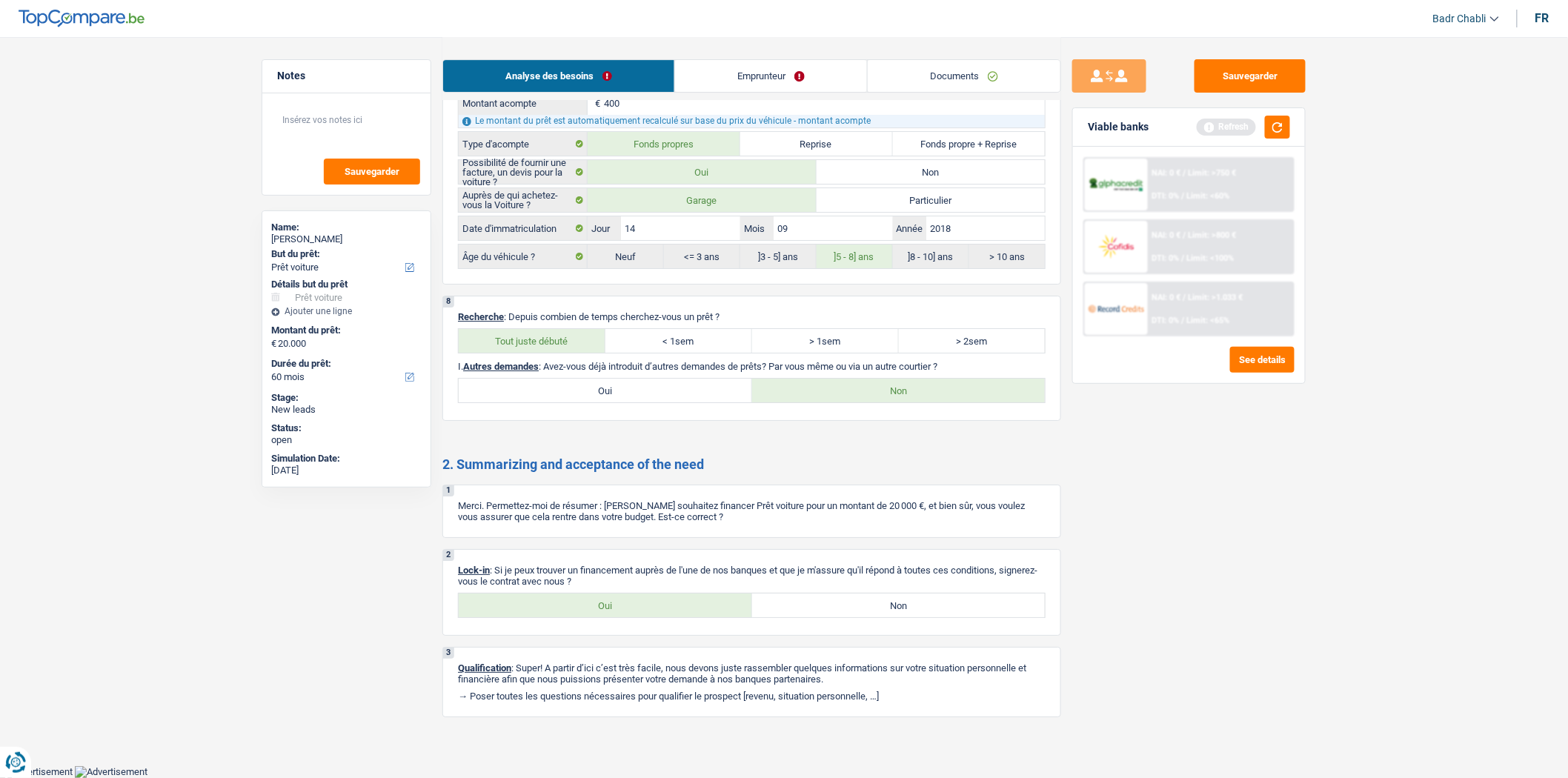
click at [603, 603] on label "Oui" at bounding box center [606, 606] width 293 height 24
click at [603, 603] on input "Oui" at bounding box center [606, 606] width 293 height 24
radio input "true"
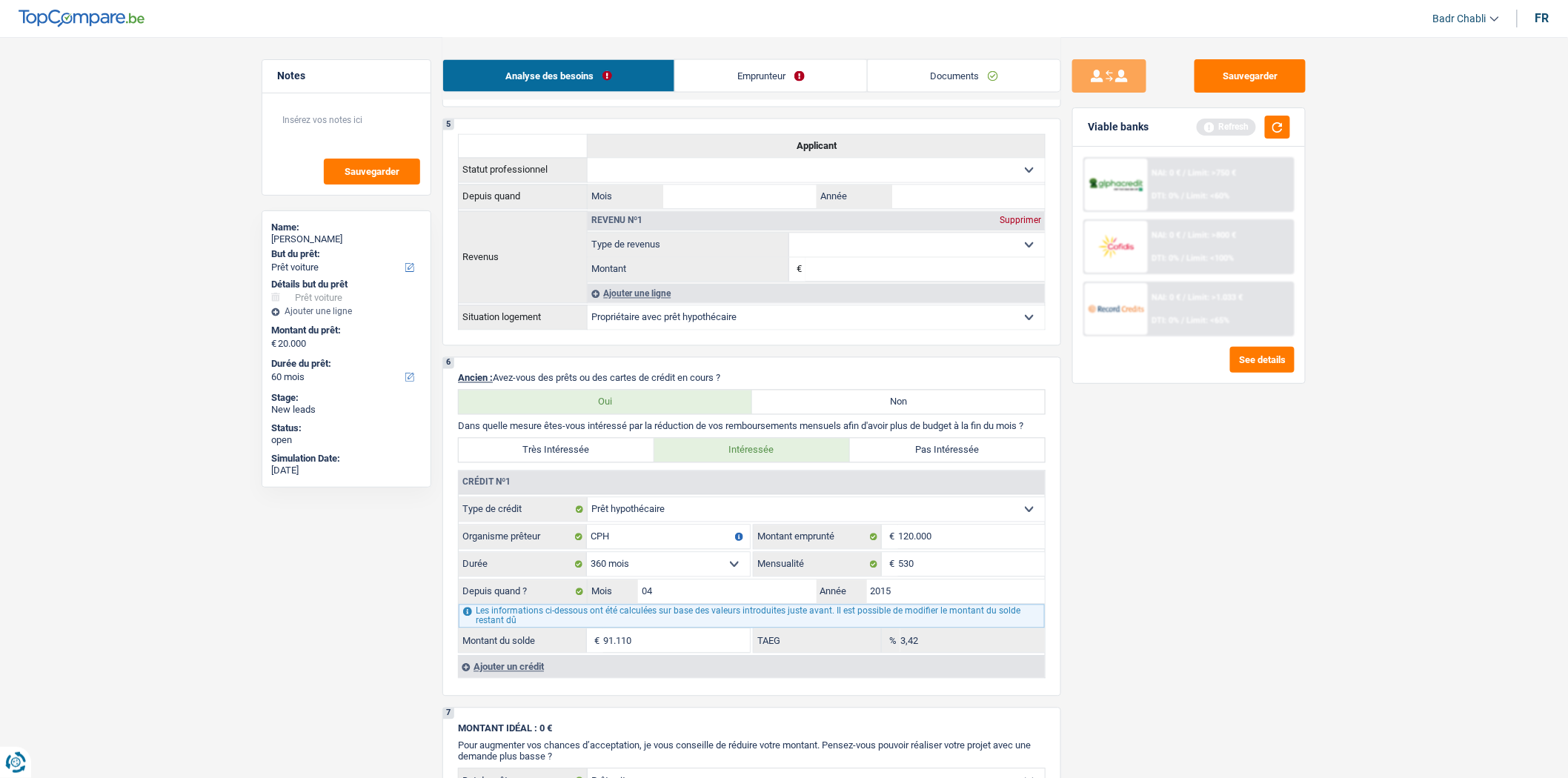
scroll to position [894, 0]
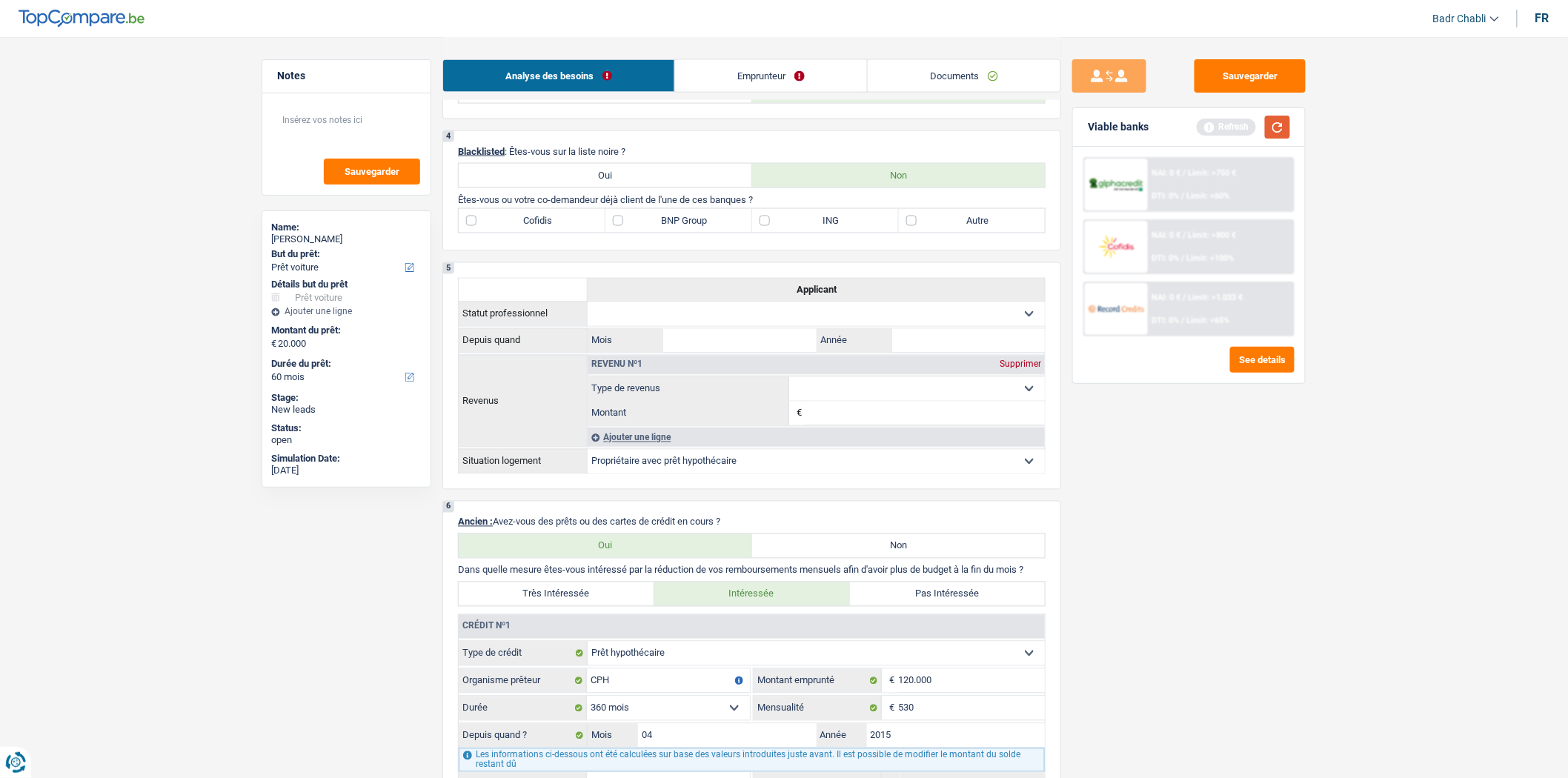
click at [1282, 128] on button "button" at bounding box center [1278, 127] width 25 height 23
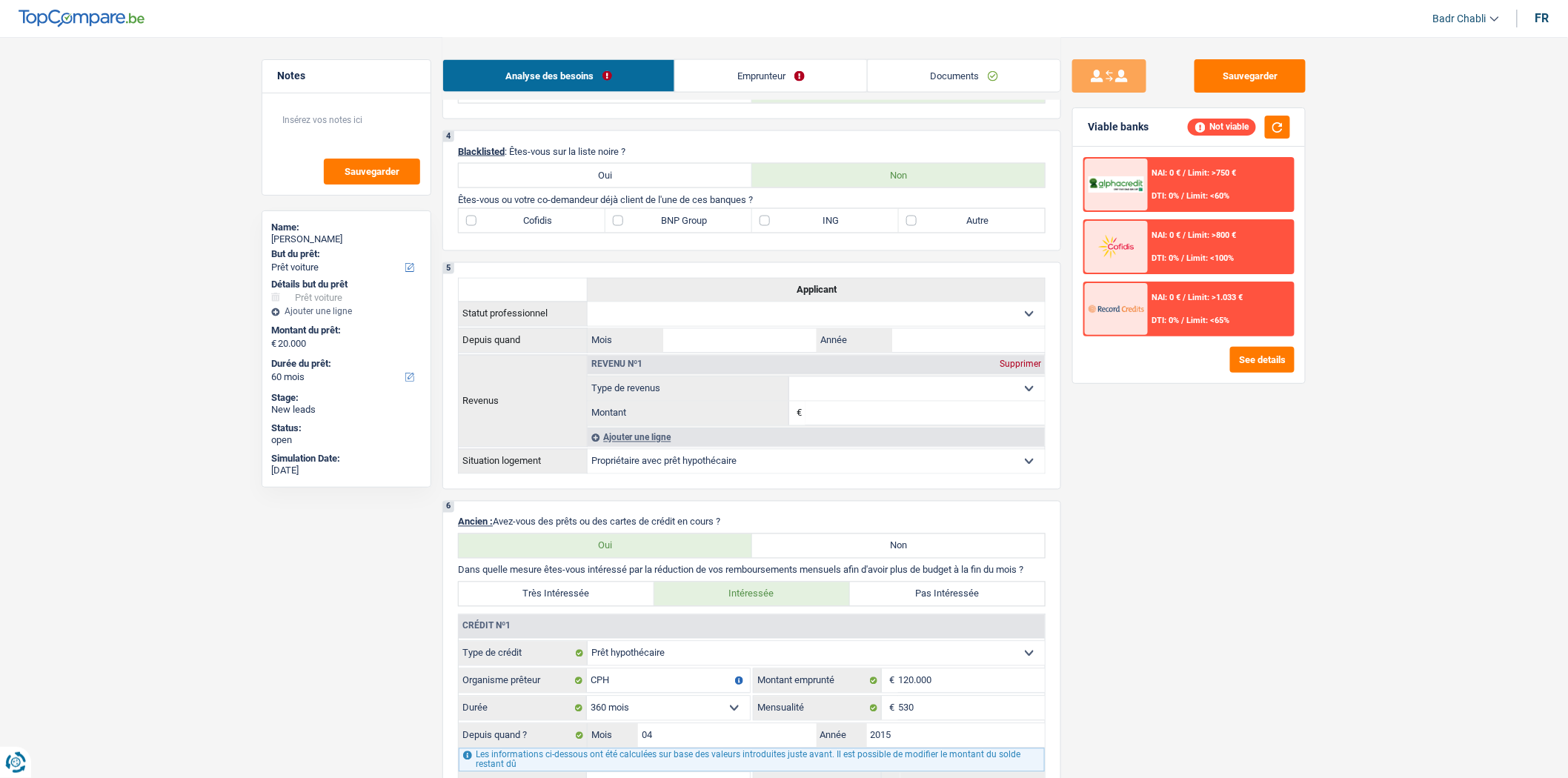
click at [634, 232] on label "BNP Group" at bounding box center [679, 221] width 147 height 24
click at [634, 232] on input "BNP Group" at bounding box center [679, 221] width 147 height 24
checkbox input "true"
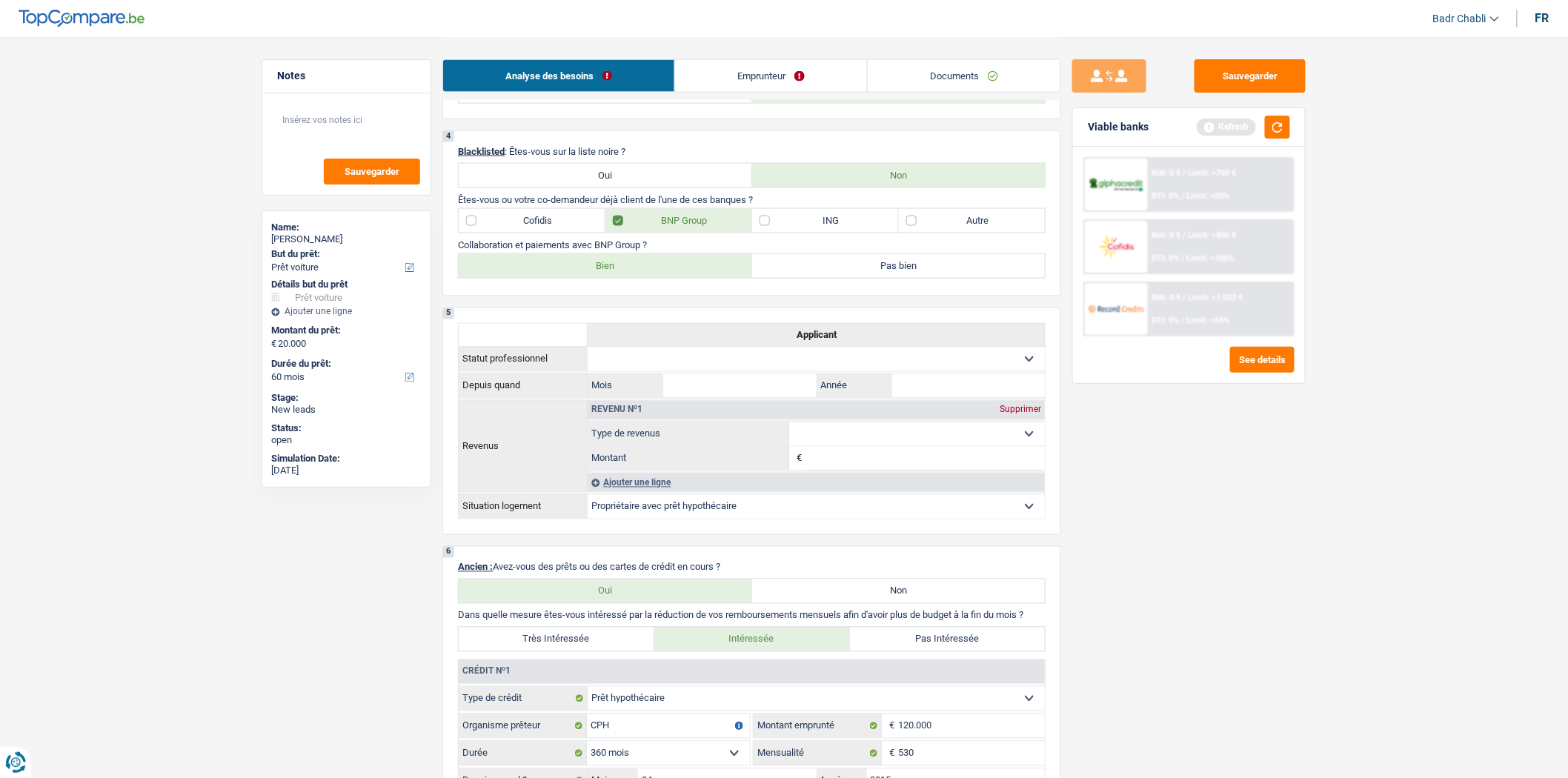
click at [639, 278] on label "Bien" at bounding box center [606, 266] width 293 height 24
click at [639, 278] on input "Bien" at bounding box center [606, 266] width 293 height 24
radio input "true"
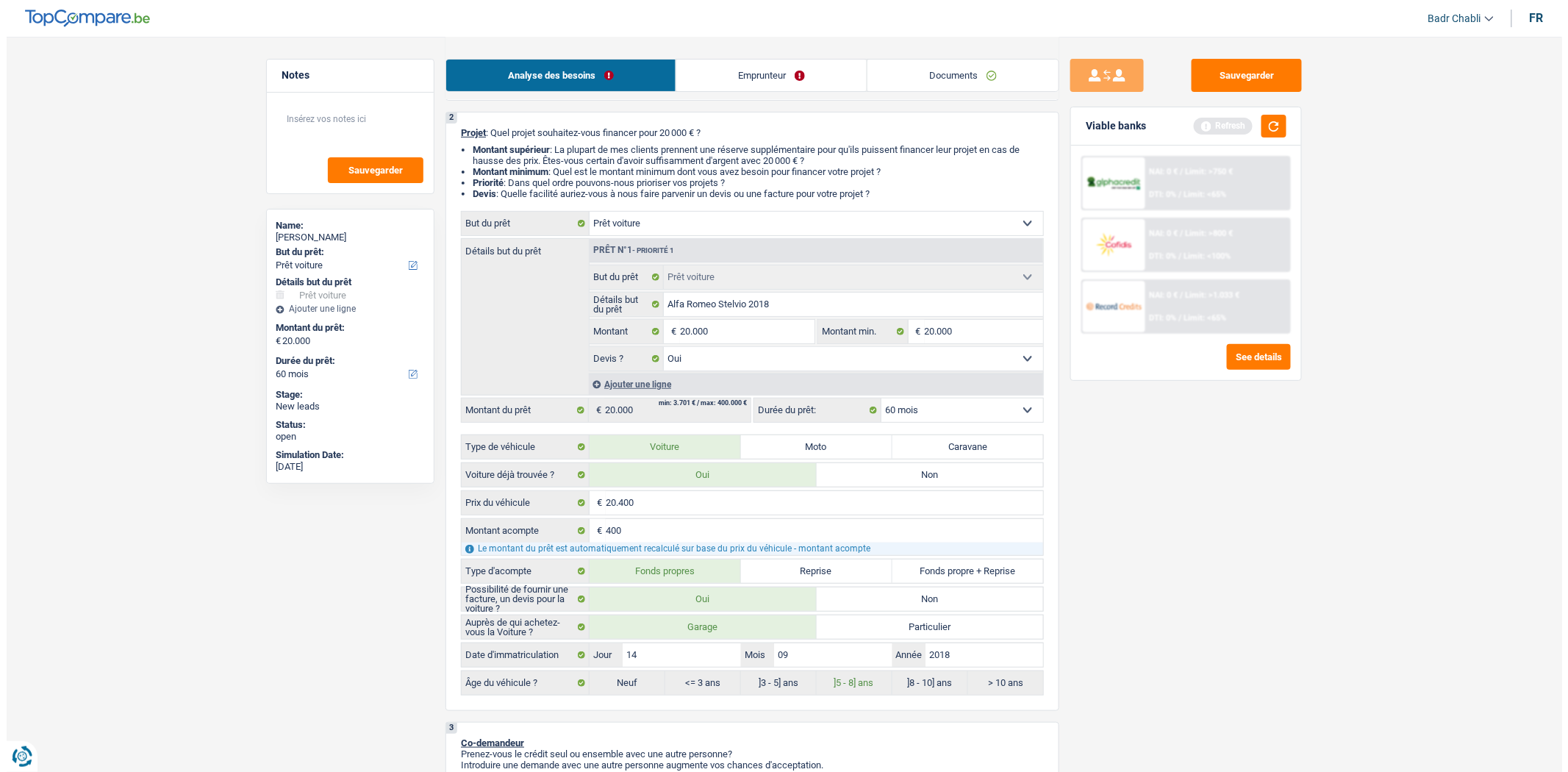
scroll to position [0, 0]
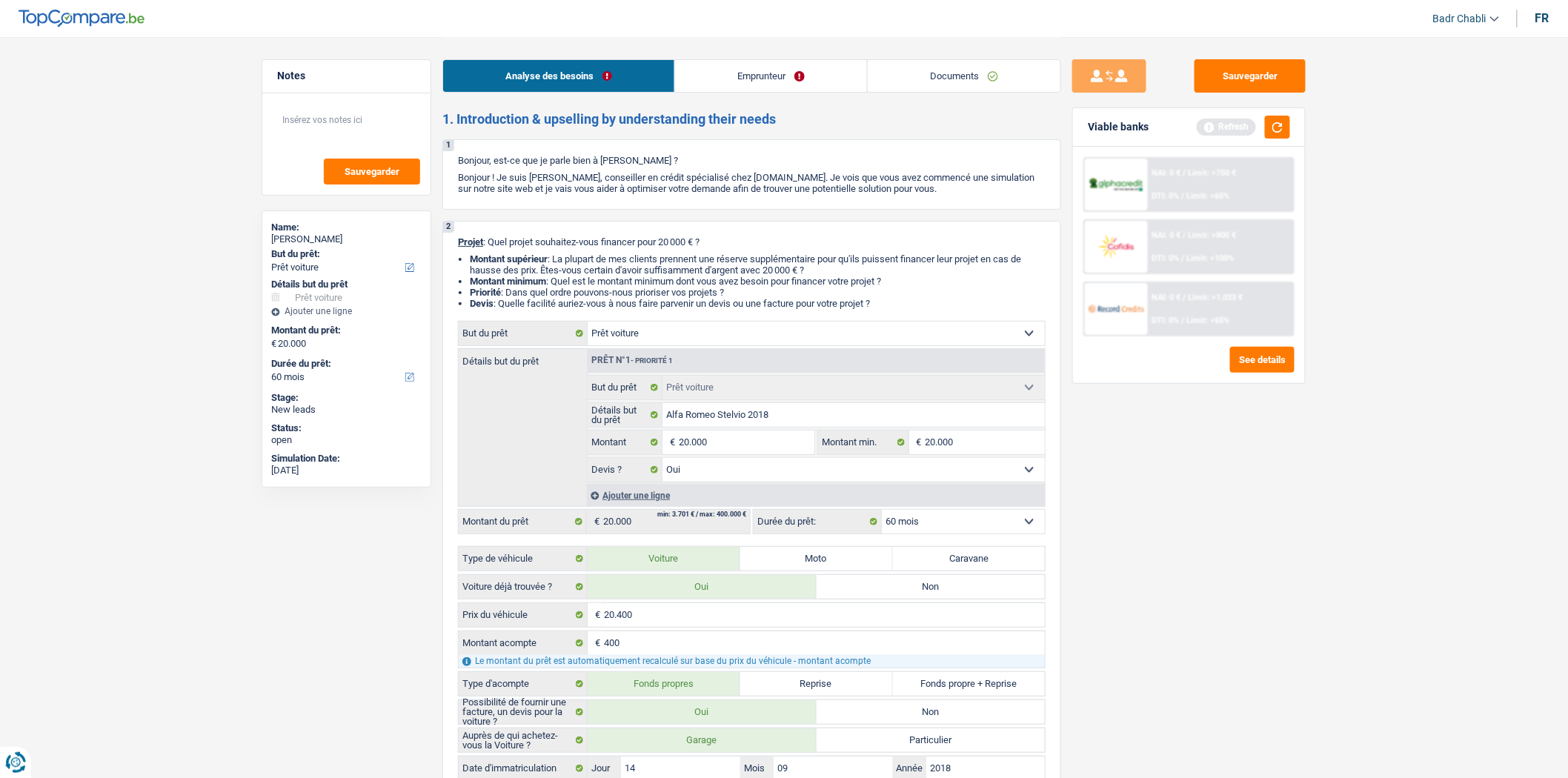
click at [735, 84] on link "Emprunteur" at bounding box center [770, 76] width 192 height 32
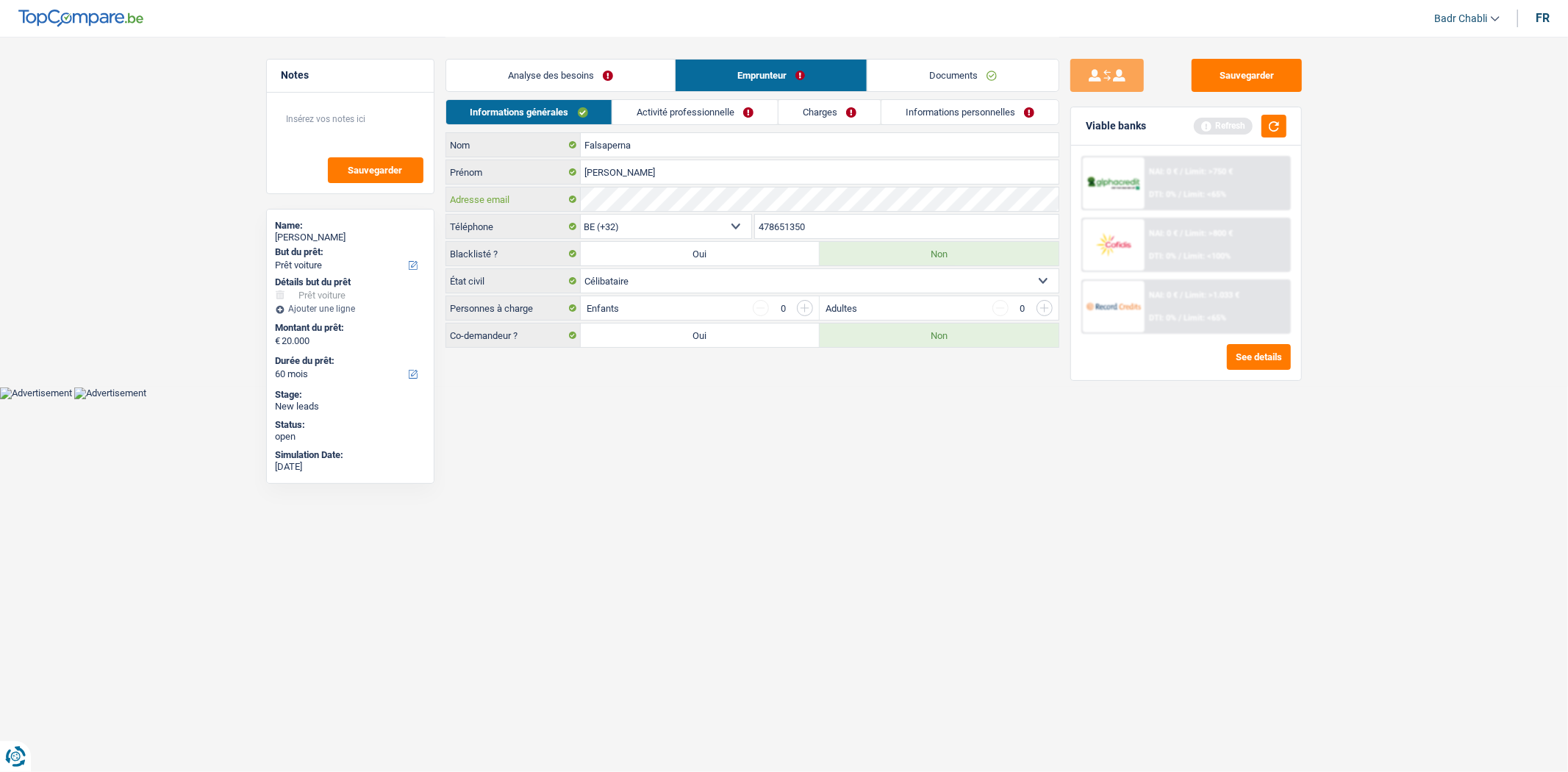
click at [187, 193] on main "Notes Sauvegarder Name: Fabio Falsaperna But du prêt: Confort maison: meubles, …" at bounding box center [784, 193] width 1568 height 387
click at [327, 233] on div "Fabio Falsaperna" at bounding box center [350, 237] width 149 height 12
copy div "Falsaperna"
click at [695, 126] on div "Informations générales Activité professionnelle Charges Informations personnell…" at bounding box center [752, 116] width 614 height 33
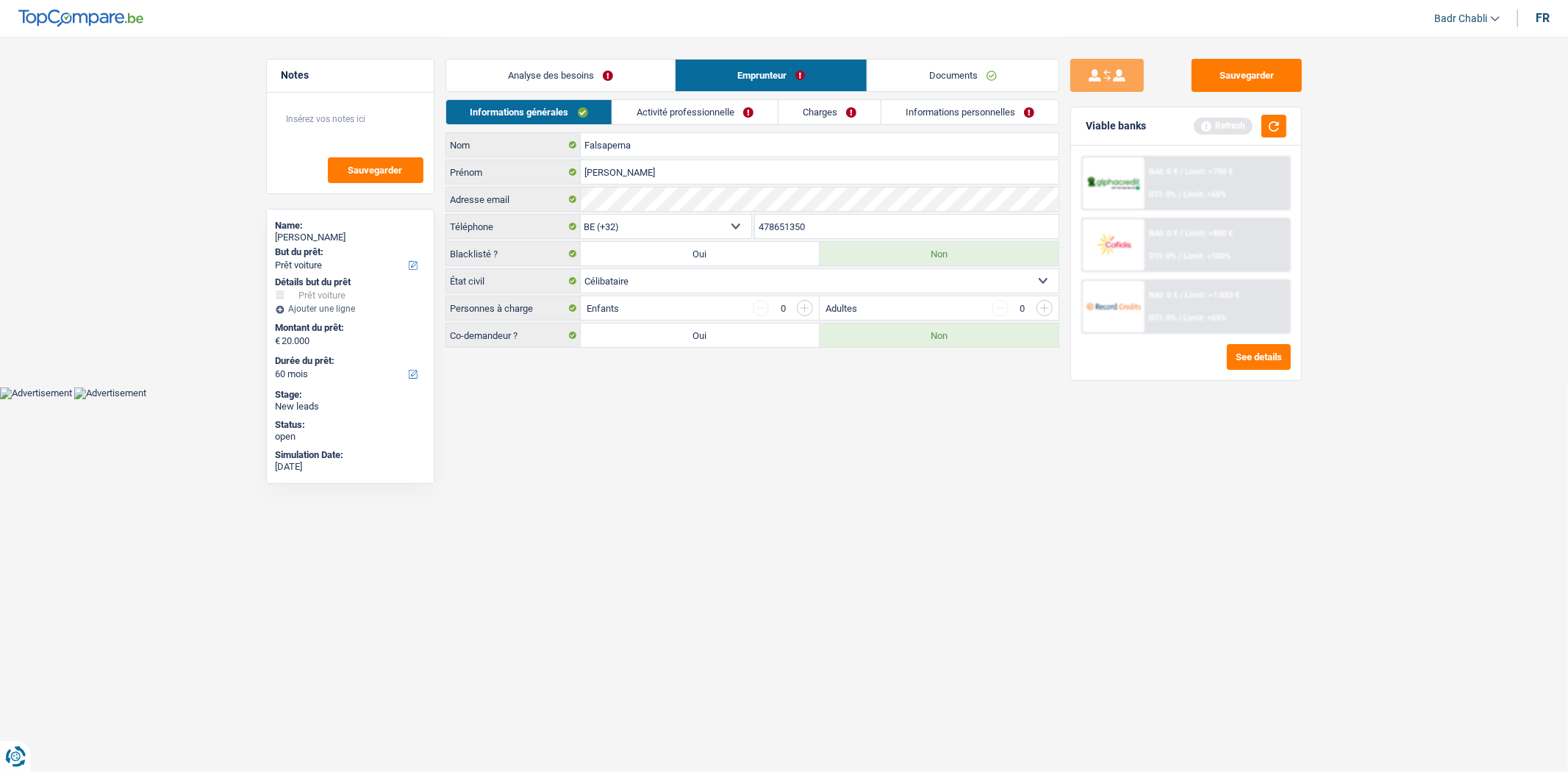
click at [716, 103] on link "Activité professionnelle" at bounding box center [696, 112] width 166 height 25
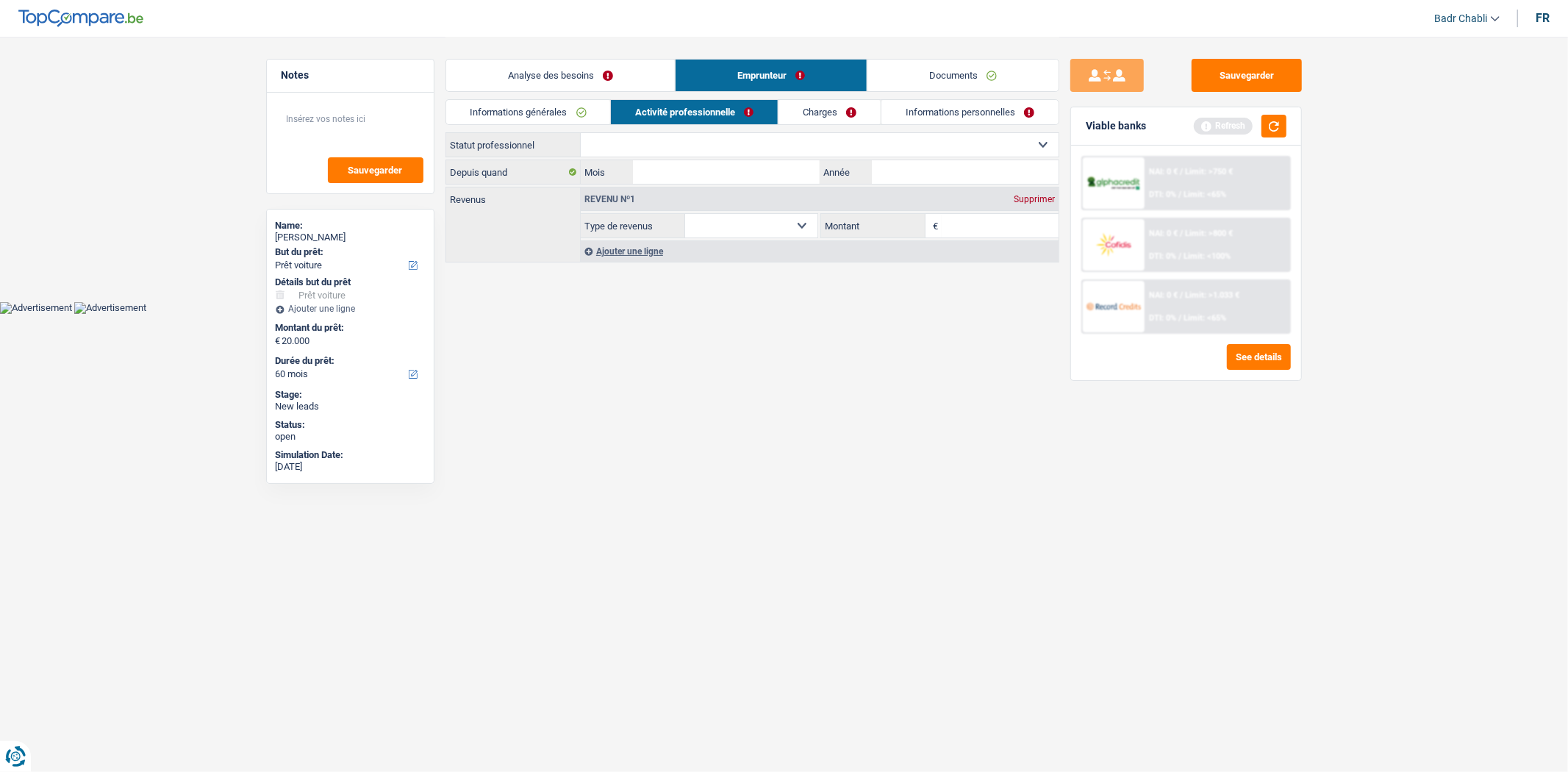
click at [667, 147] on select "Ouvrier Employé privé Employé public Invalide Indépendant Pensionné Chômeur Mut…" at bounding box center [819, 145] width 478 height 24
select select "worker"
click at [581, 133] on select "Ouvrier Employé privé Employé public Invalide Indépendant Pensionné Chômeur Mut…" at bounding box center [819, 145] width 478 height 24
select select "netSalary"
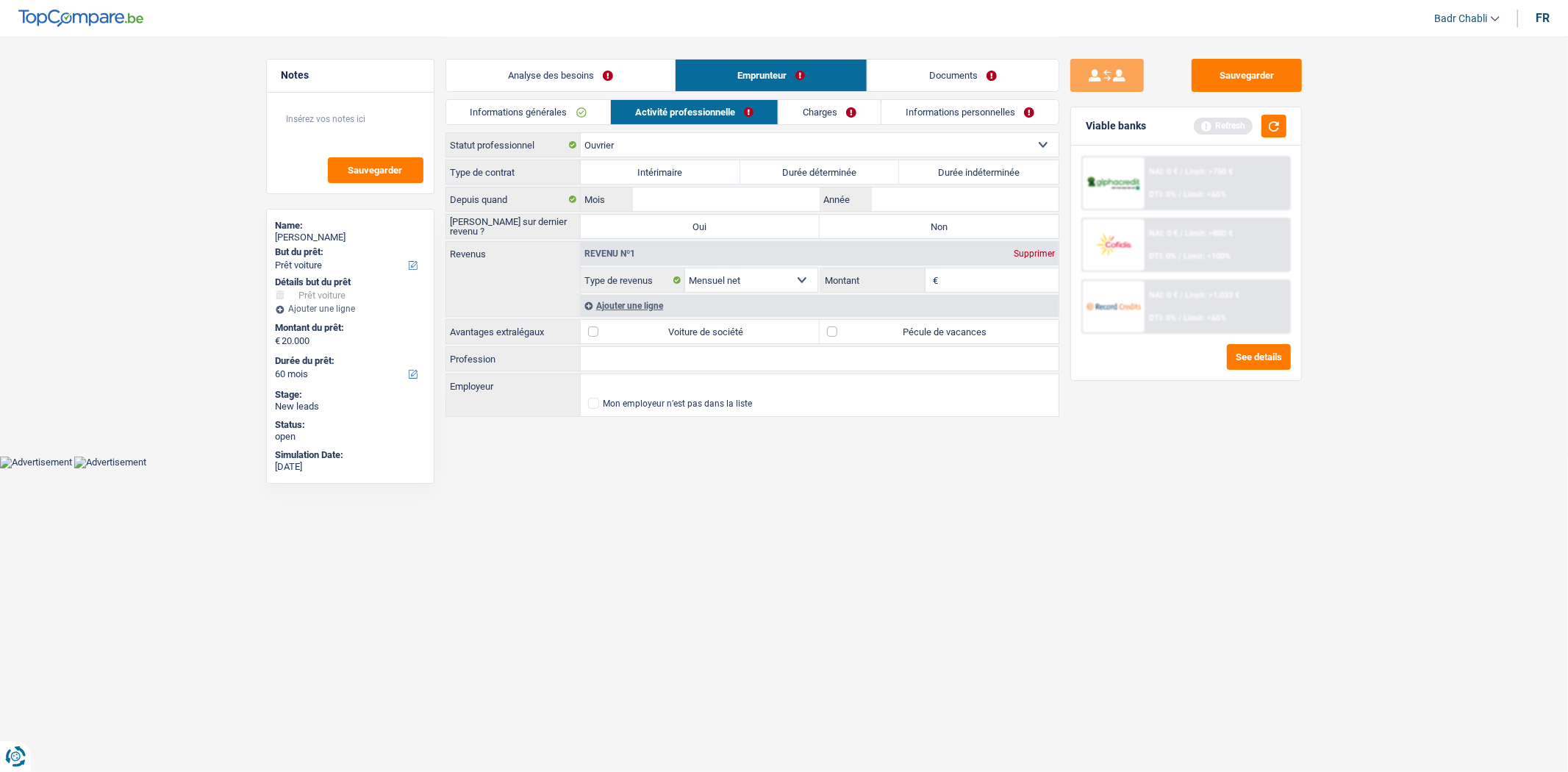
click at [965, 171] on label "Durée indéterminée" at bounding box center [979, 172] width 160 height 24
click at [965, 171] on input "Durée indéterminée" at bounding box center [979, 172] width 160 height 24
radio input "true"
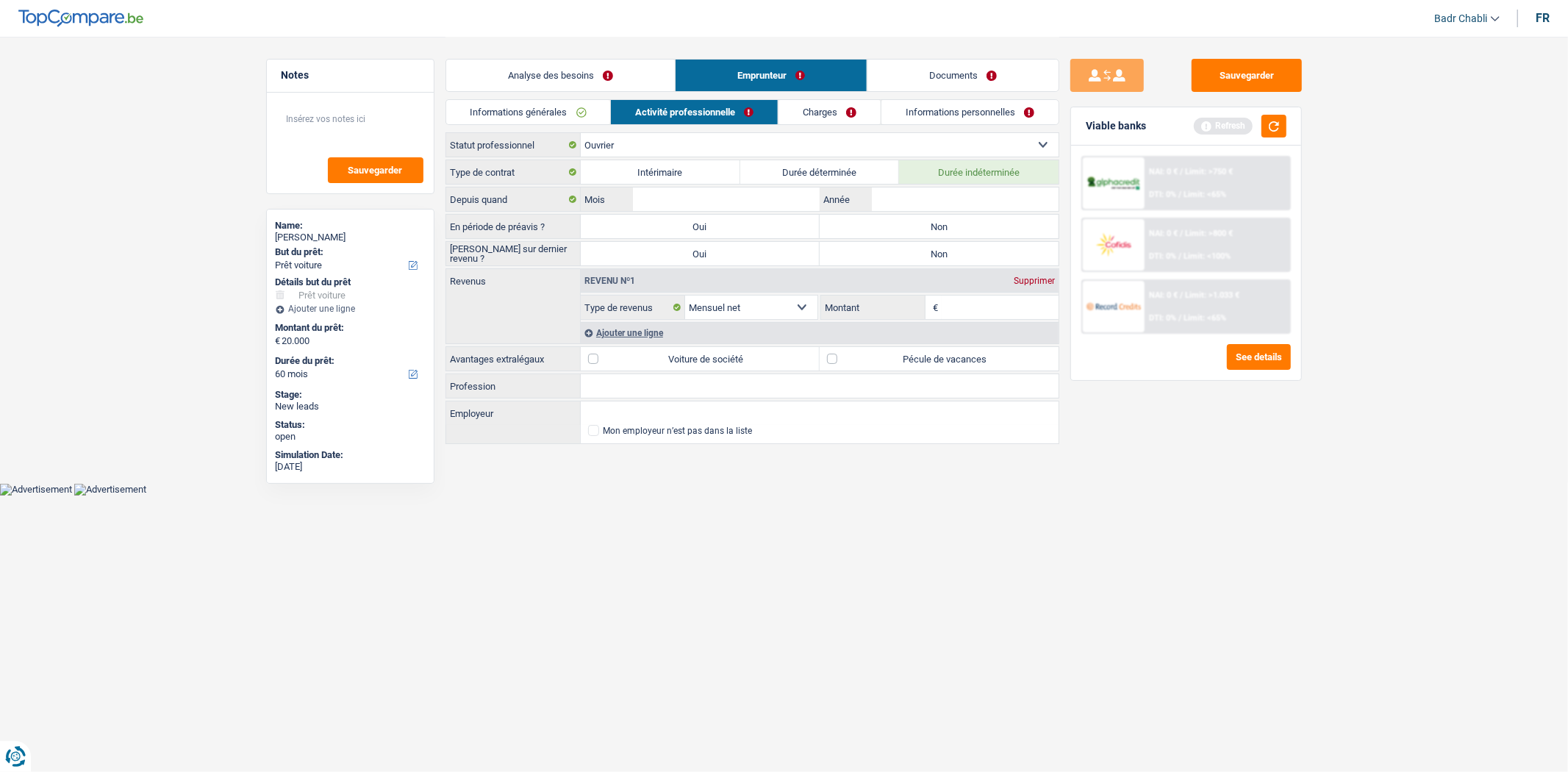
click at [950, 215] on label "Non" at bounding box center [939, 227] width 239 height 24
click at [950, 215] on input "Non" at bounding box center [939, 227] width 239 height 24
radio input "true"
click at [963, 251] on label "Non" at bounding box center [939, 254] width 239 height 24
click at [963, 251] on input "Non" at bounding box center [939, 254] width 239 height 24
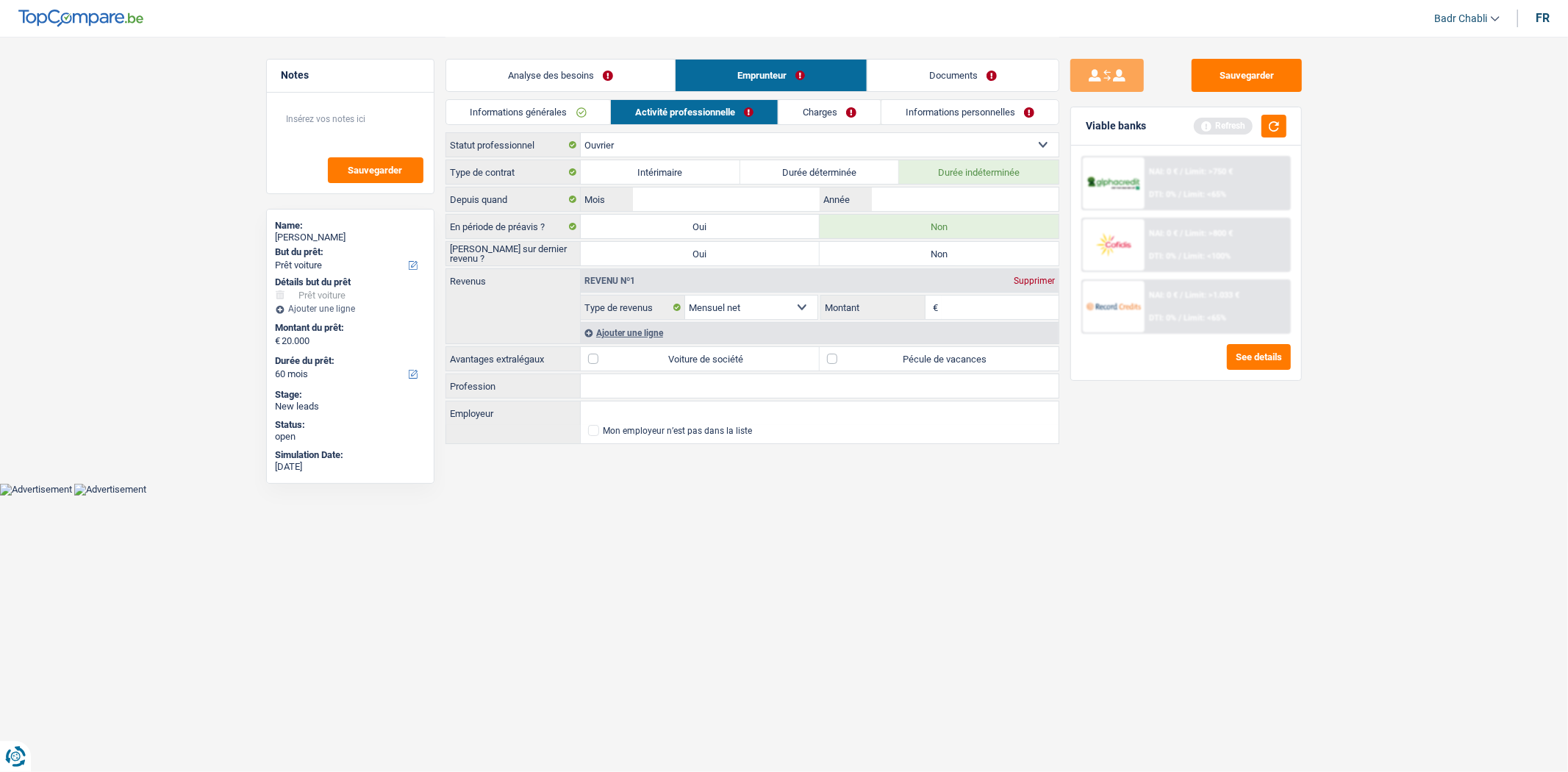
radio input "true"
click at [641, 401] on div "Type de contrat Intérimaire Durée déterminée Durée indéterminée Depuis quand Mo…" at bounding box center [752, 303] width 614 height 287
click at [642, 392] on input "Profession" at bounding box center [819, 386] width 478 height 24
click at [641, 392] on input "Profession" at bounding box center [819, 386] width 478 height 24
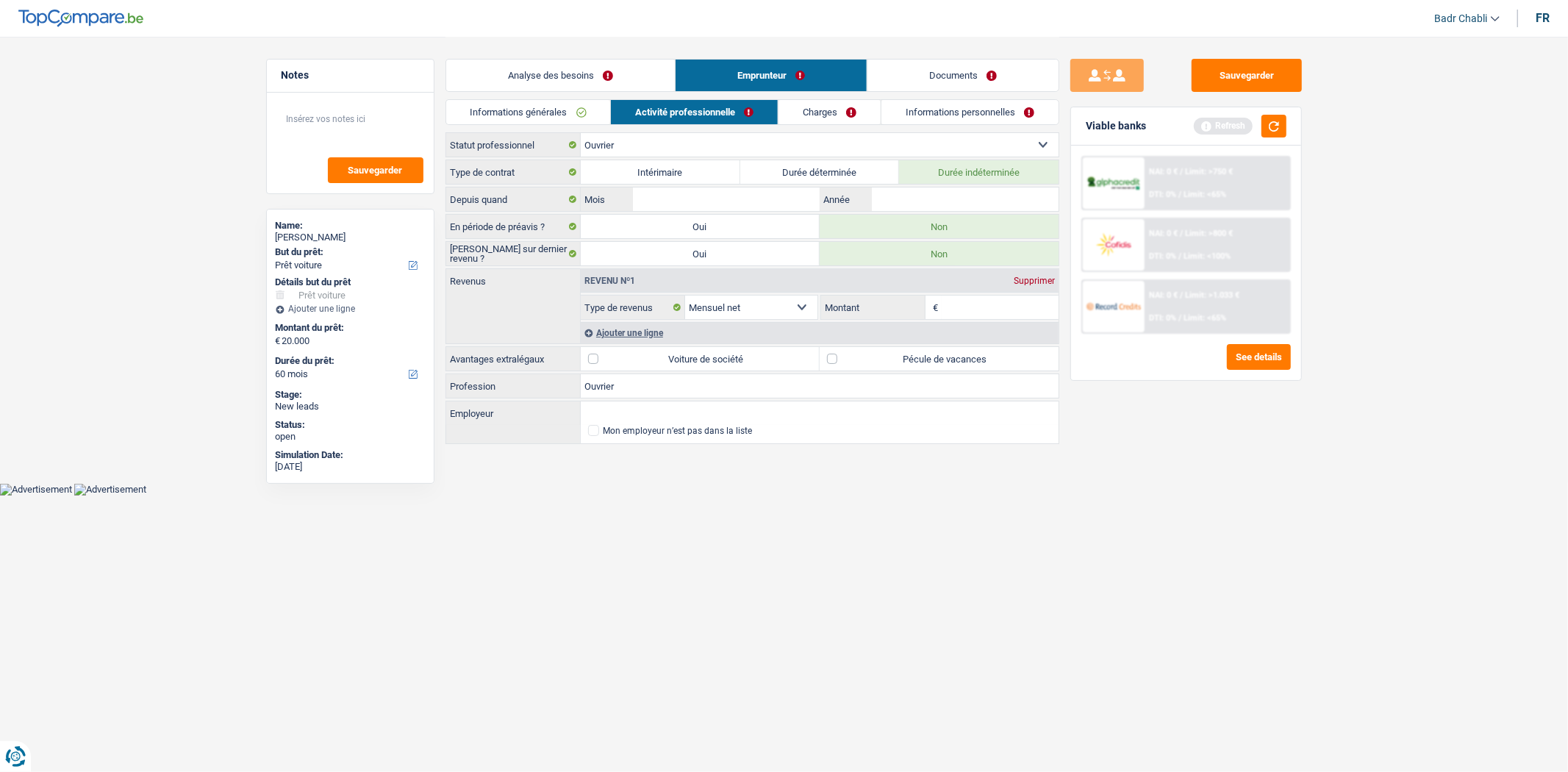
type input "Ouvrier"
click at [599, 401] on div "Type de contrat Intérimaire Durée déterminée Durée indéterminée Depuis quand Mo…" at bounding box center [752, 303] width 614 height 287
click at [617, 406] on input "Employeur" at bounding box center [819, 414] width 478 height 24
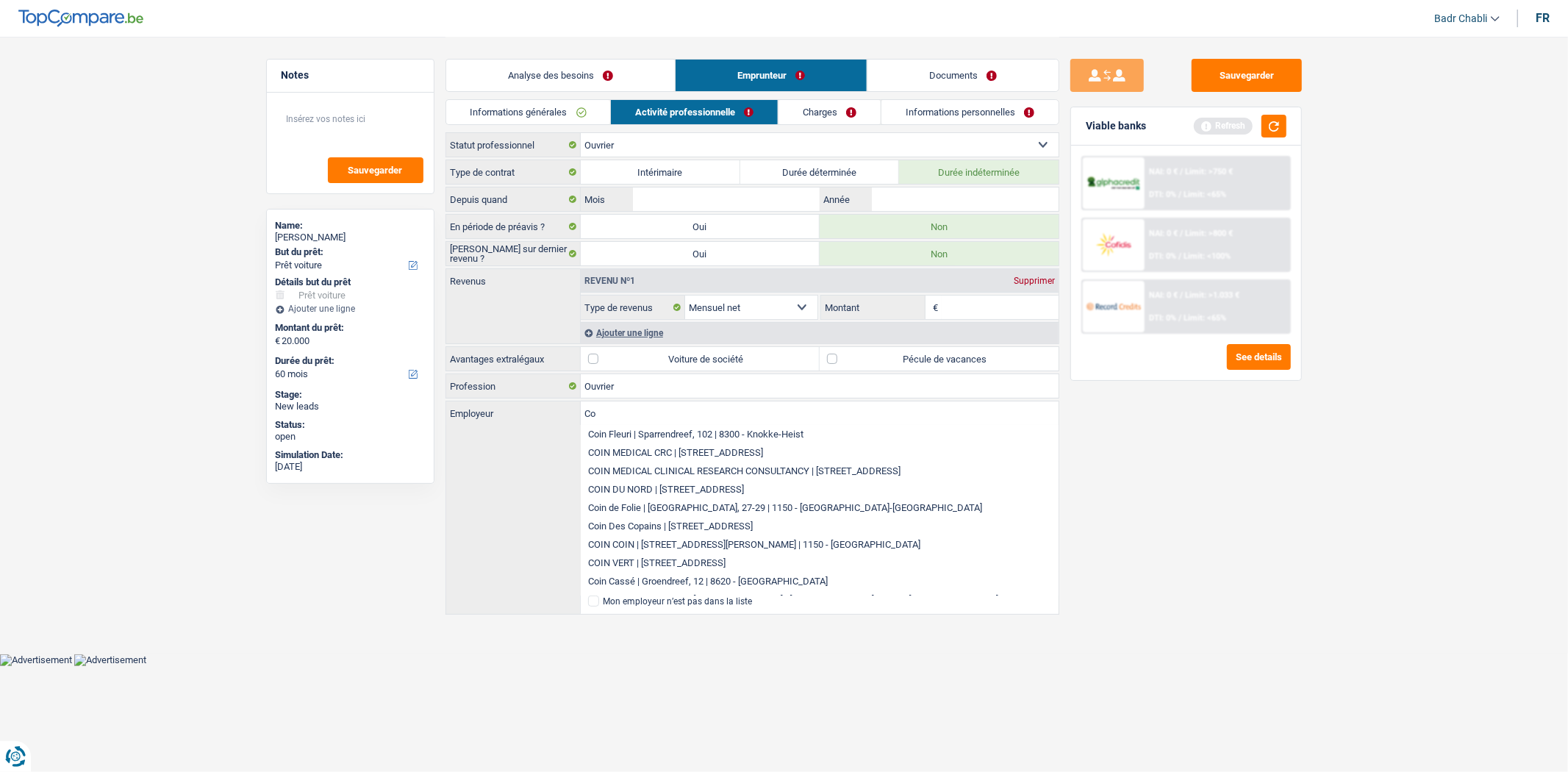
type input "C"
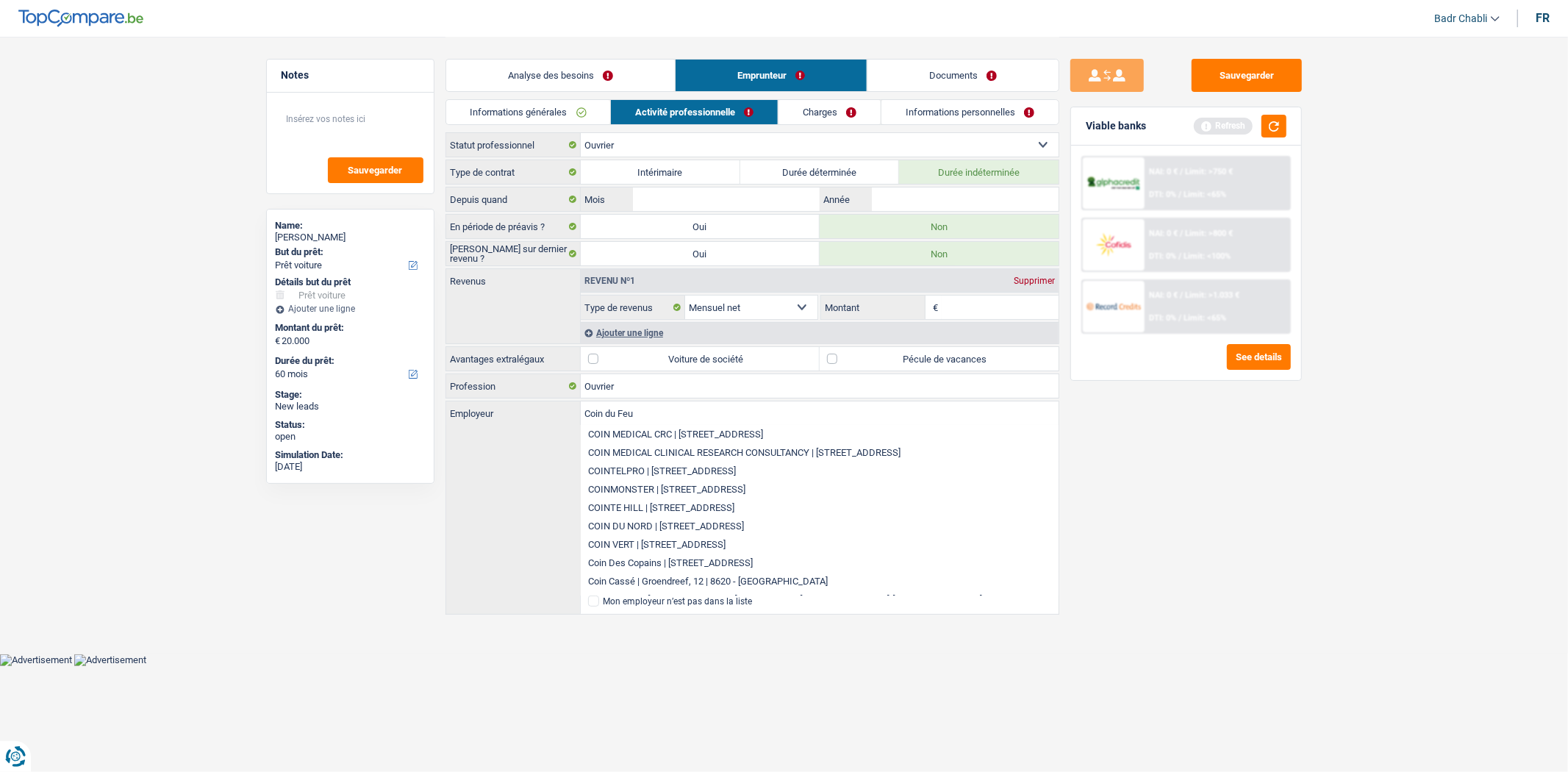
type input "Coin du Feu"
click at [1143, 542] on div "Sauvegarder Viable banks Refresh NAI: 0 € / Limit: >750 € DTI: 0% / Limit: <65%…" at bounding box center [1187, 404] width 254 height 690
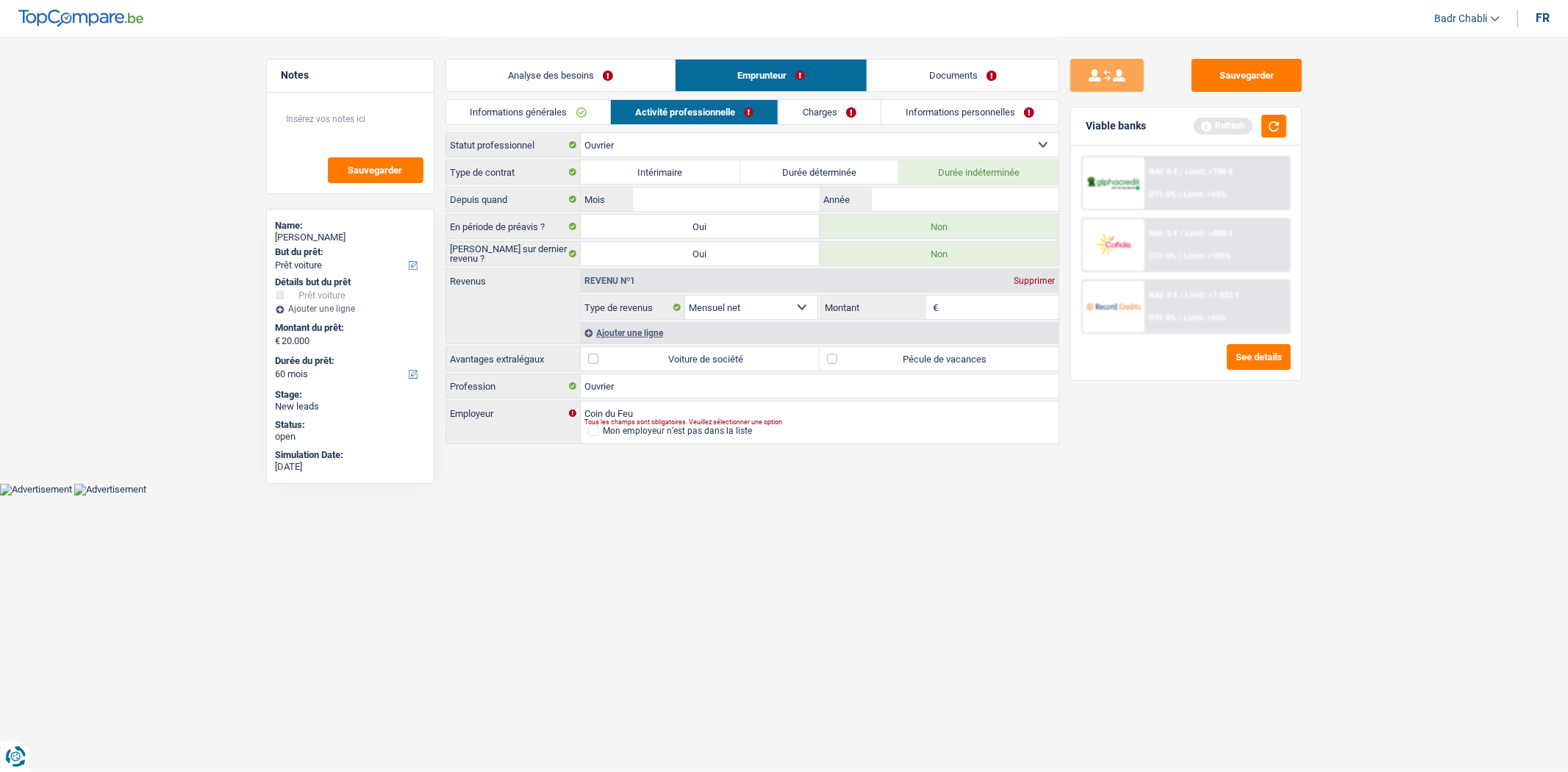
click at [835, 359] on label "Pécule de vacances" at bounding box center [939, 359] width 239 height 24
click at [835, 359] on input "Pécule de vacances" at bounding box center [939, 359] width 239 height 24
checkbox input "true"
click at [687, 193] on input "Mois" at bounding box center [725, 199] width 186 height 24
type input "03"
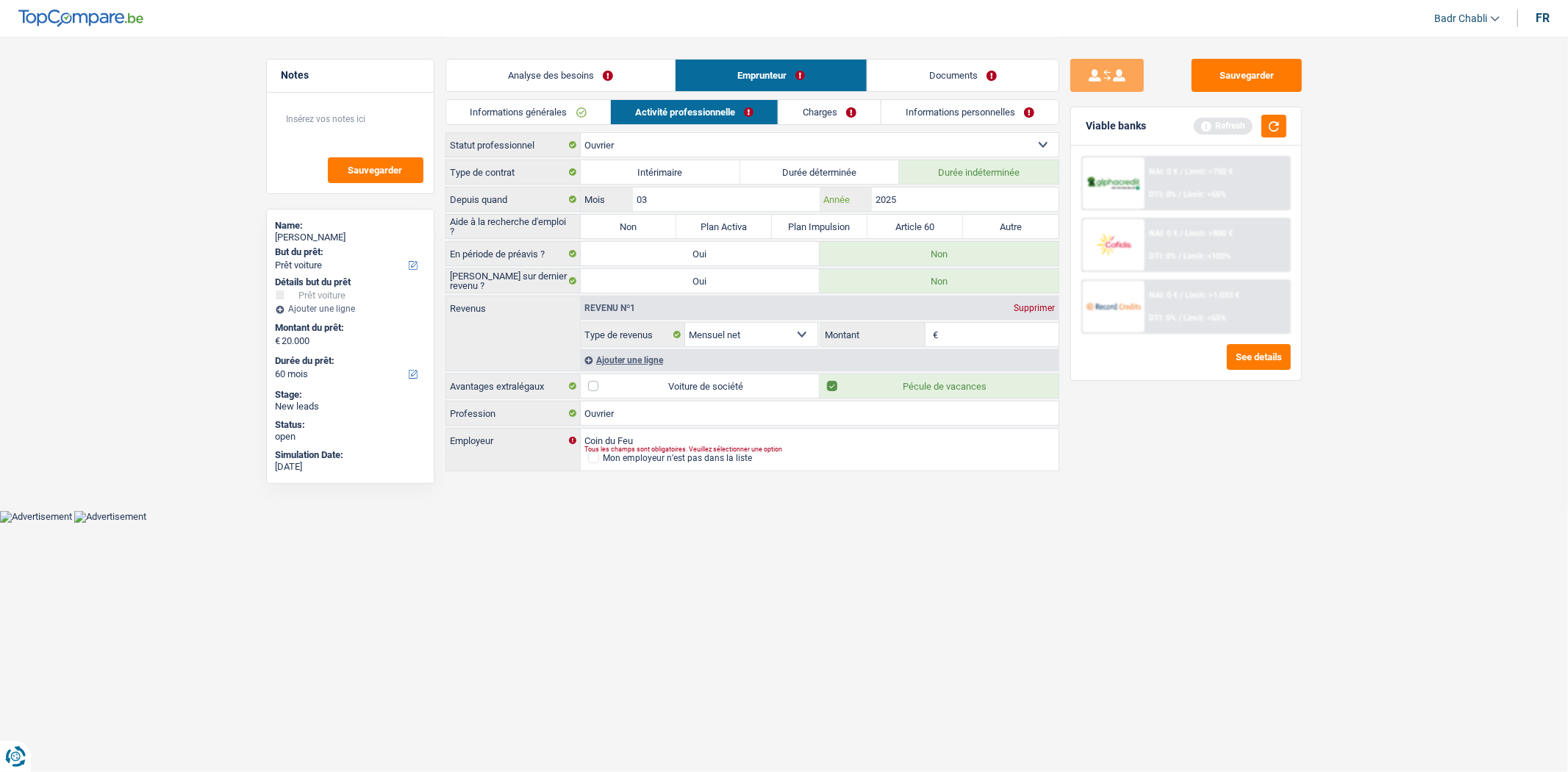
type input "2025"
click at [623, 231] on label "Non" at bounding box center [628, 227] width 96 height 24
click at [631, 228] on label "Non" at bounding box center [628, 227] width 96 height 24
click at [631, 228] on input "Non" at bounding box center [628, 227] width 96 height 24
radio input "true"
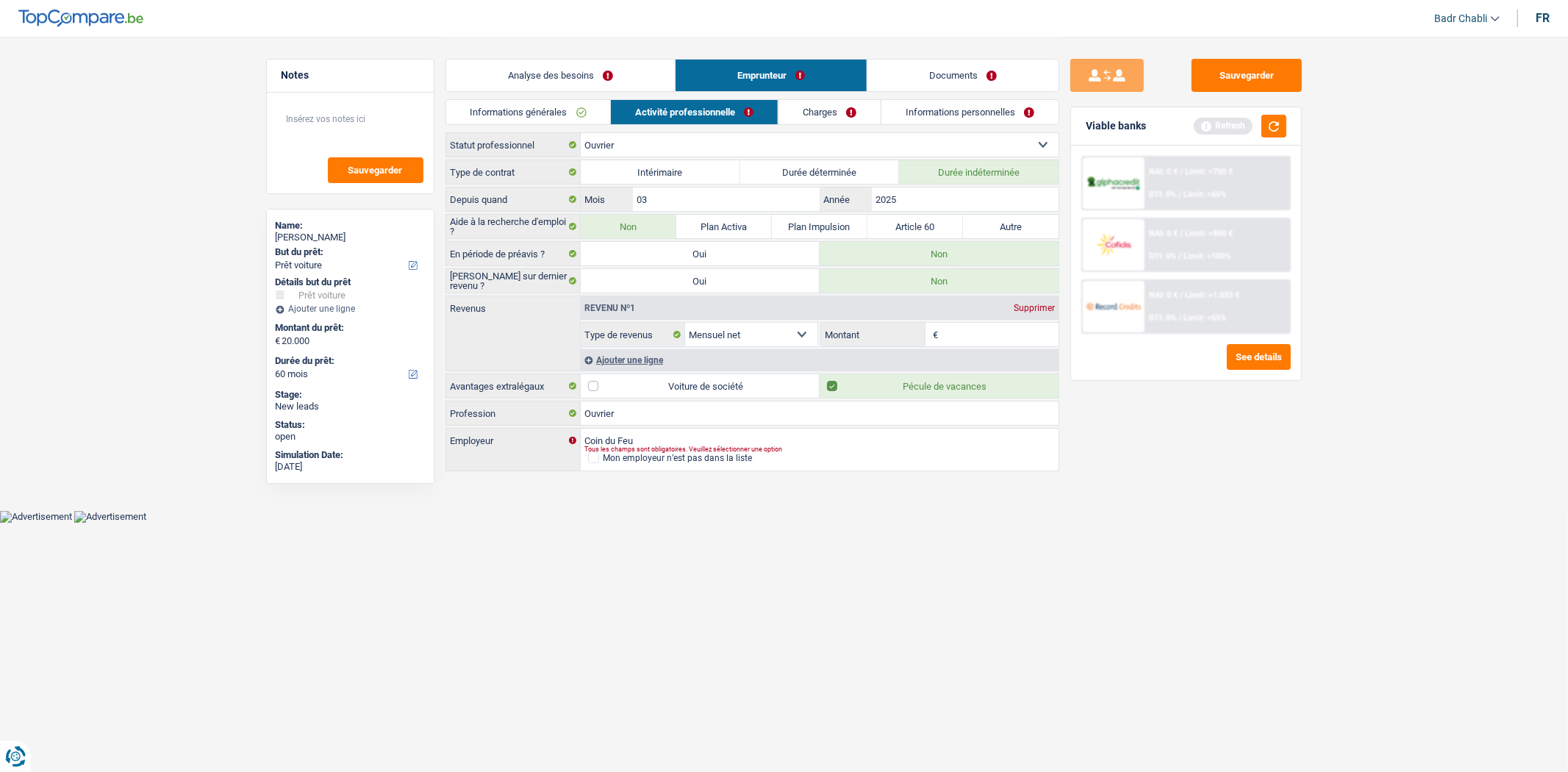
click at [962, 333] on input "Montant" at bounding box center [1000, 334] width 117 height 24
type input "2.200"
click at [652, 356] on div "Ajouter une ligne" at bounding box center [819, 360] width 478 height 22
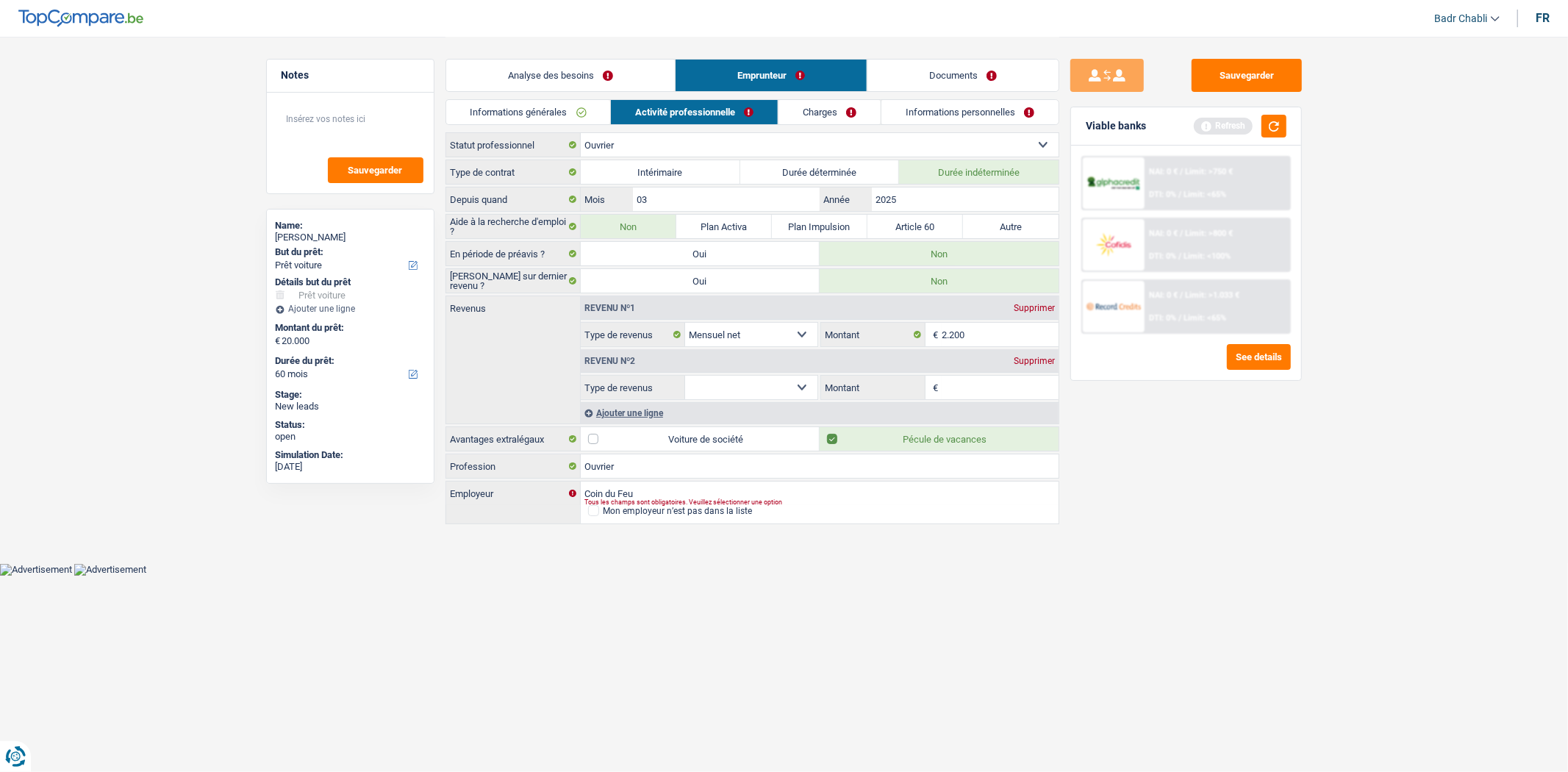
click at [793, 380] on select "Allocation d'handicap Allocations chômage Allocations familiales Chèques repas …" at bounding box center [752, 387] width 133 height 24
select select "mealVouchers"
click at [685, 376] on select "Allocation d'handicap Allocations chômage Allocations familiales Chèques repas …" at bounding box center [752, 387] width 133 height 24
click at [981, 382] on input "Montant par jour" at bounding box center [1000, 387] width 117 height 24
type input "2,0"
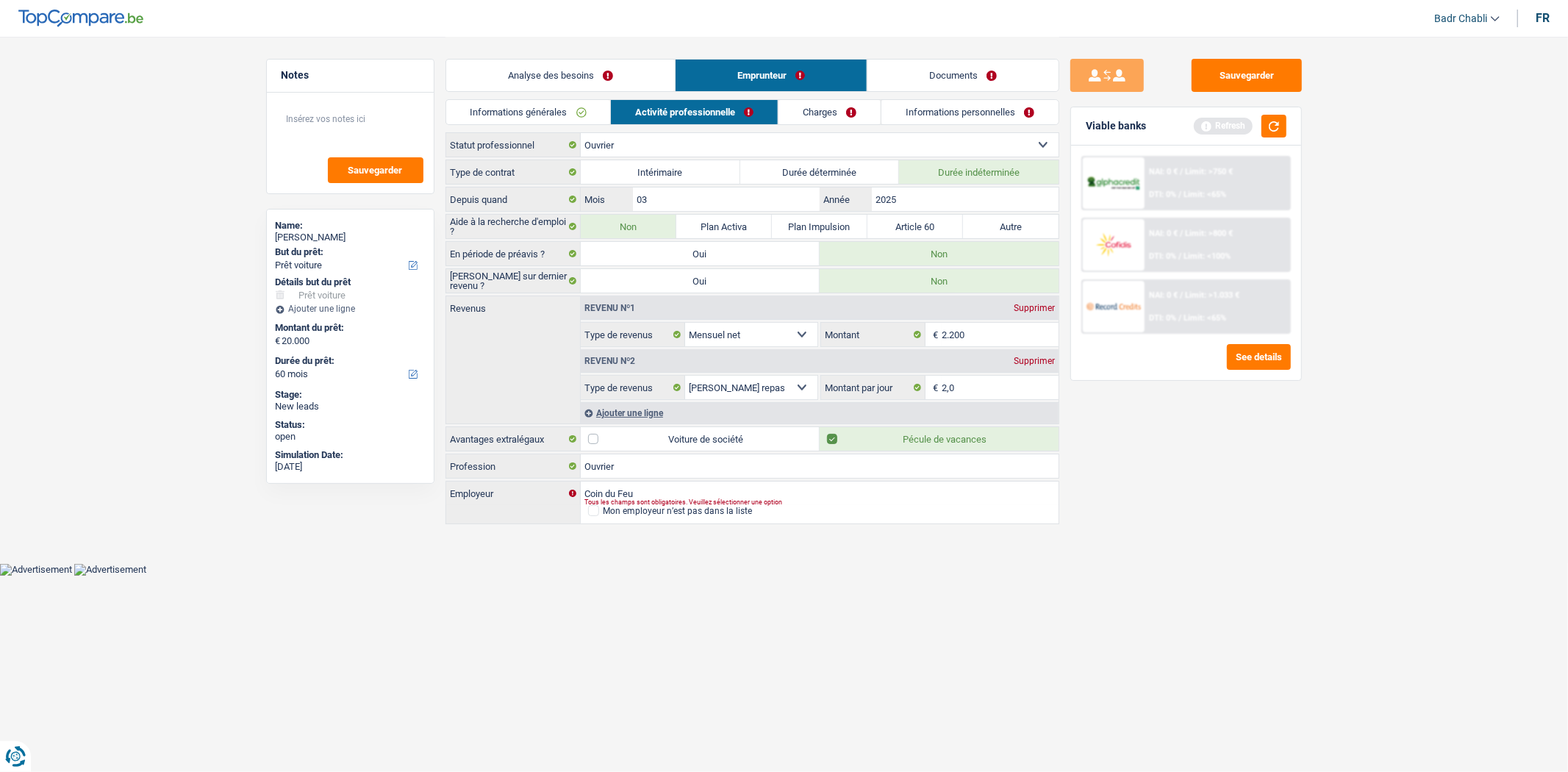
click at [846, 110] on link "Charges" at bounding box center [829, 112] width 102 height 25
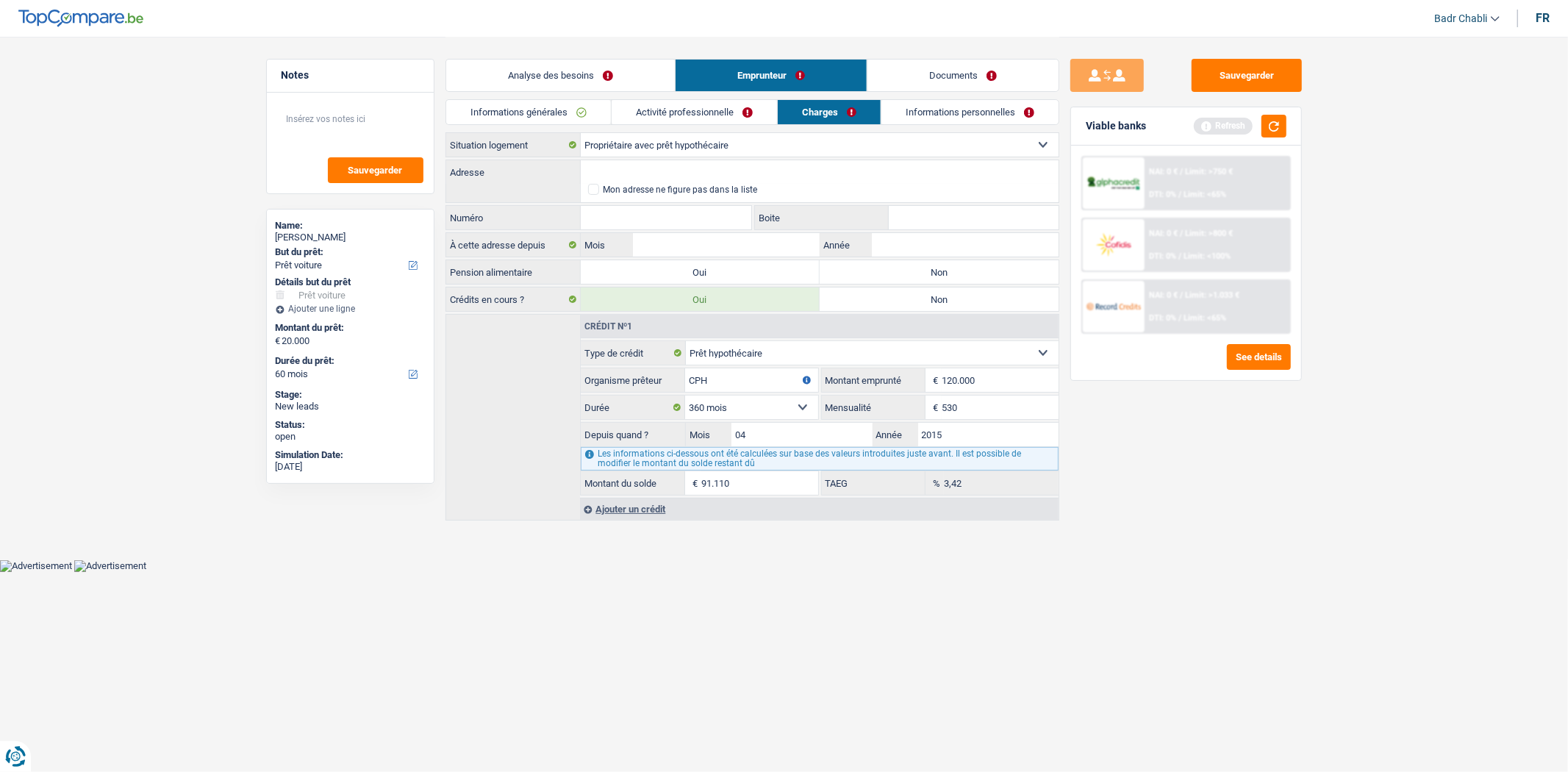
click at [893, 281] on label "Non" at bounding box center [939, 273] width 239 height 24
click at [893, 281] on input "Non" at bounding box center [939, 273] width 239 height 24
radio input "true"
click at [699, 166] on input "Adresse" at bounding box center [819, 172] width 478 height 24
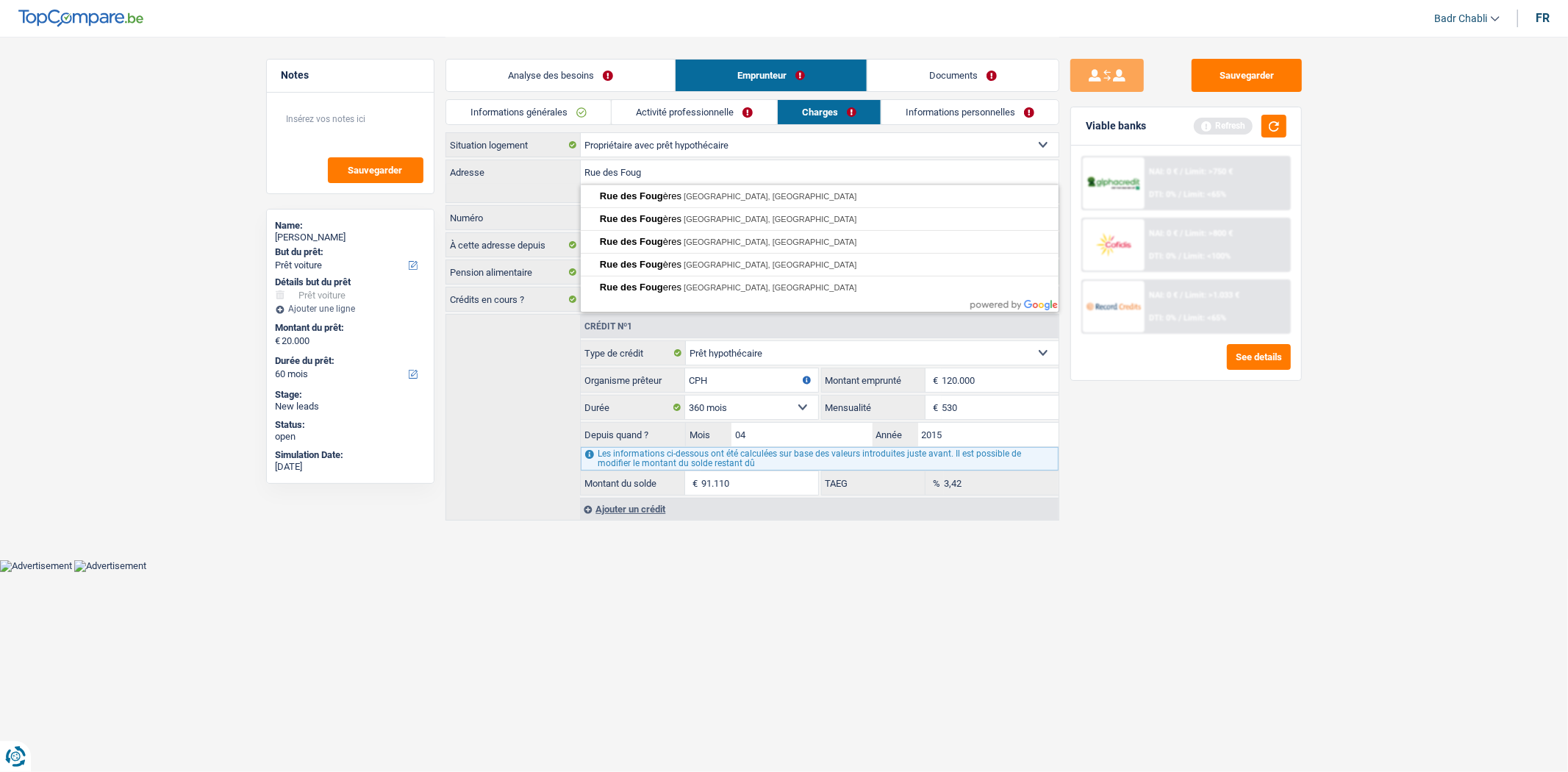
click at [714, 166] on input "Rue des Foug" at bounding box center [819, 172] width 478 height 24
click at [708, 173] on input "Rue des Foug" at bounding box center [819, 172] width 478 height 24
type input "Rue des Fougères, 7140, Morlanwelz, BE"
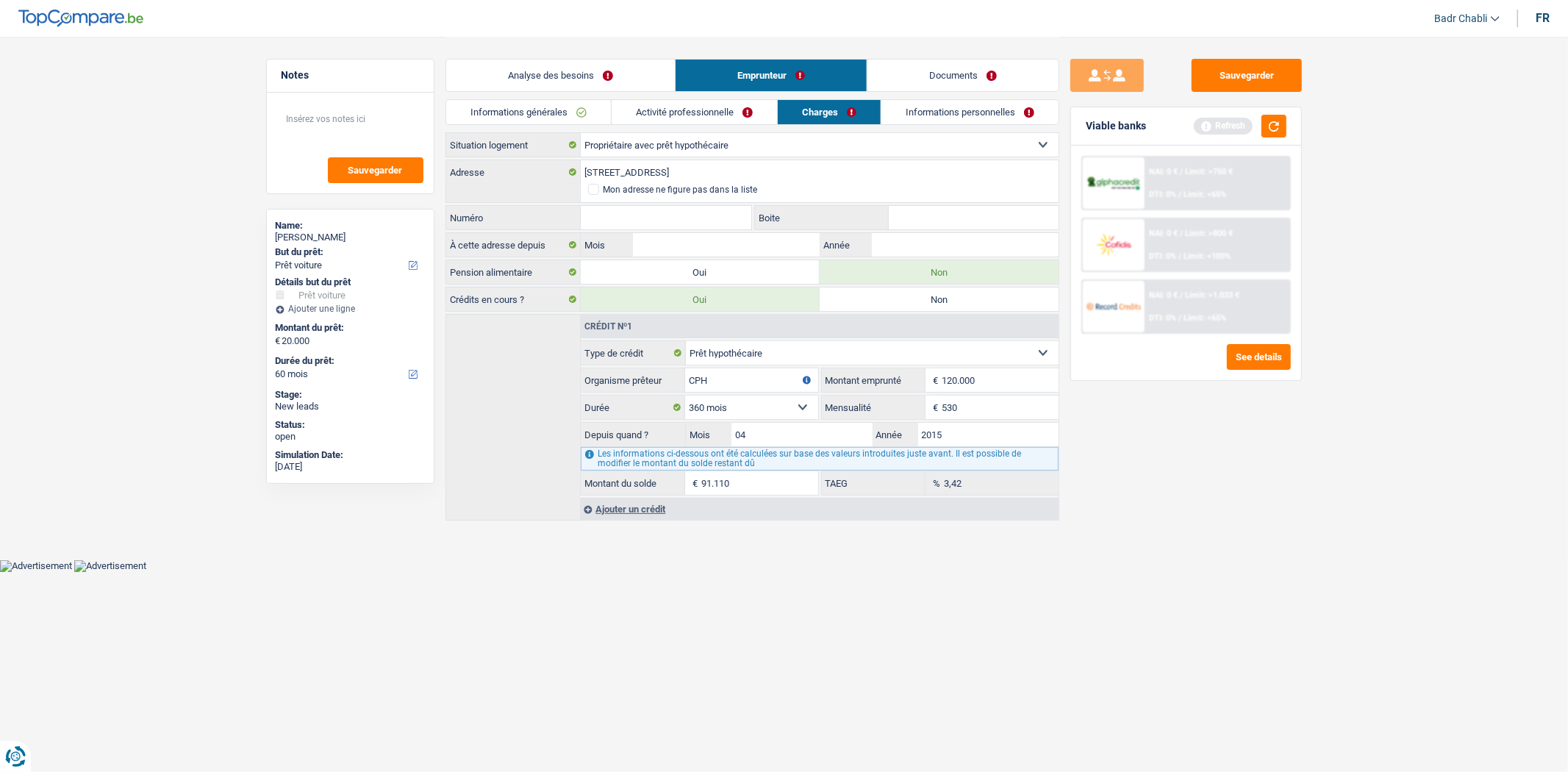
click at [715, 214] on input "Numéro" at bounding box center [666, 218] width 172 height 24
type input "3"
click at [741, 258] on div "Locataire Propriétaire avec prêt hypothécaire Propriétaire sans prêt hypothécai…" at bounding box center [752, 326] width 614 height 388
click at [744, 254] on input "Mois" at bounding box center [725, 245] width 186 height 24
type input "05"
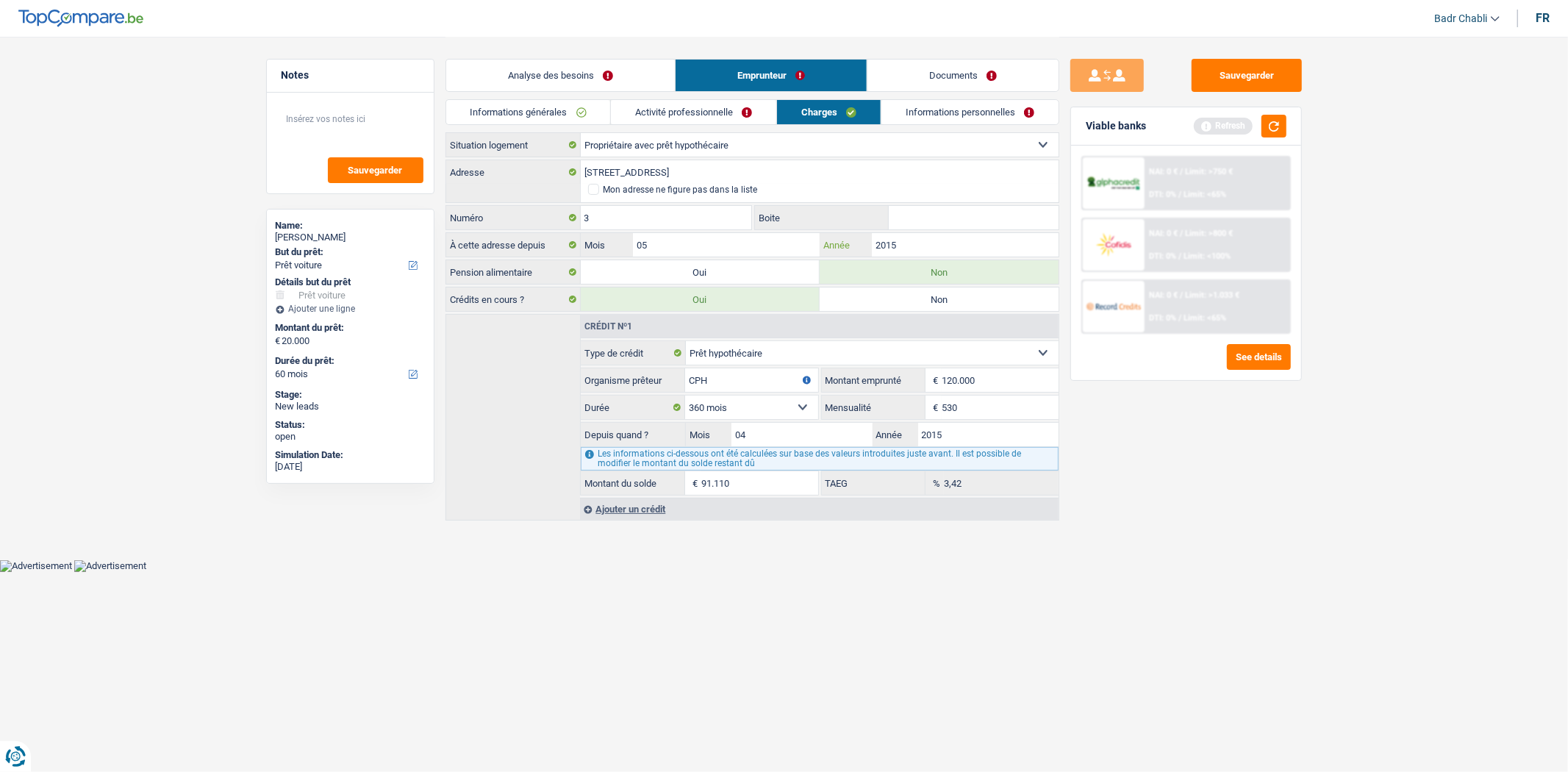
type input "2015"
click at [975, 102] on link "Informations personnelles" at bounding box center [969, 112] width 177 height 25
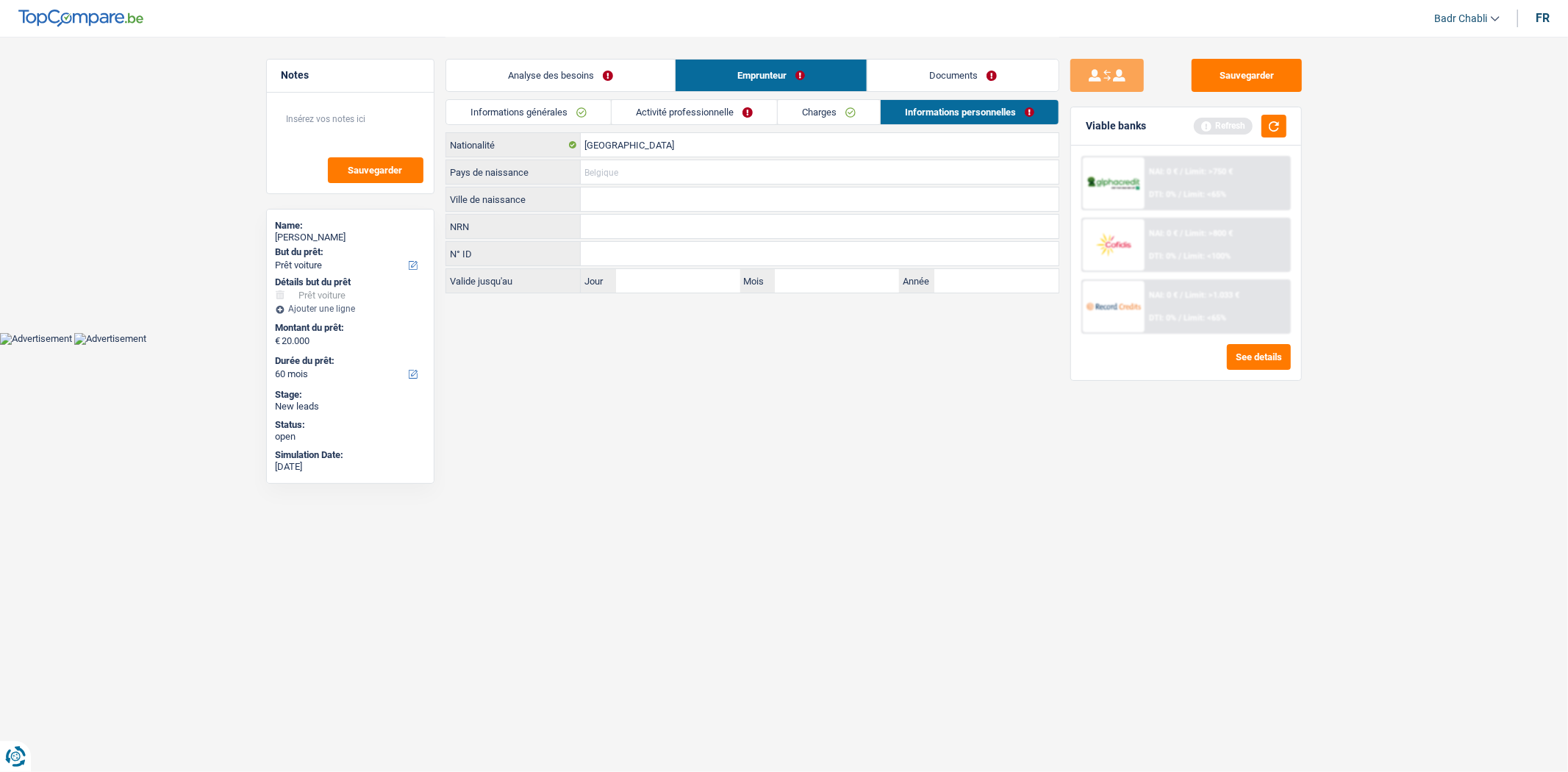
click at [629, 166] on input "Pays de naissance" at bounding box center [819, 172] width 478 height 24
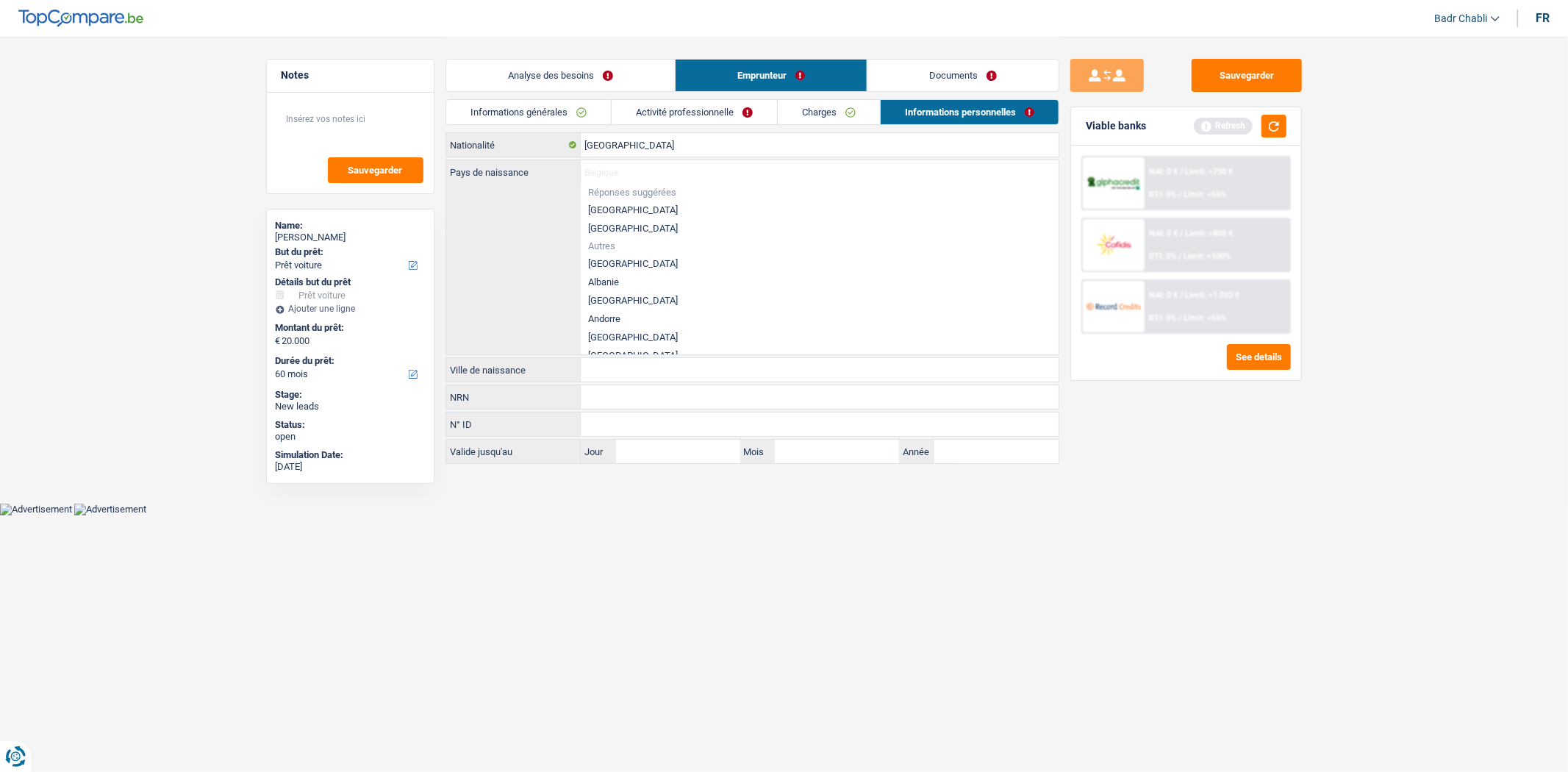
click at [620, 201] on li "Belgique" at bounding box center [819, 210] width 478 height 19
type input "Belgique"
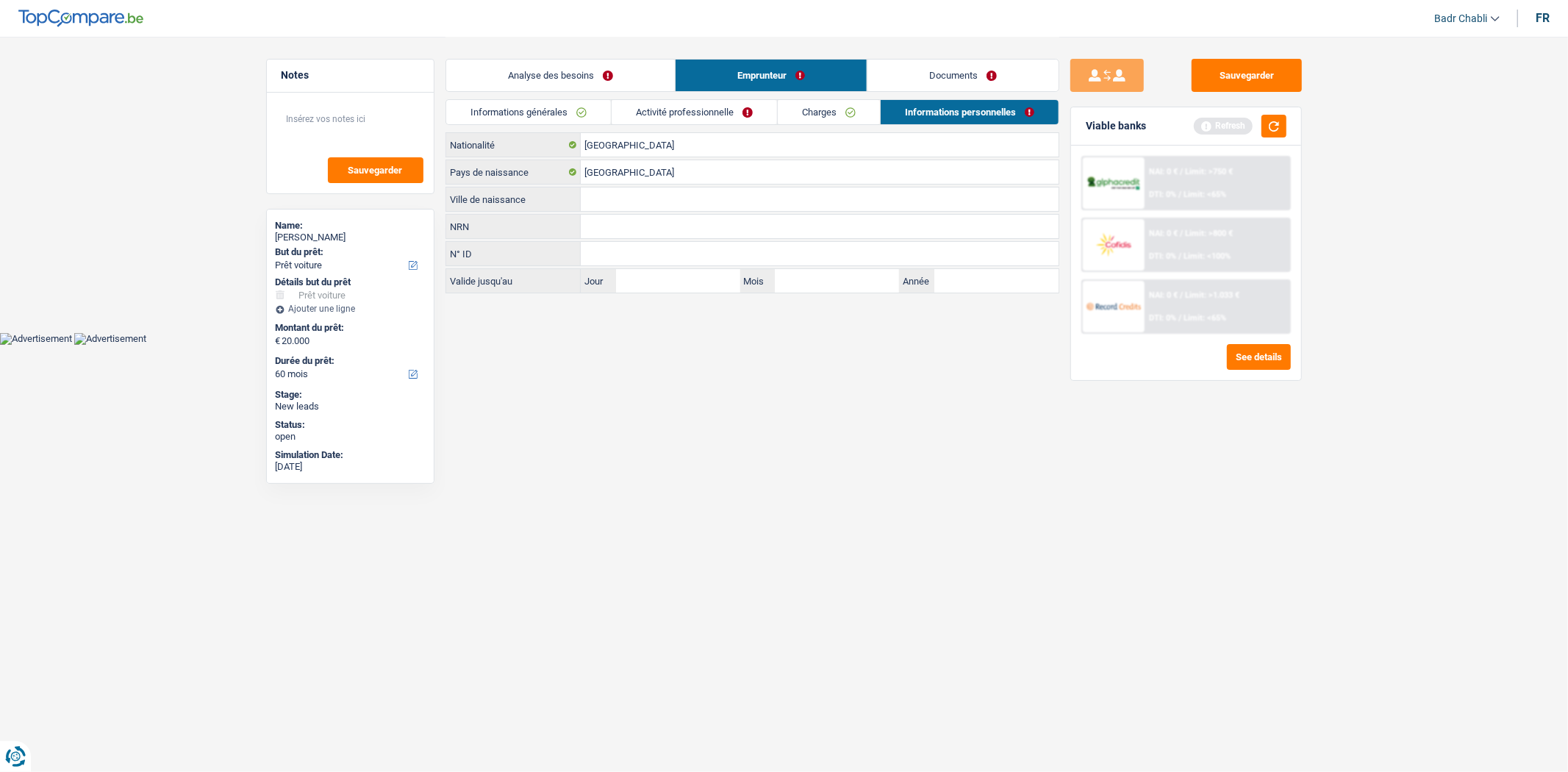
click at [628, 199] on input "Ville de naissance" at bounding box center [819, 199] width 478 height 24
click at [619, 185] on div "Belgique Nationalité Belgique Pays de naissance Ville de naissance Tous les cha…" at bounding box center [752, 213] width 614 height 161
click at [619, 196] on input "Ville de naissance" at bounding box center [819, 199] width 478 height 24
type input "La Louvière"
click at [1245, 52] on div "Sauvegarder Viable banks Refresh NAI: 0 € / Limit: >750 € DTI: 0% / Limit: <65%…" at bounding box center [1187, 166] width 254 height 259
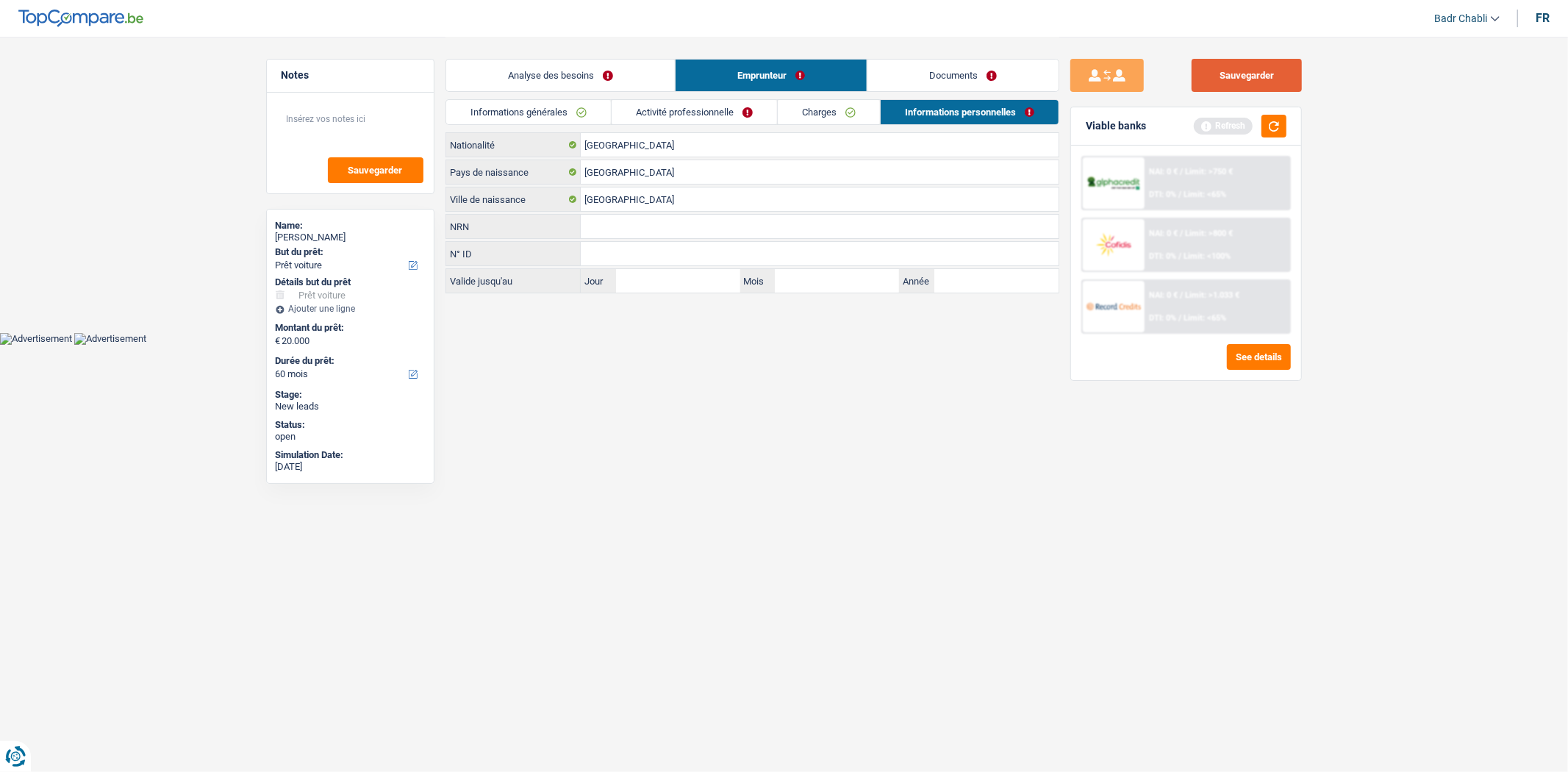
click at [1253, 76] on button "Sauvegarder" at bounding box center [1247, 75] width 110 height 33
click at [978, 76] on link "Documents" at bounding box center [963, 75] width 191 height 31
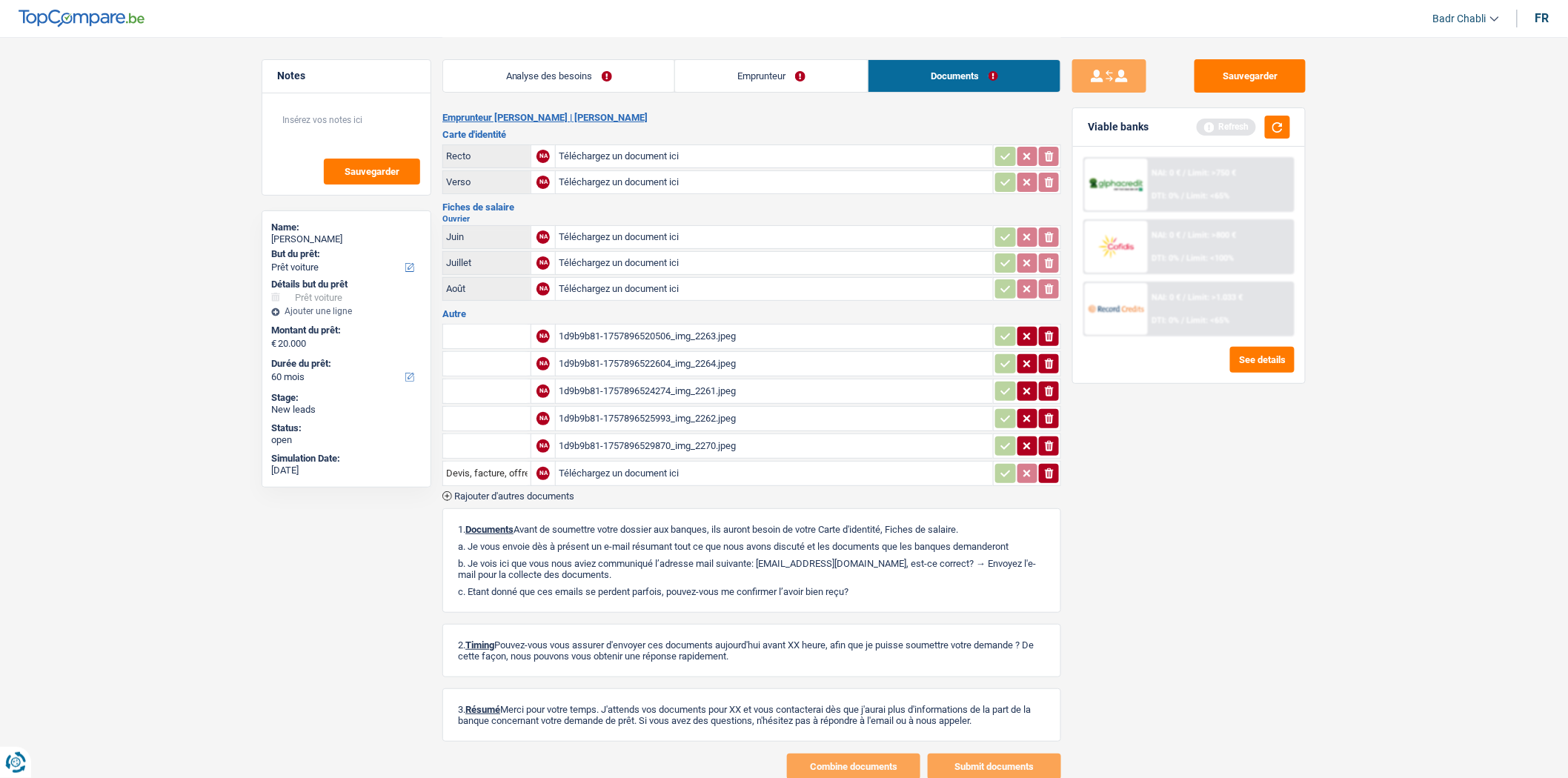
click at [675, 332] on div "1d9b9b81-1757896520506_img_2263.jpeg" at bounding box center [774, 336] width 431 height 23
click at [688, 354] on div "1d9b9b81-1757896522604_img_2264.jpeg" at bounding box center [774, 364] width 431 height 23
click at [676, 381] on div "1d9b9b81-1757896524274_img_2261.jpeg" at bounding box center [774, 391] width 431 height 23
click at [678, 408] on div "1d9b9b81-1757896525993_img_2262.jpeg" at bounding box center [774, 419] width 431 height 23
click at [713, 442] on div "1d9b9b81-1757896529870_img_2270.jpeg" at bounding box center [774, 446] width 431 height 23
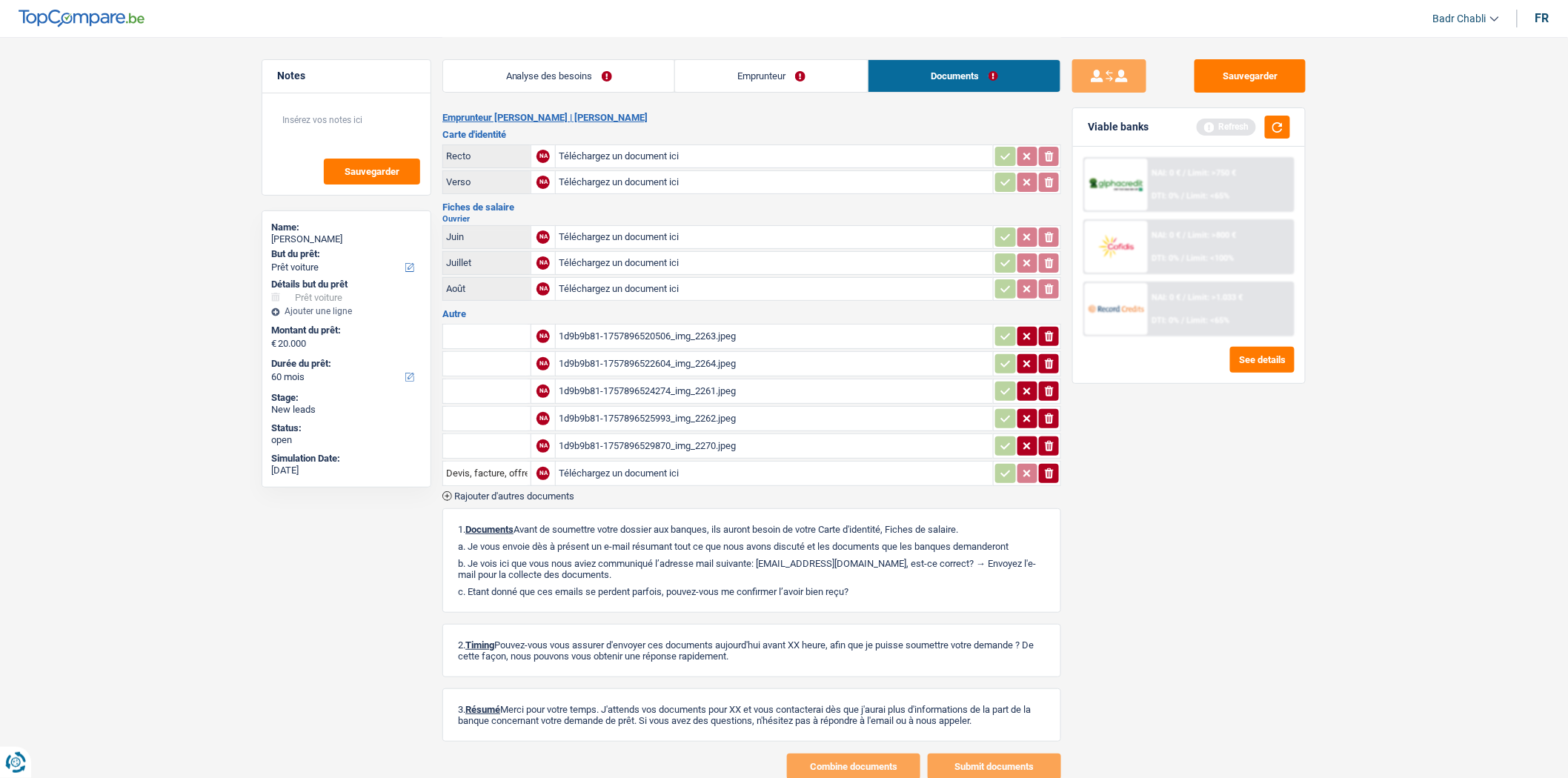
click at [717, 62] on link "Emprunteur" at bounding box center [771, 76] width 193 height 32
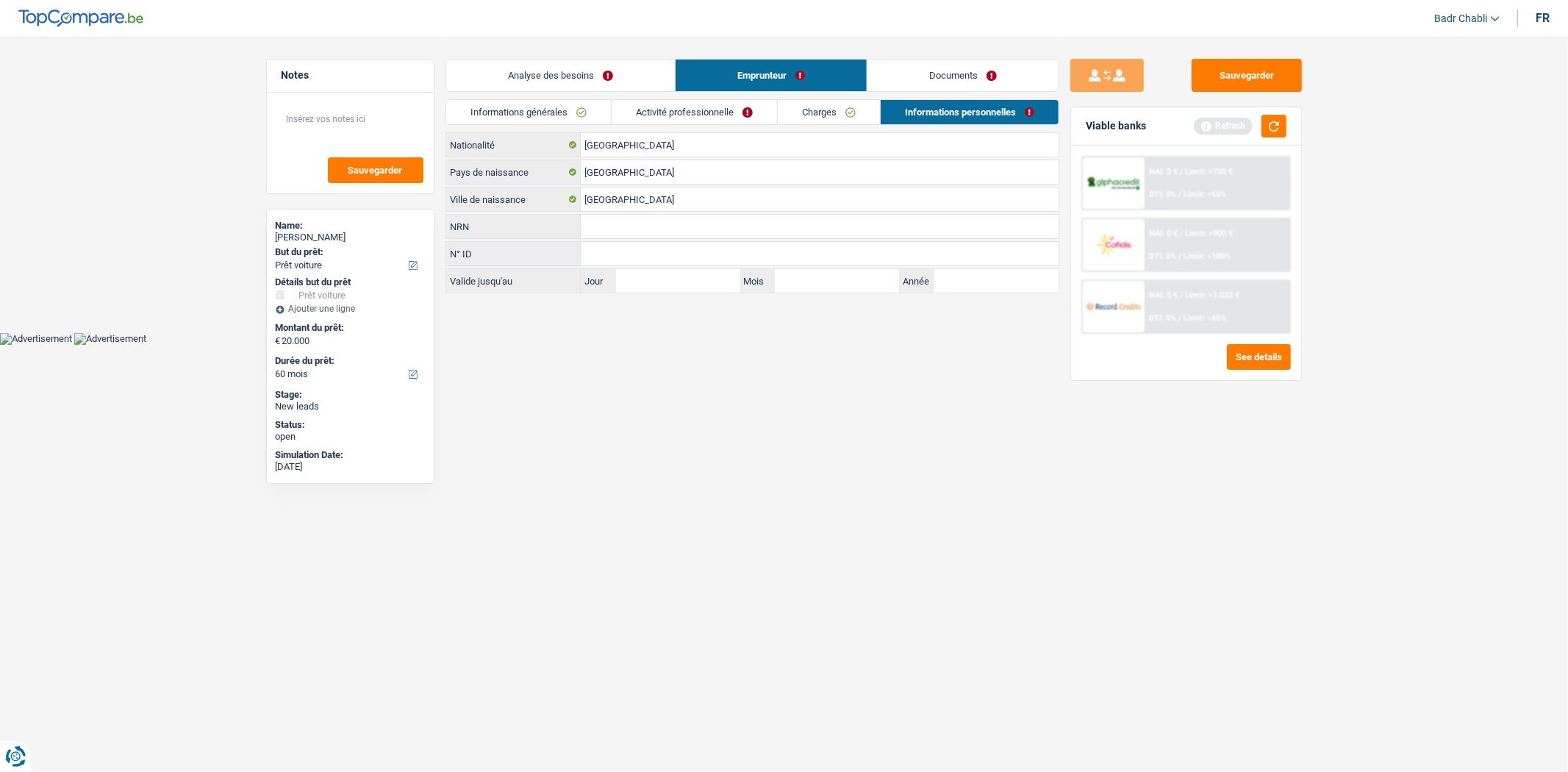
click at [559, 121] on link "Informations générales" at bounding box center [528, 112] width 165 height 25
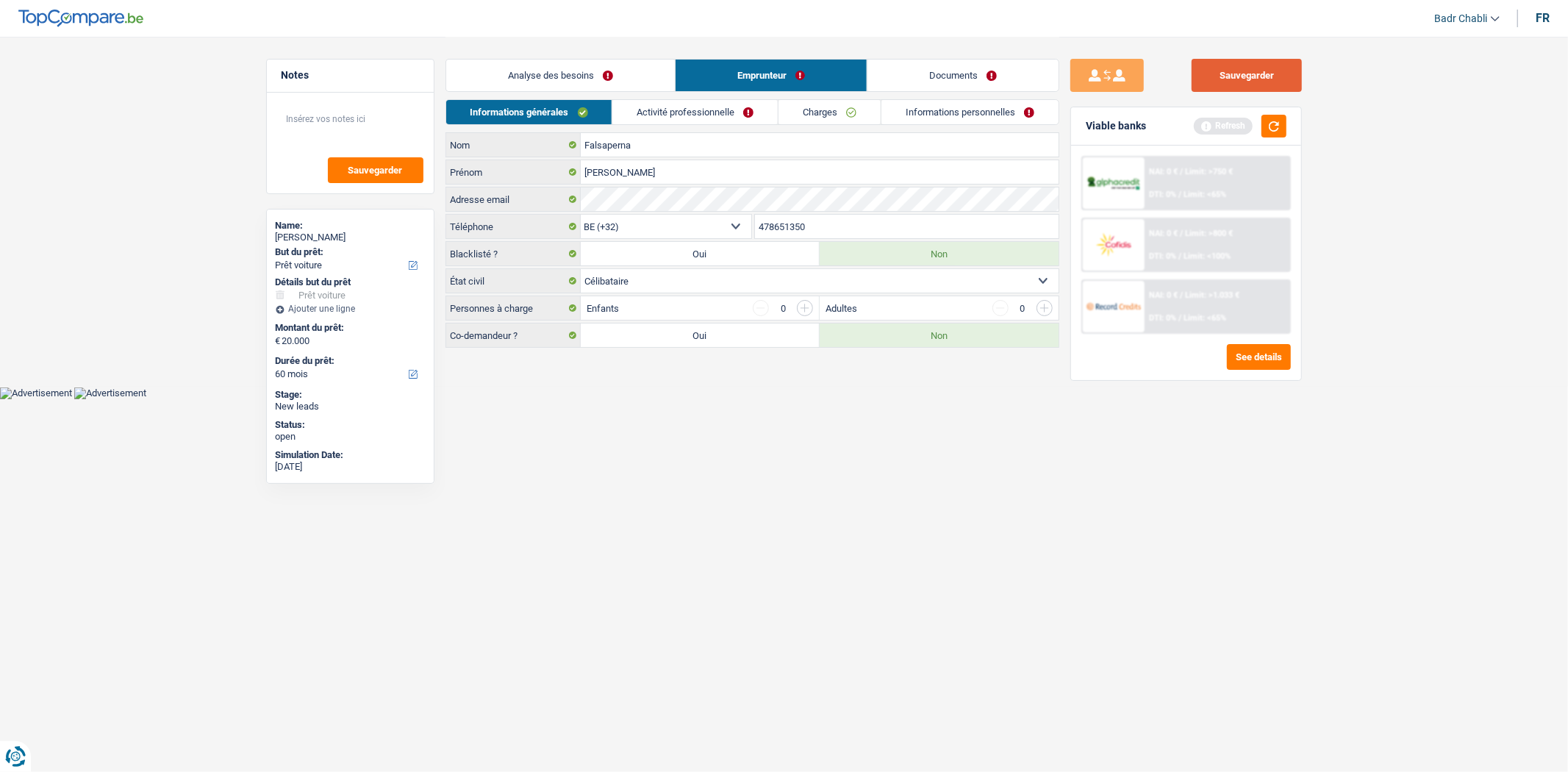
click at [1259, 67] on button "Sauvegarder" at bounding box center [1247, 75] width 110 height 33
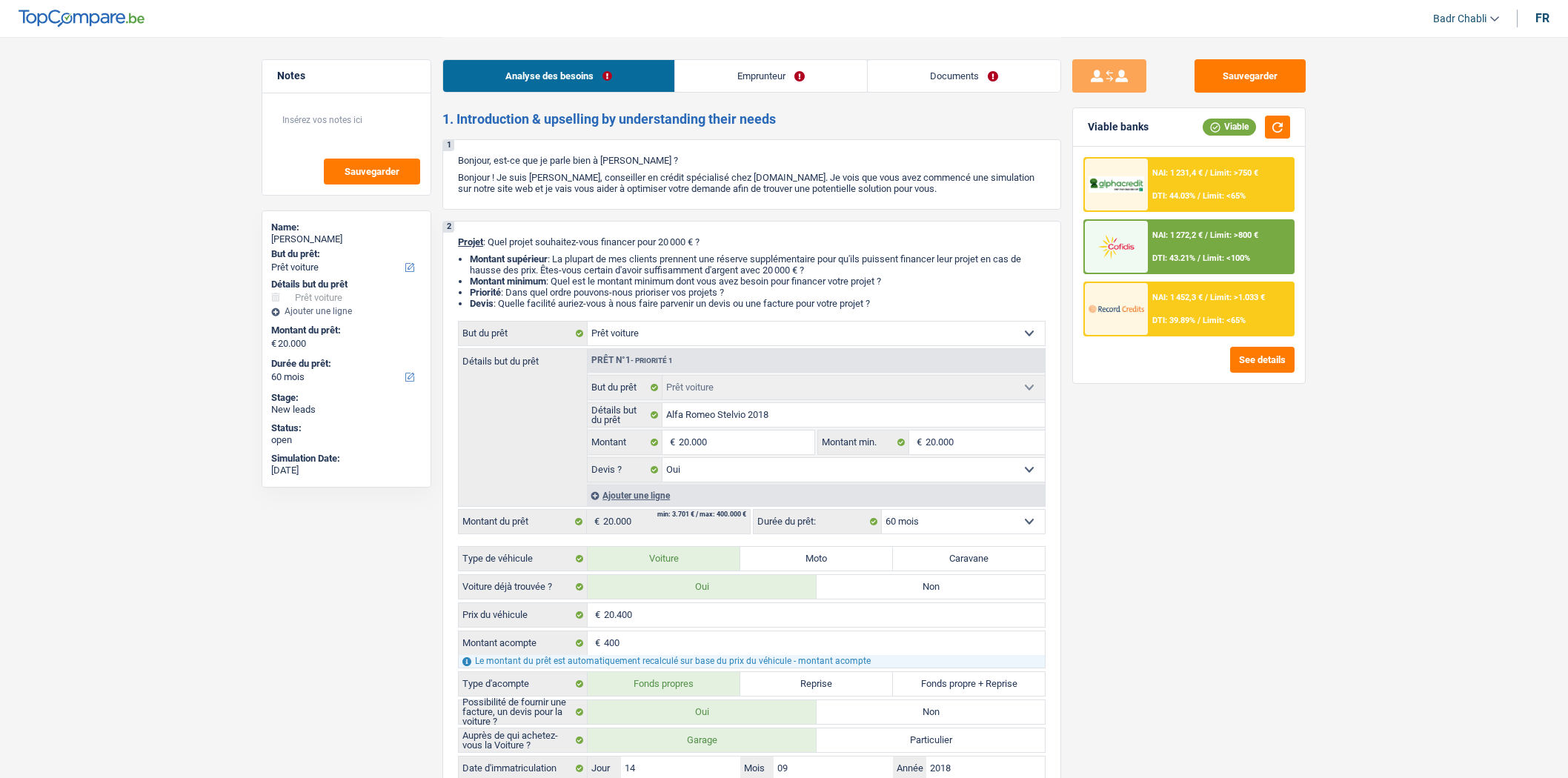
select select "car"
select select "60"
select select "car"
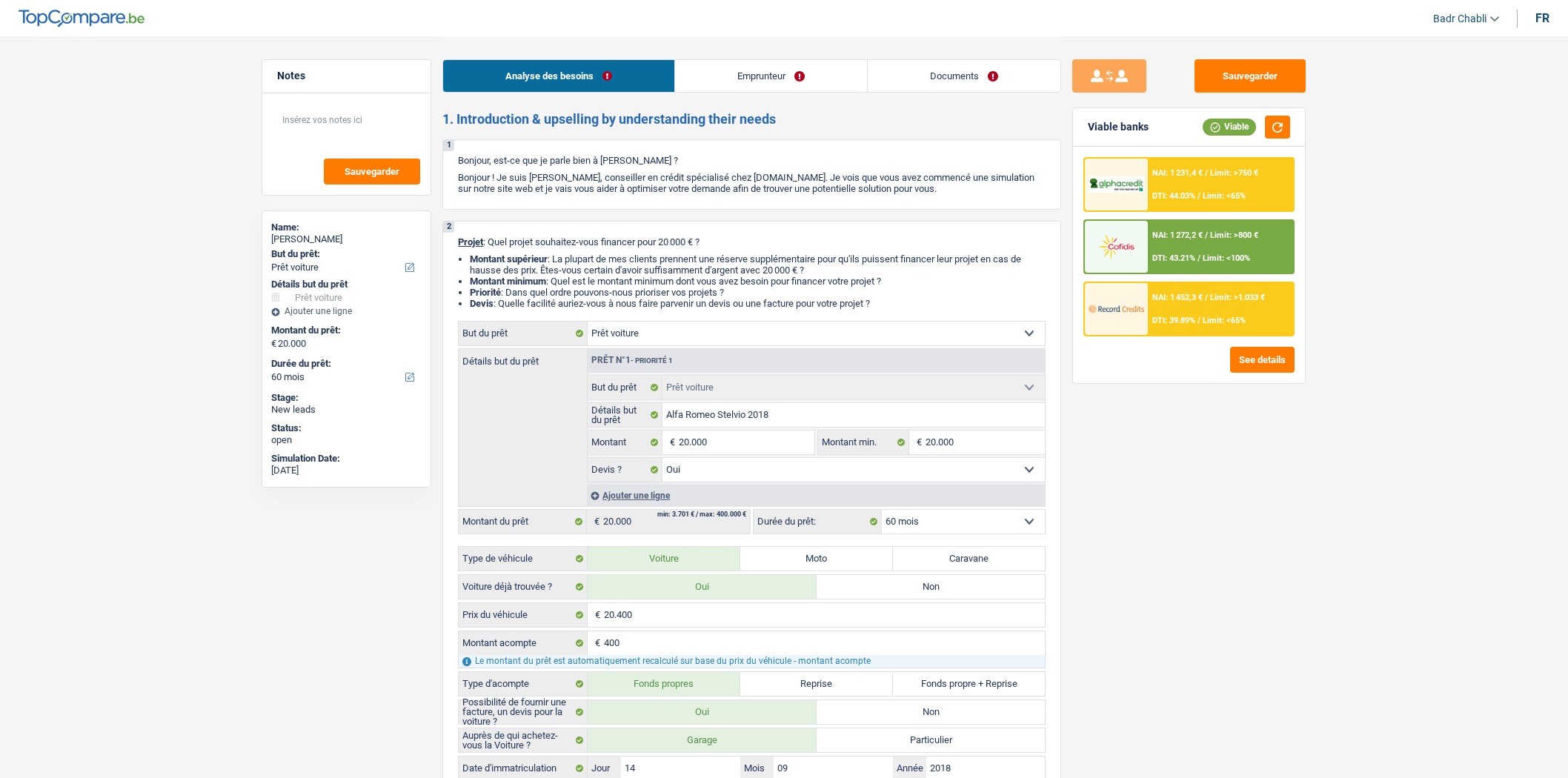
select select "yes"
select select "60"
select select "worker"
select select "netSalary"
select select "mealVouchers"
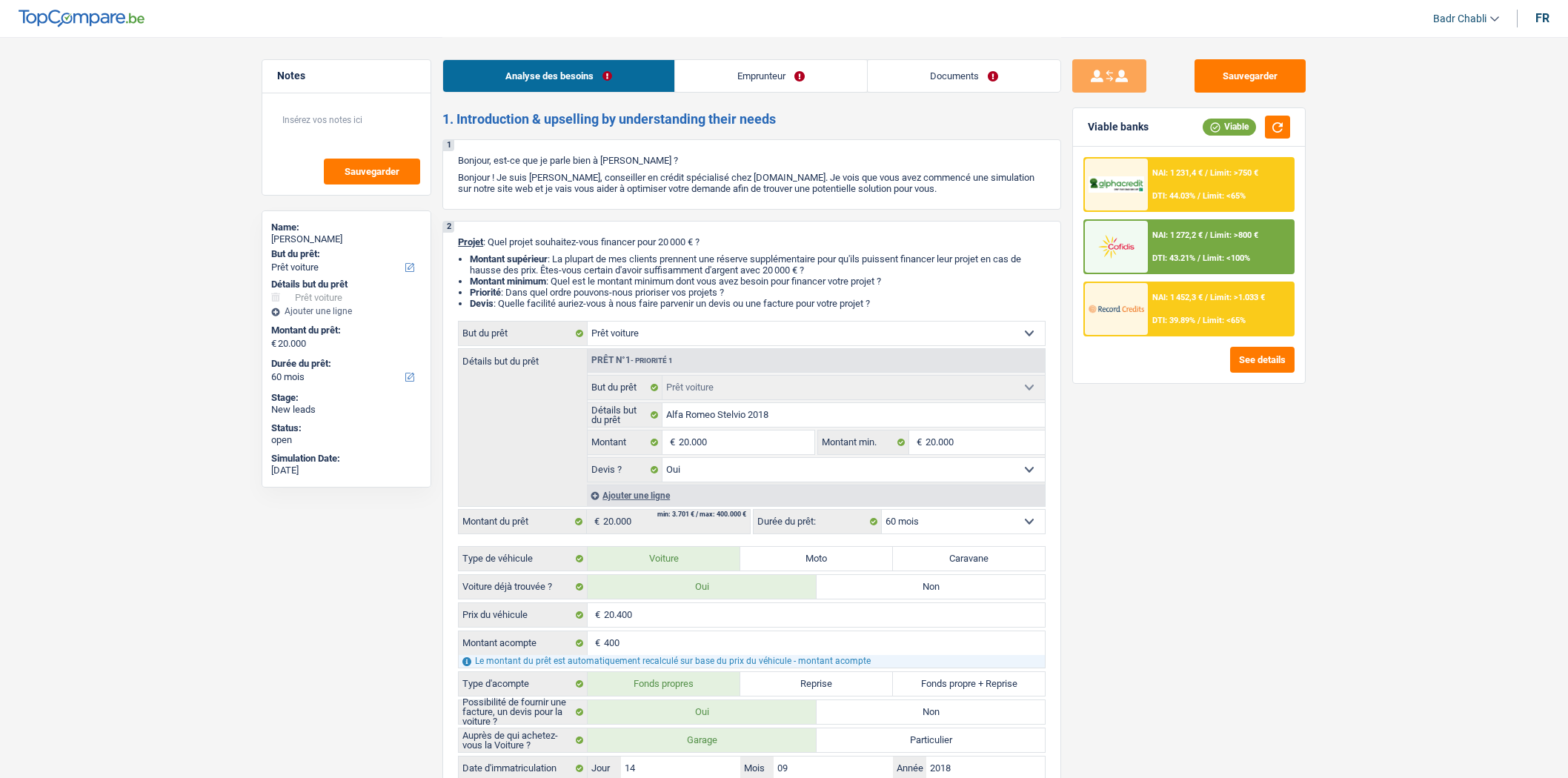
select select "ownerWithMortgage"
select select "mortgage"
select select "360"
select select "car"
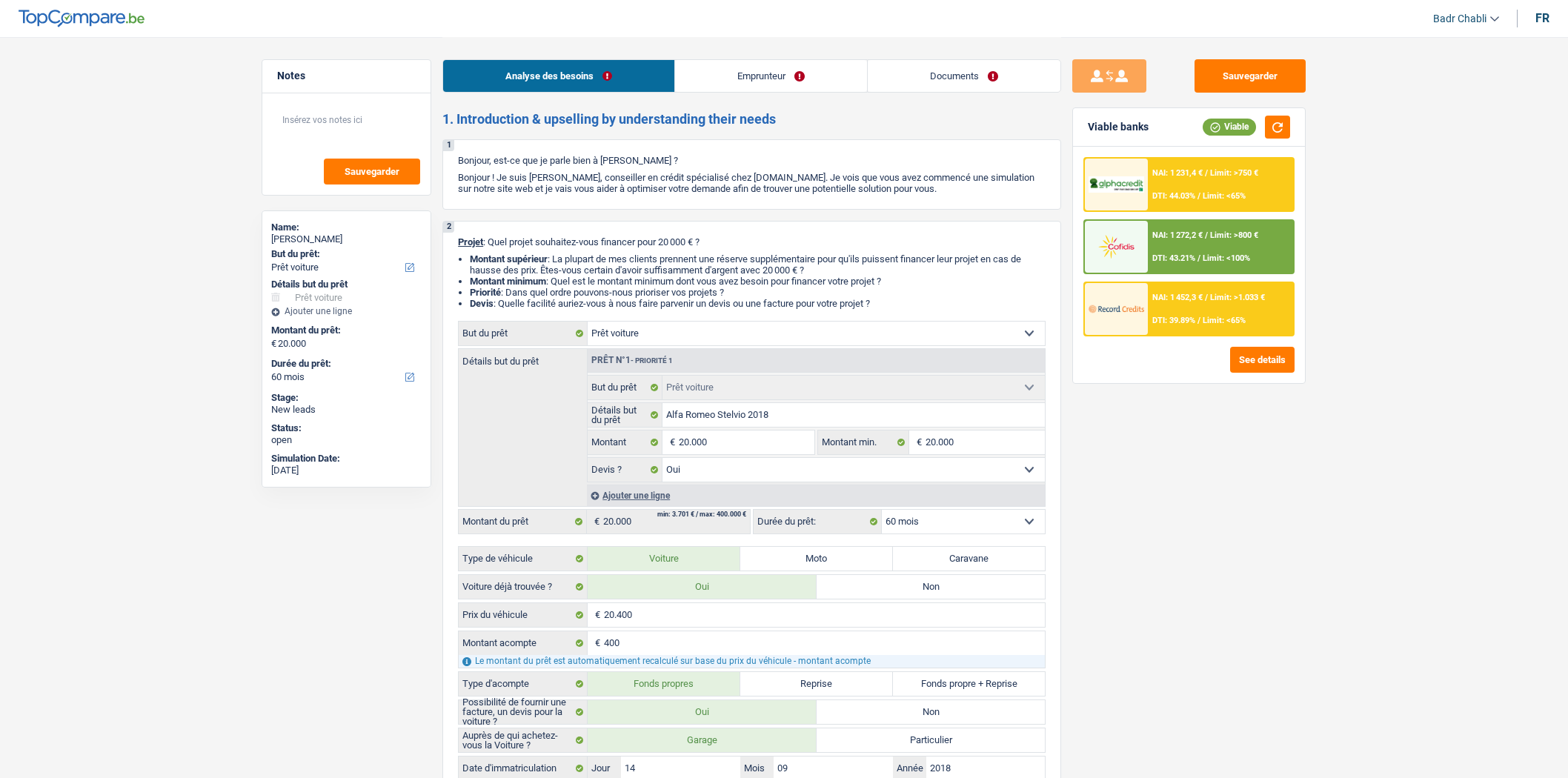
select select "yes"
select select "60"
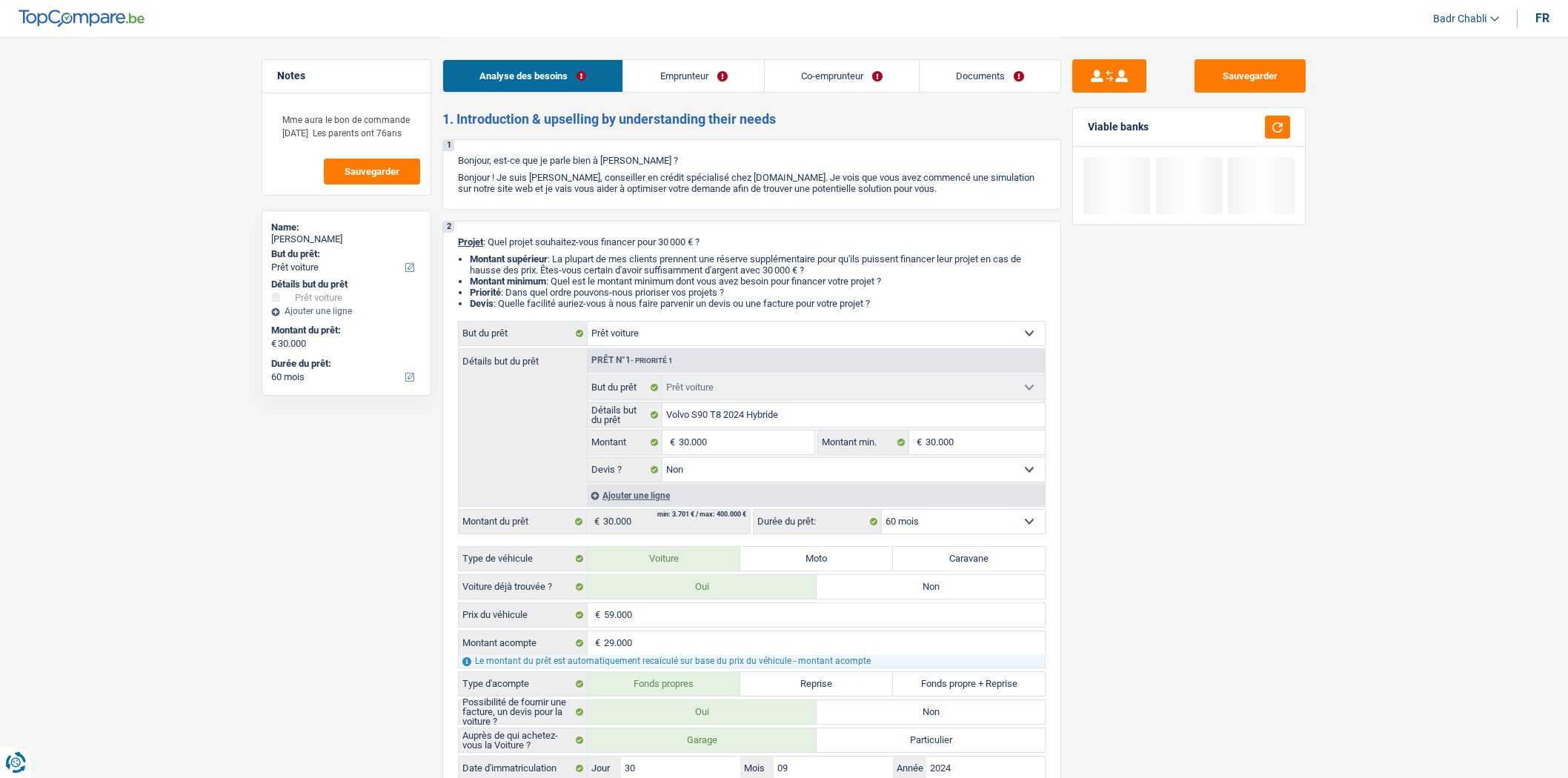
select select "car"
select select "60"
select select "car"
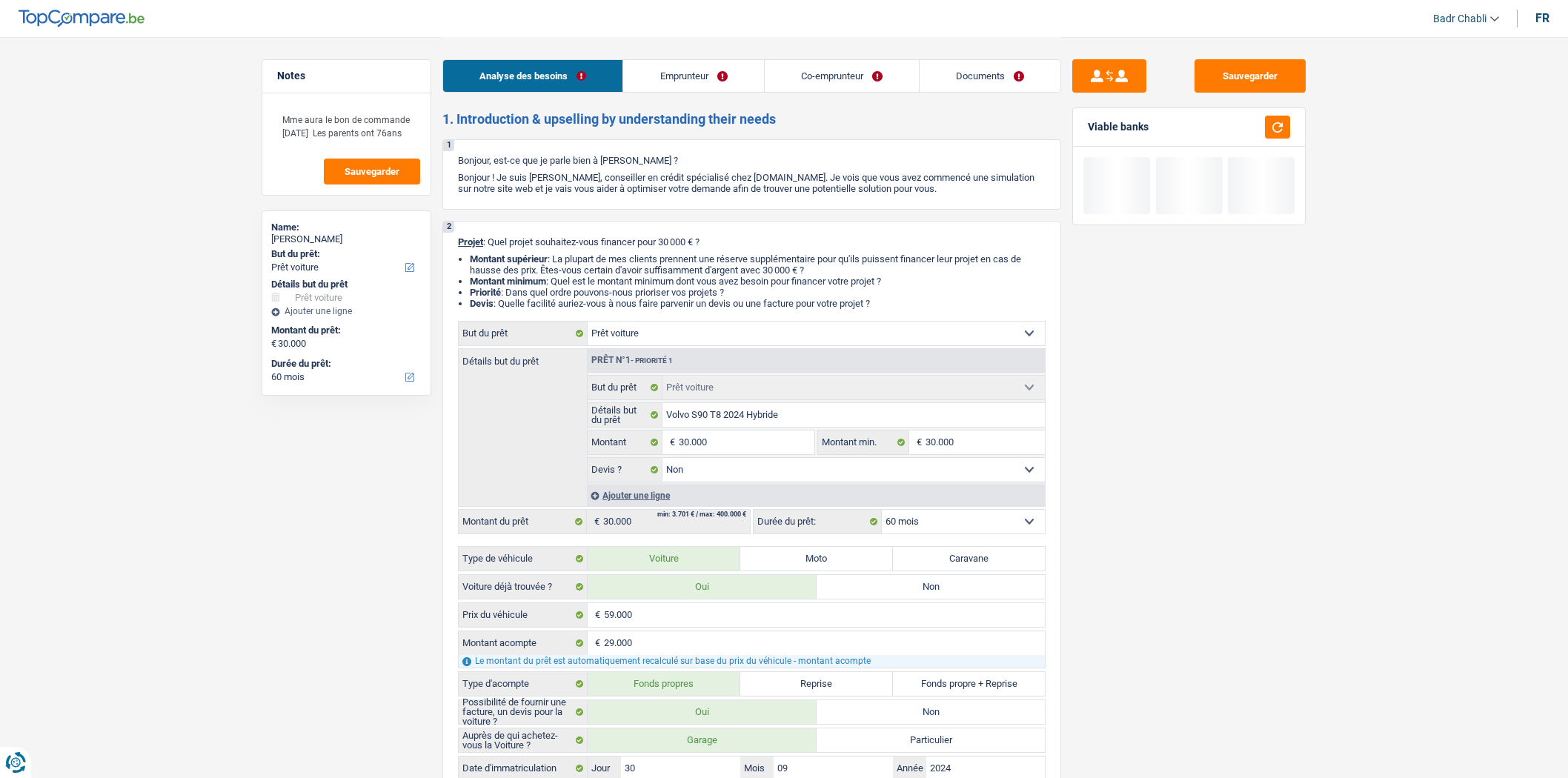
select select "false"
select select "60"
select select "retired"
select select "pension"
select select "mortgage"
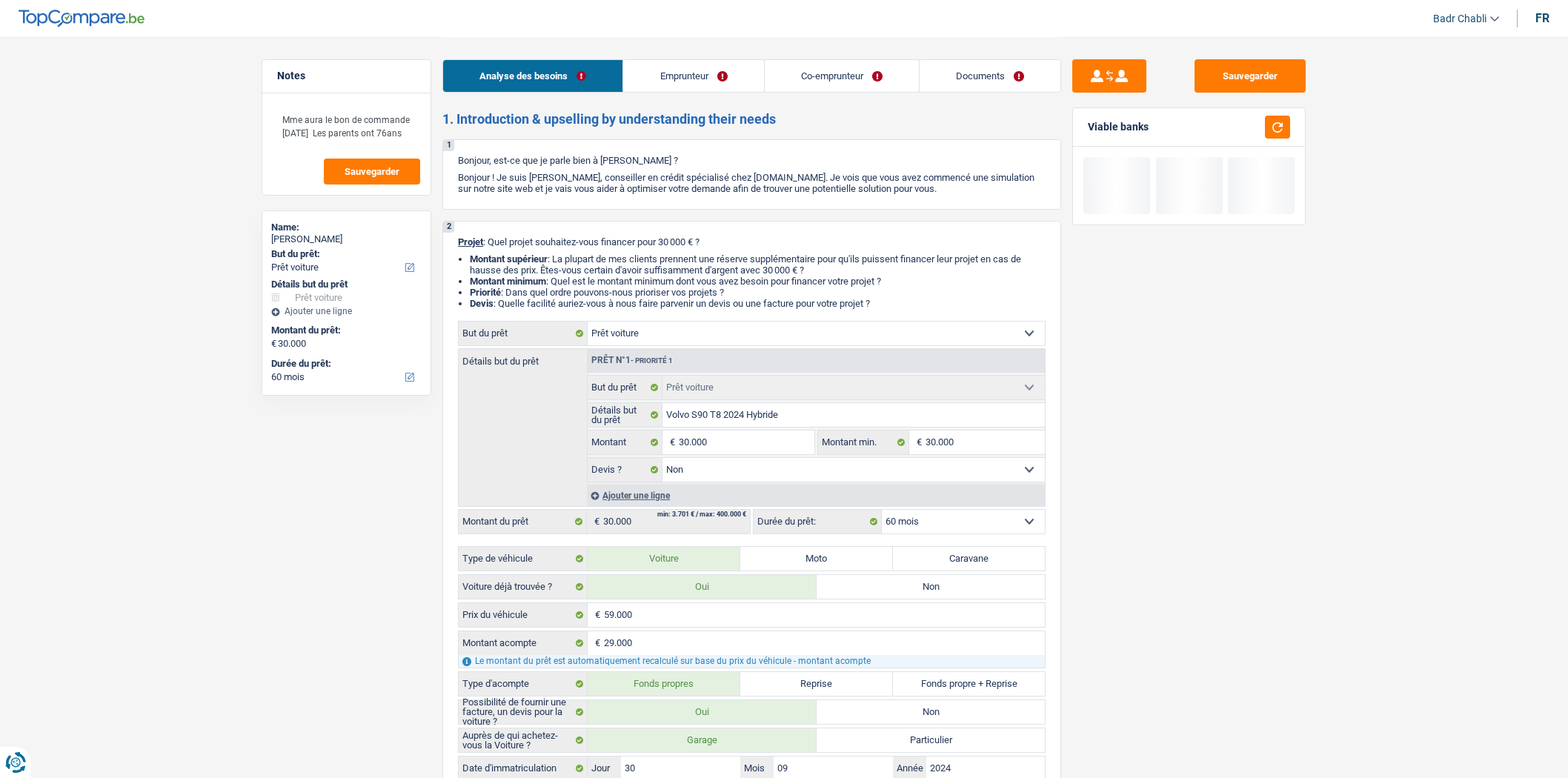
select select "240"
select select "cardOrCredit"
select select "car"
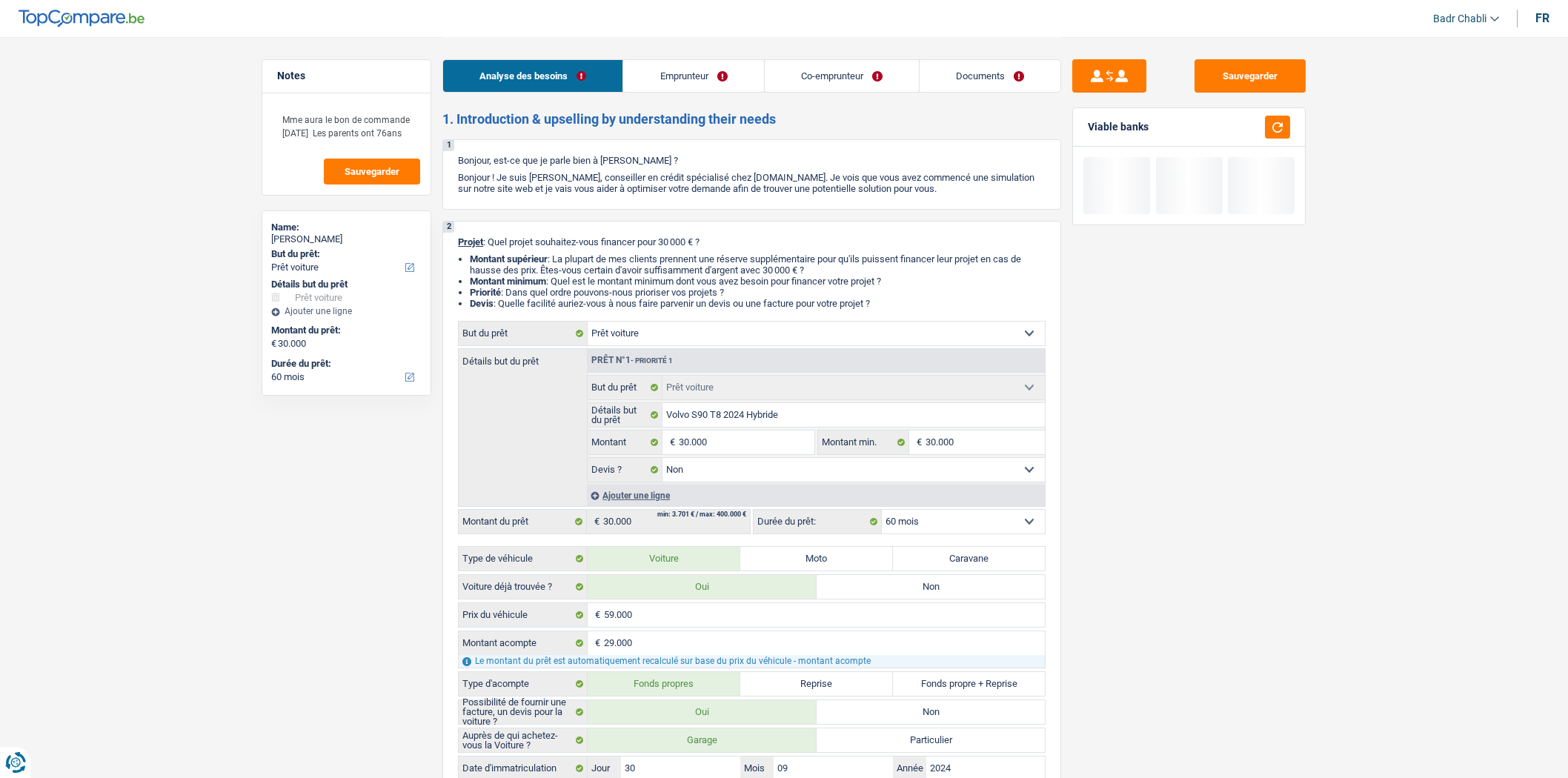
select select "false"
select select "60"
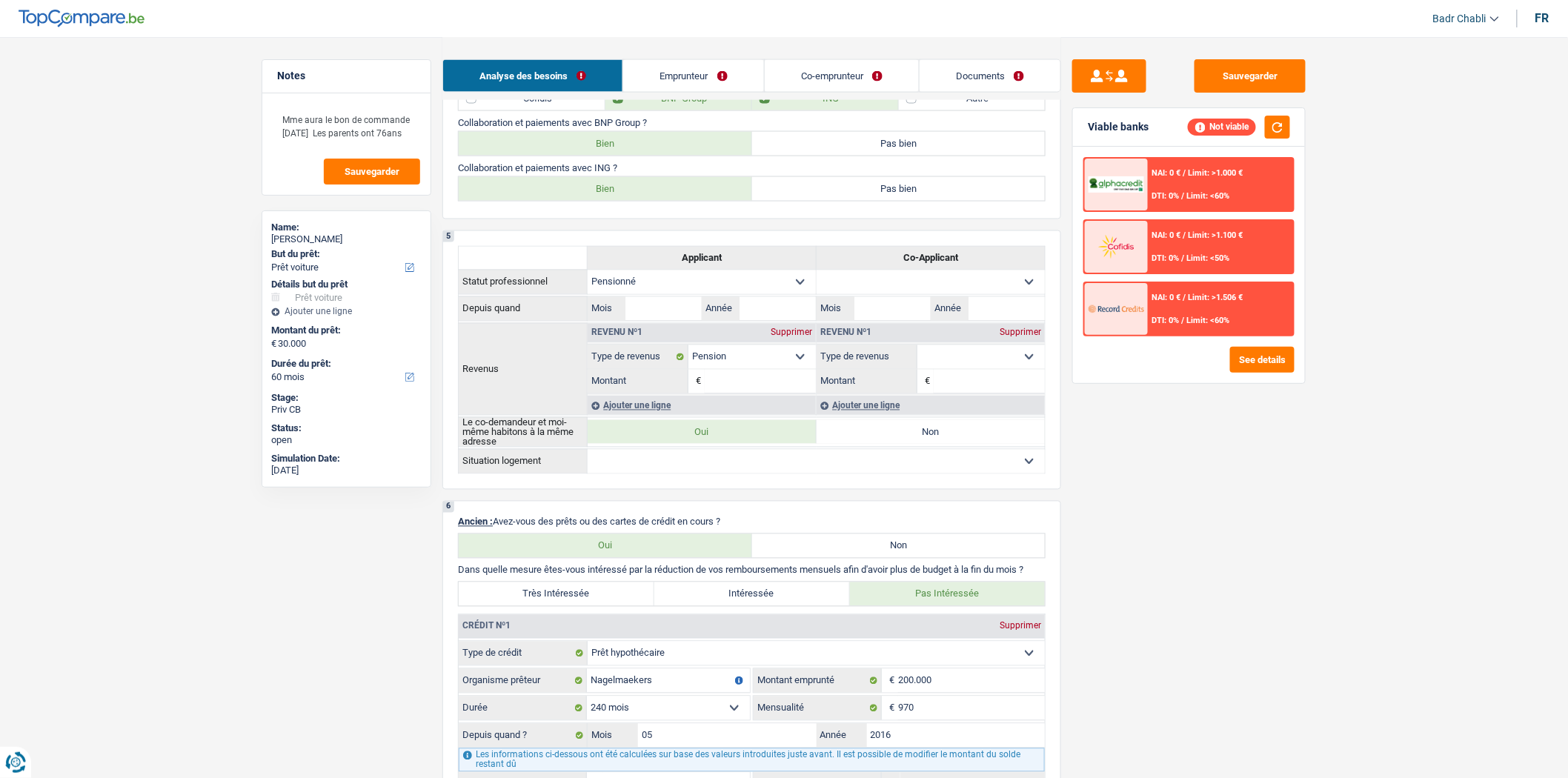
scroll to position [823, 0]
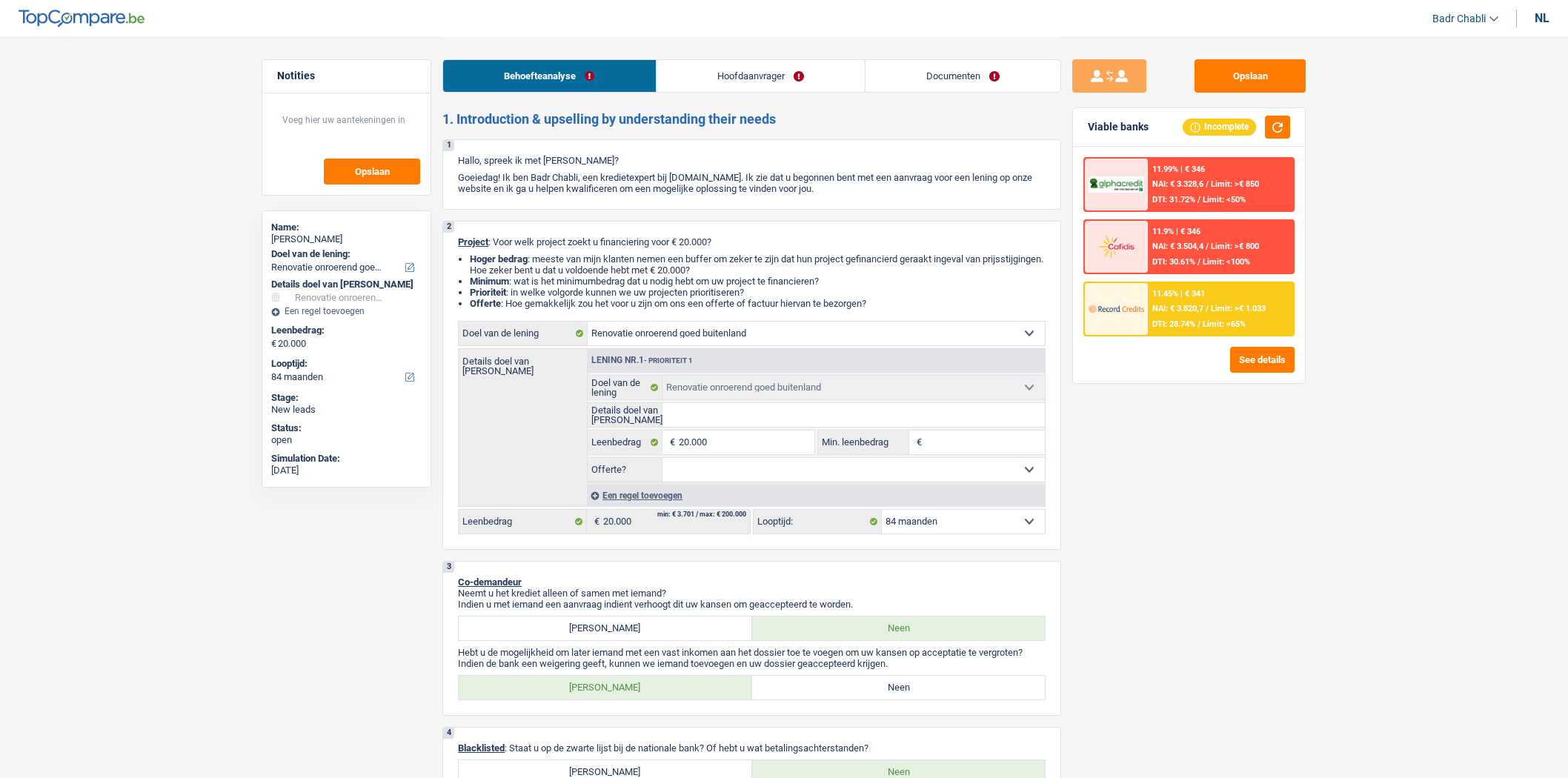
select select "renovatingAbroad"
select select "84"
select select "renovatingAbroad"
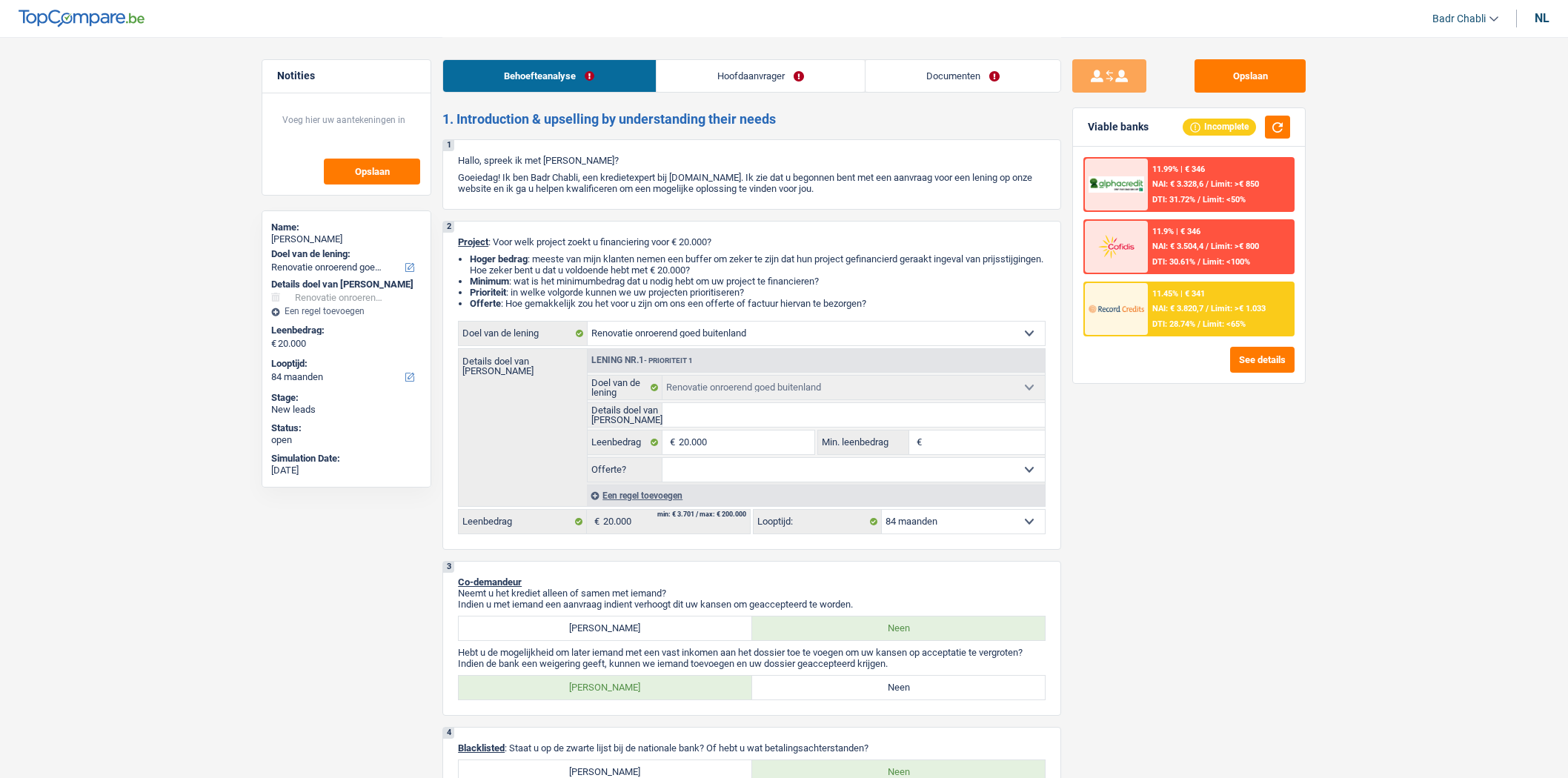
select select "84"
select select "privateEmployee"
select select "familyAllowances"
select select "netSalary"
select select "mealVouchers"
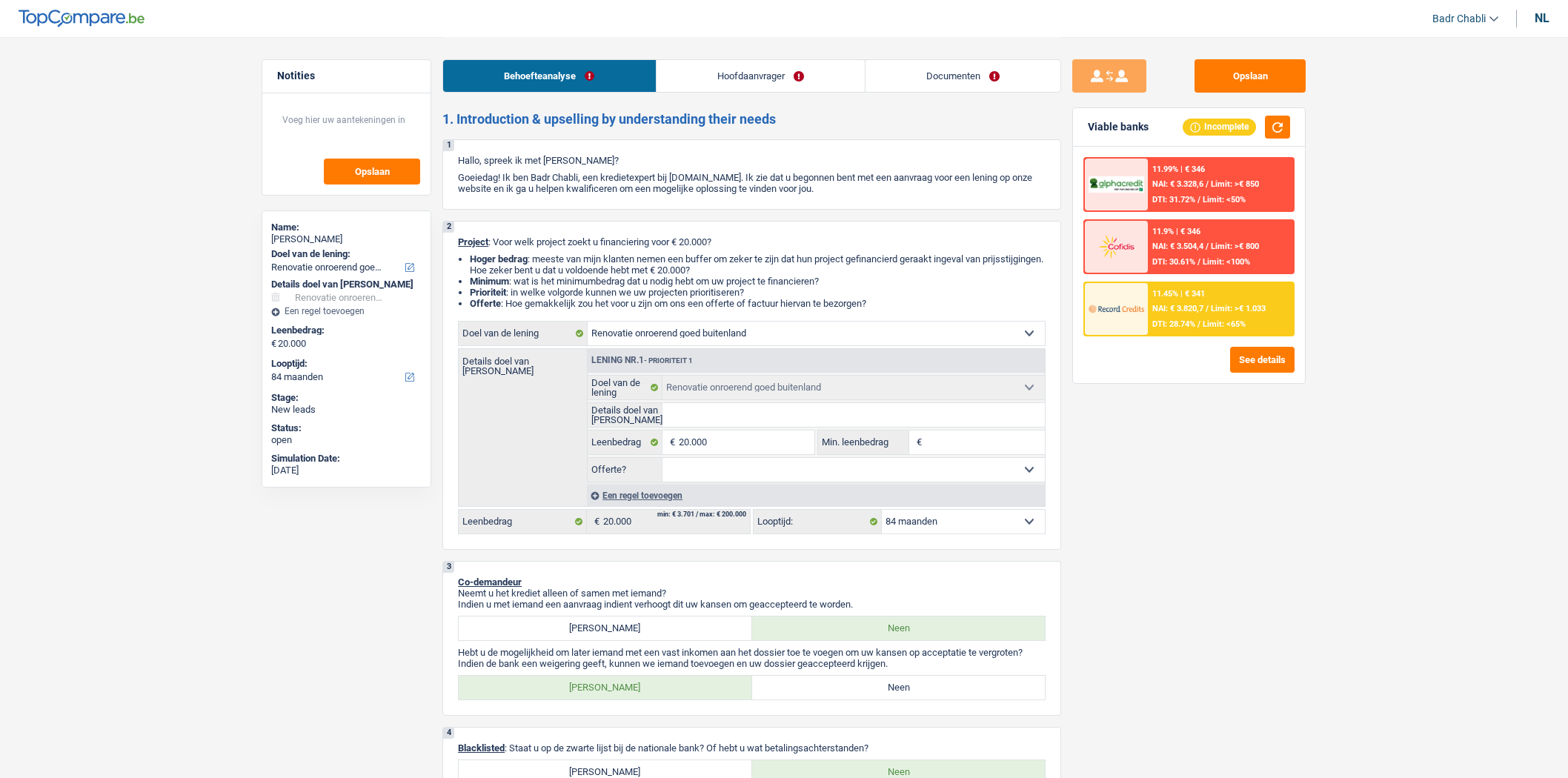
select select "rents"
select select "renovatingAbroad"
select select "84"
drag, startPoint x: 0, startPoint y: 0, endPoint x: 968, endPoint y: 74, distance: 970.8
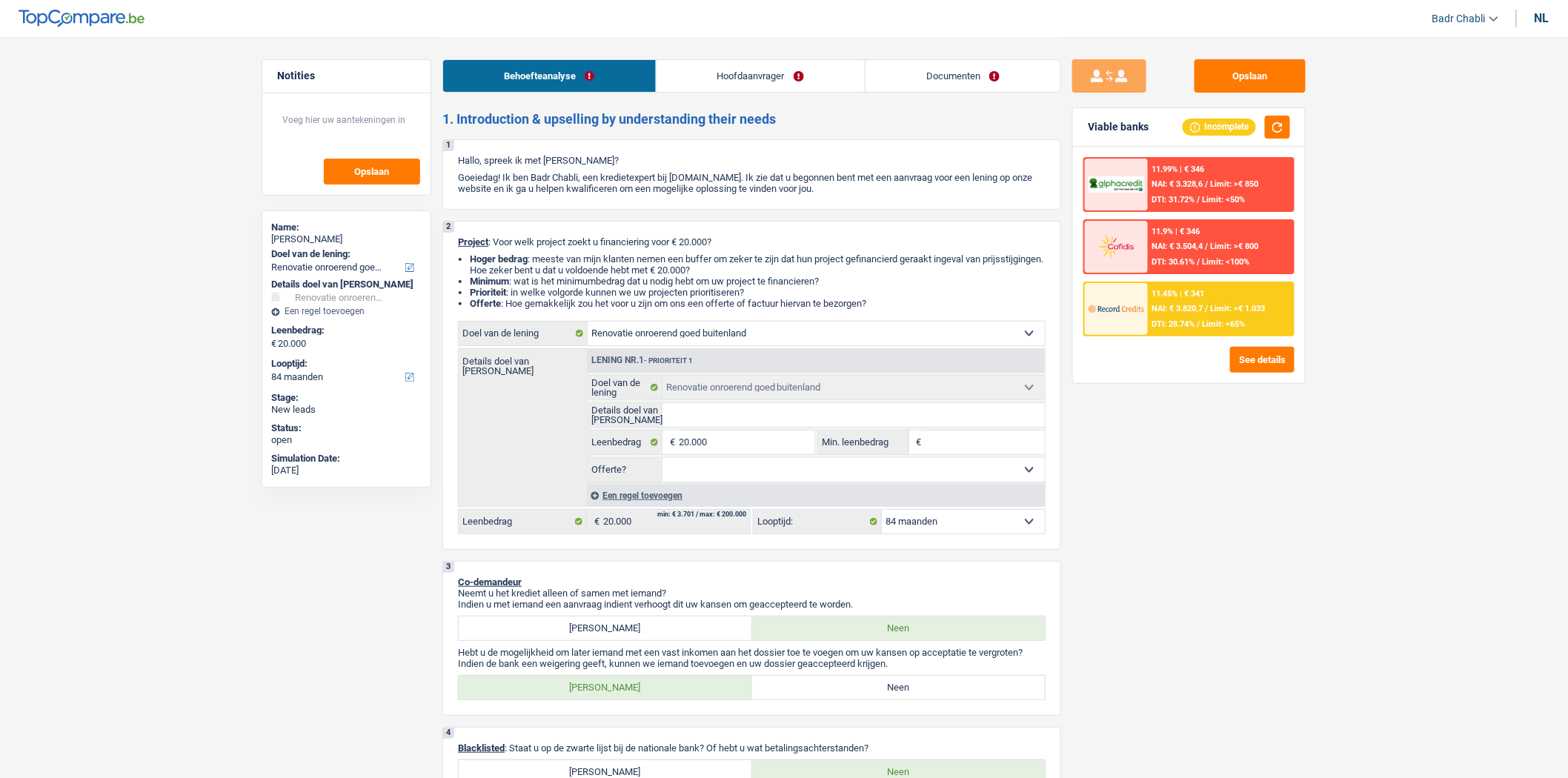
click at [968, 74] on link "Documenten" at bounding box center [963, 76] width 195 height 32
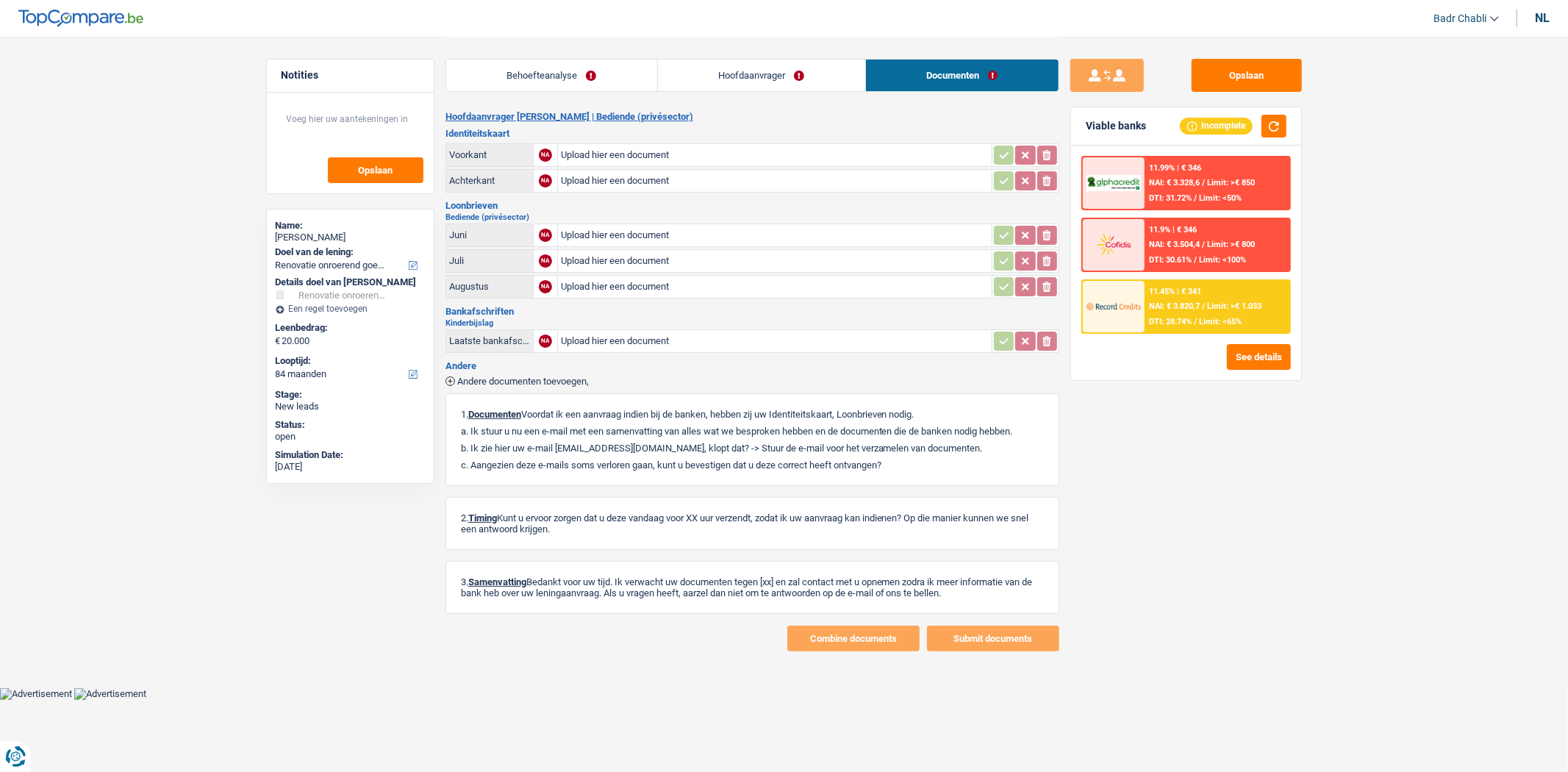
click at [703, 69] on link "Hoofdaanvrager" at bounding box center [762, 75] width 207 height 31
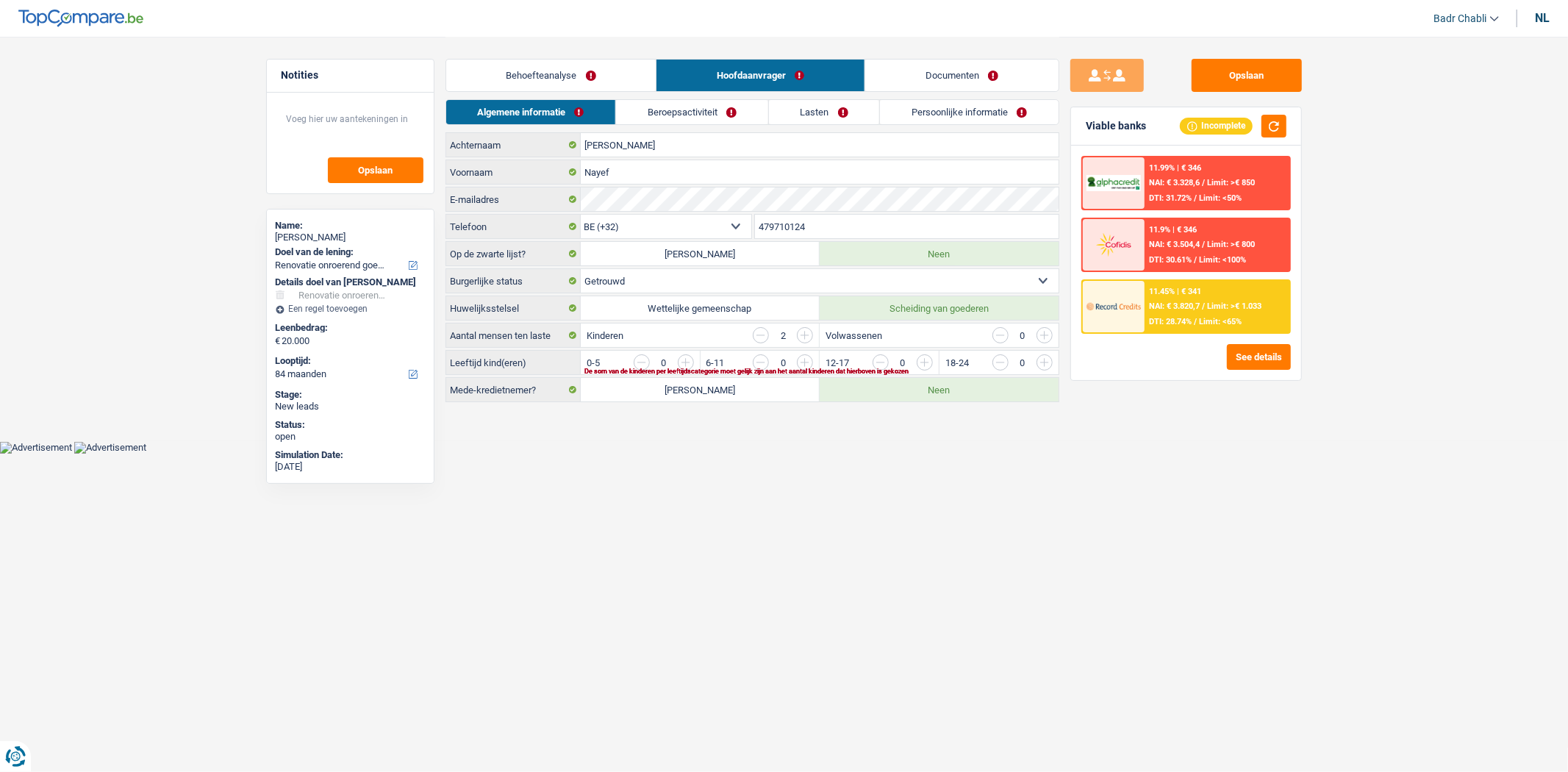
click at [814, 101] on link "Lasten" at bounding box center [824, 112] width 111 height 25
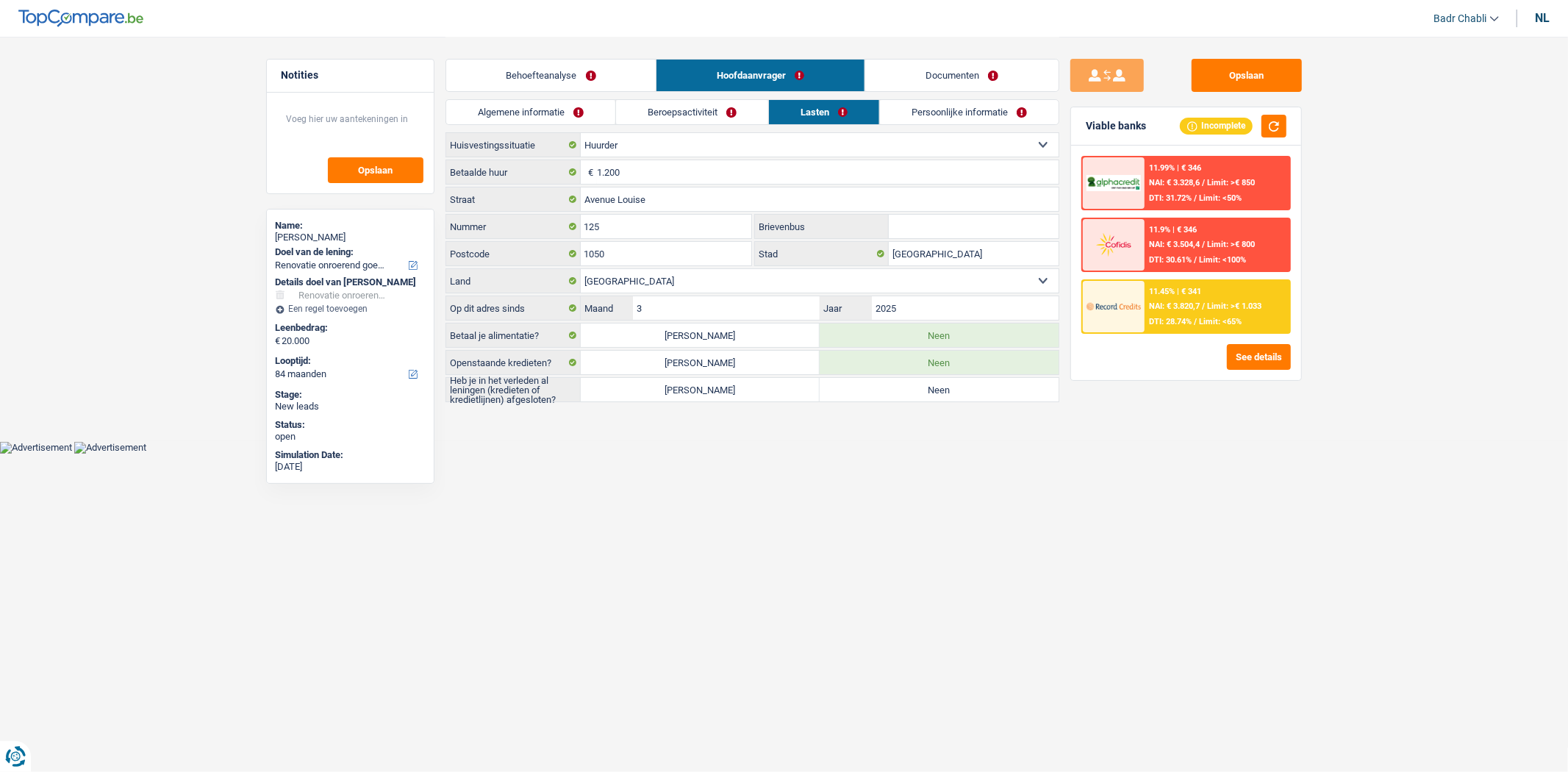
click at [949, 120] on link "Persoonlijke informatie" at bounding box center [969, 112] width 178 height 25
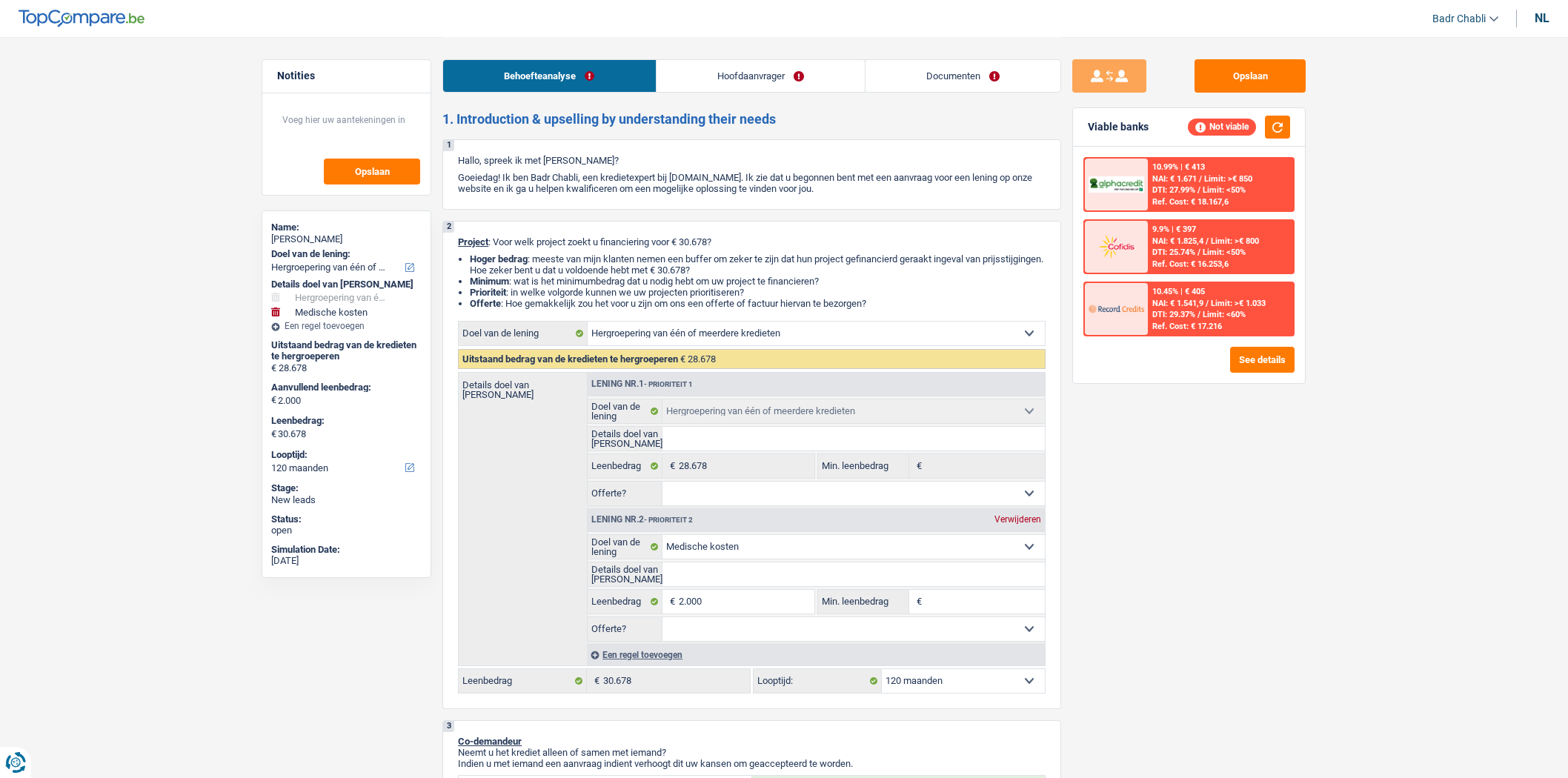
select select "refinancing"
select select "medical"
select select "120"
select select "refinancing"
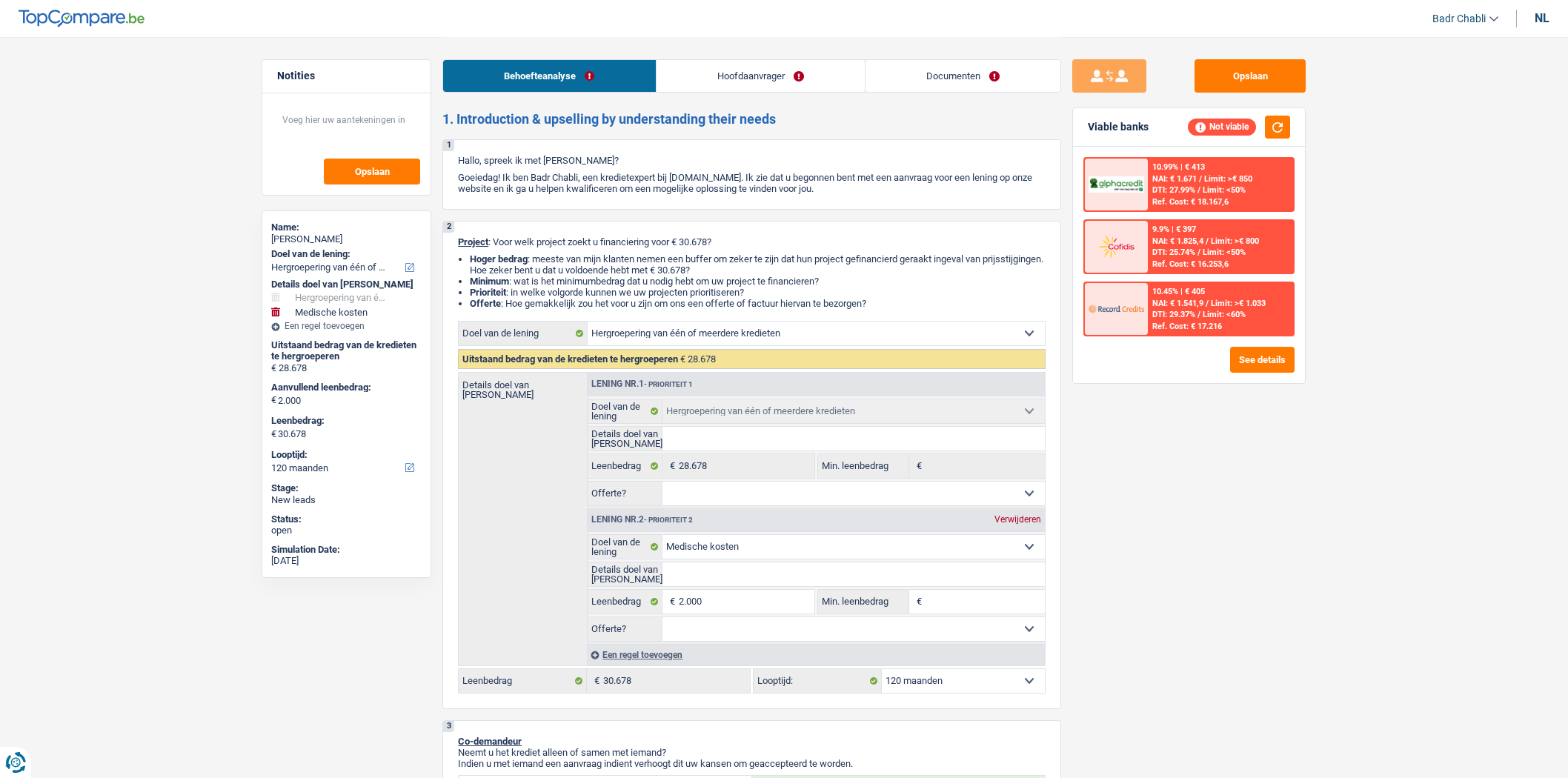
select select "refinancing"
select select "medical"
select select "120"
select select "invalid"
select select "familyAllowances"
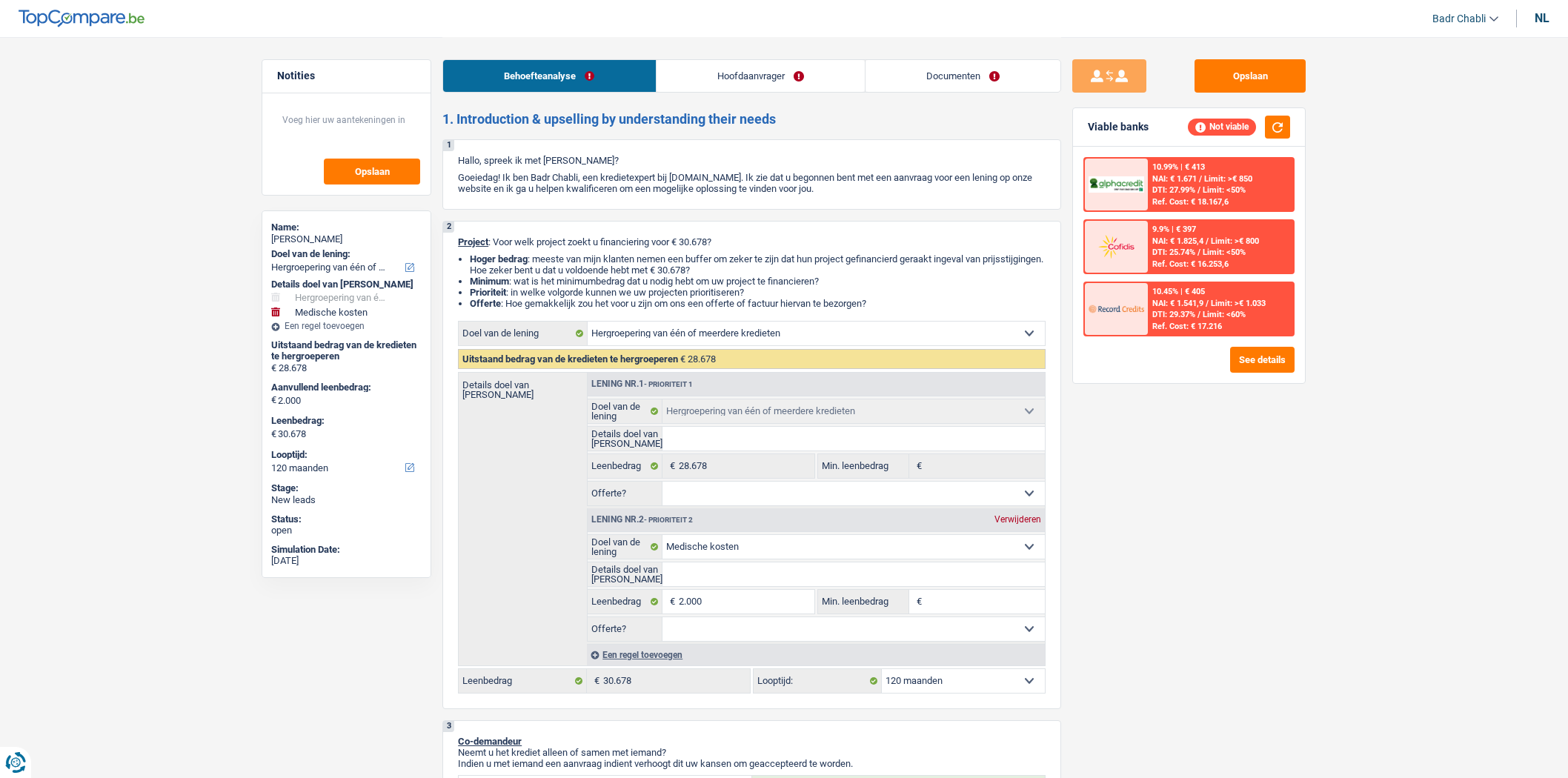
select select "disabilityPension"
select select "rents"
select select "creditConsolidation"
select select "36"
select select "personalLoan"
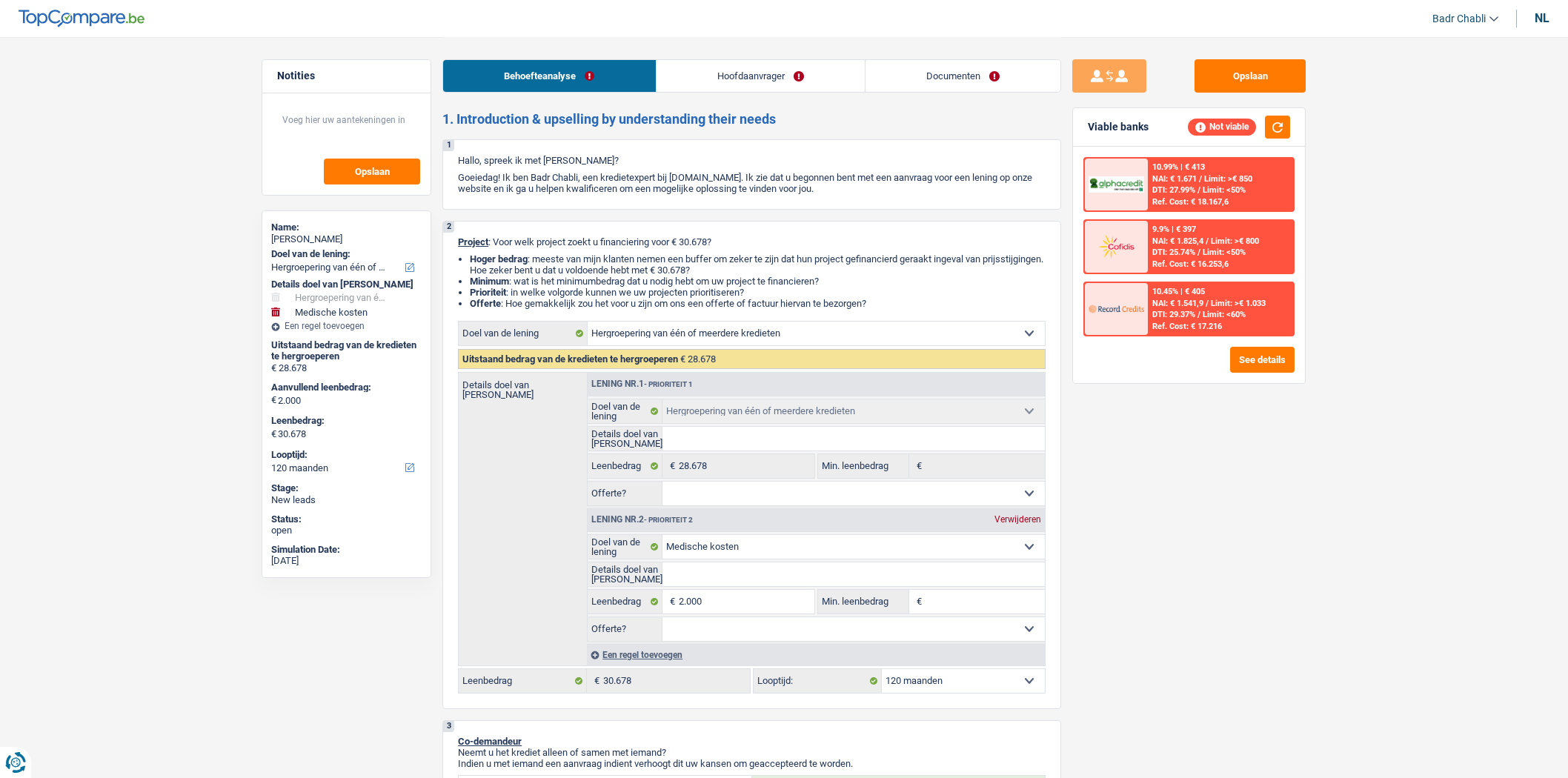
select select "homeFurnishingOrRelocation"
select select "36"
select select "personalLoan"
select select "medicalFees"
select select "36"
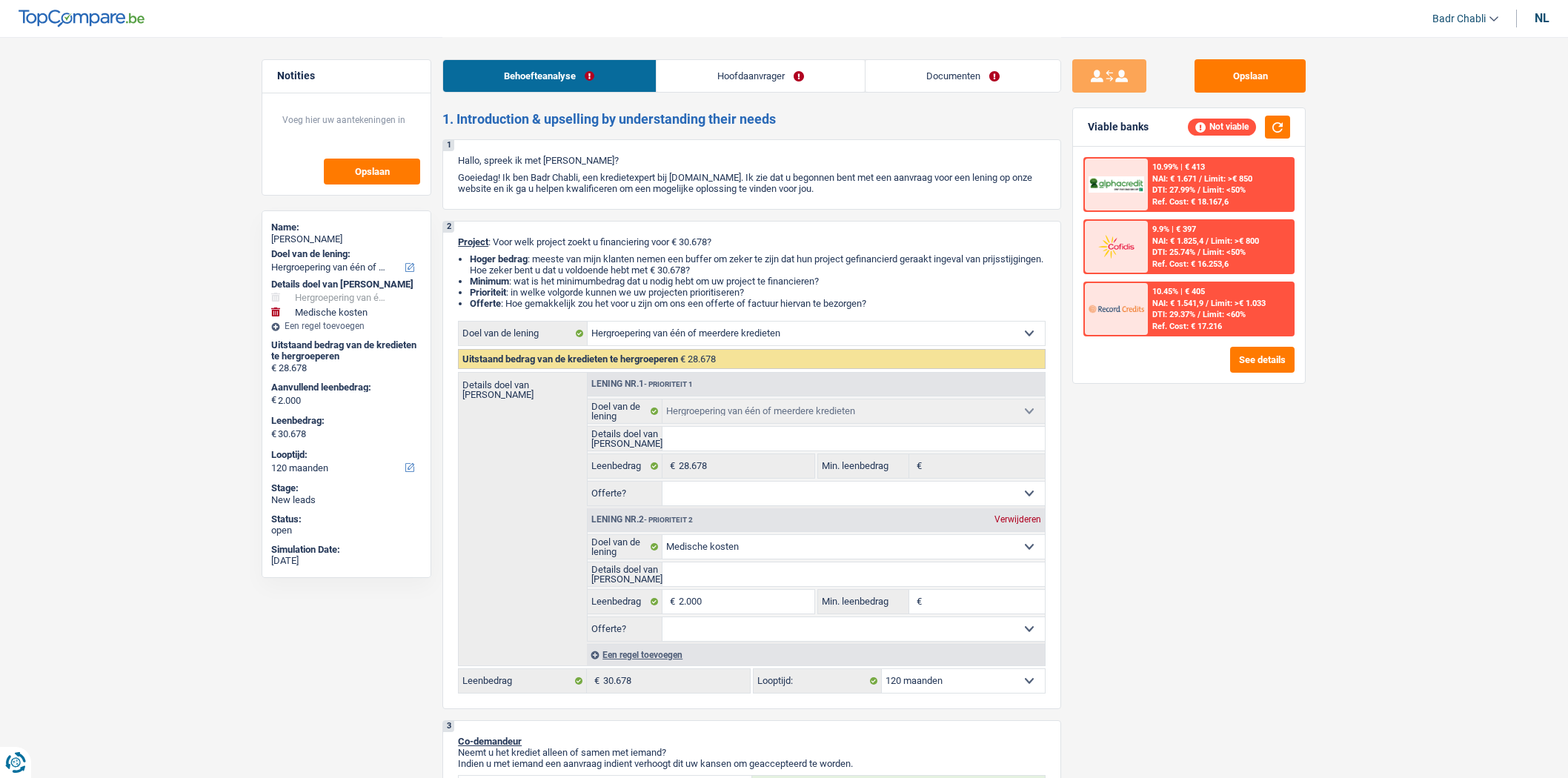
select select "personalLoan"
select select "medicalFees"
select select "36"
select select "refinancing"
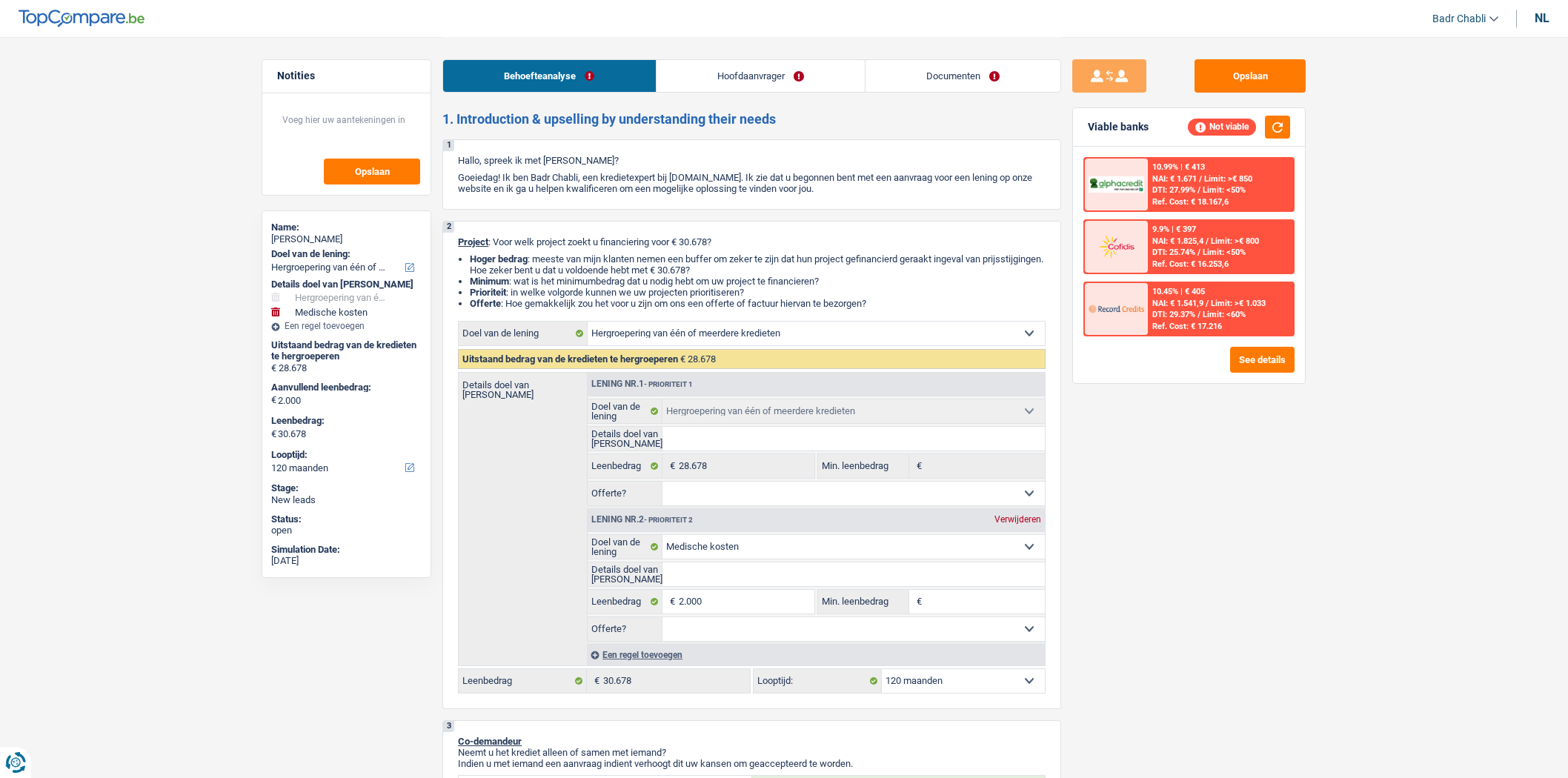
select select "medical"
select select "120"
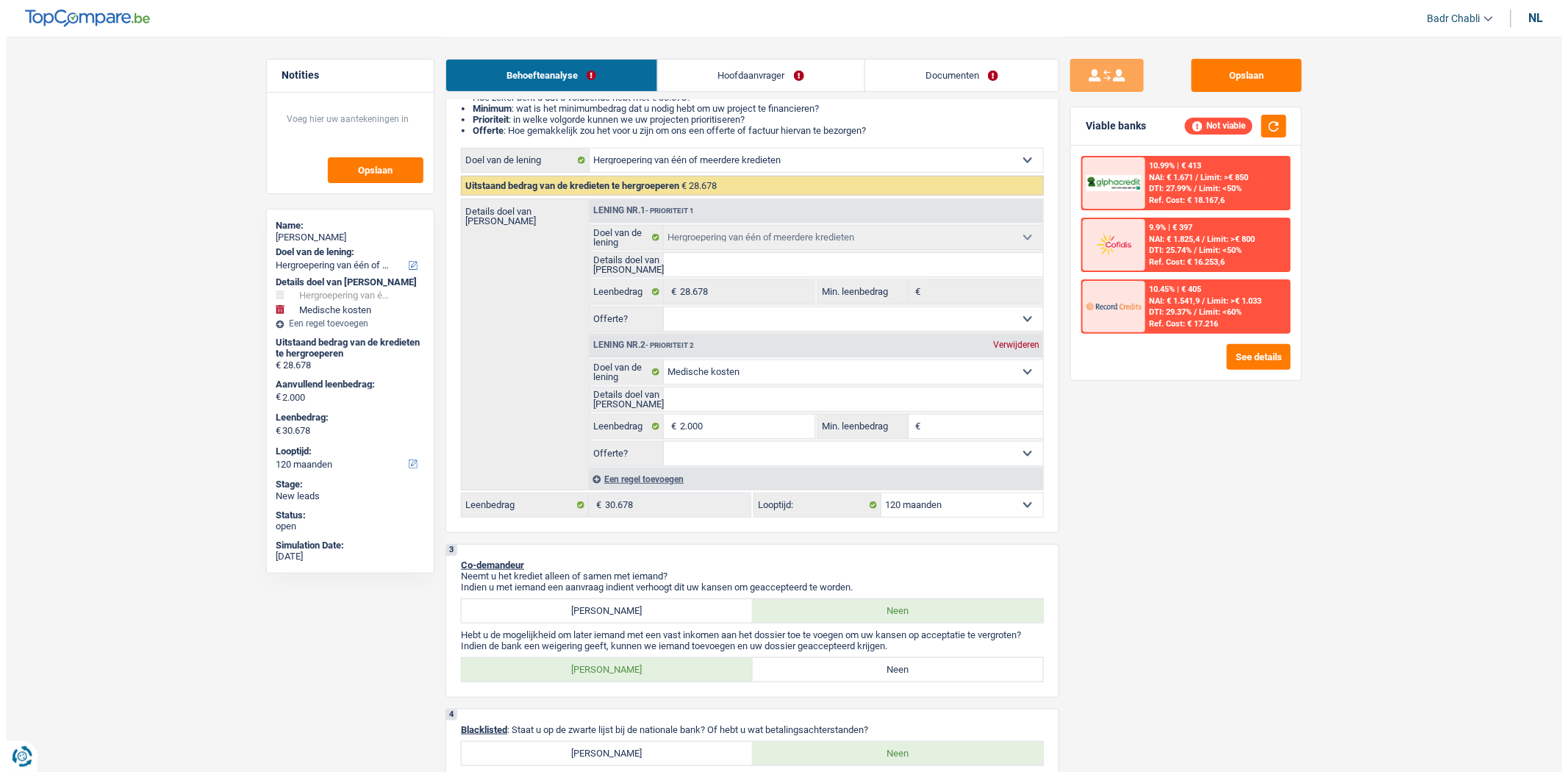
scroll to position [326, 0]
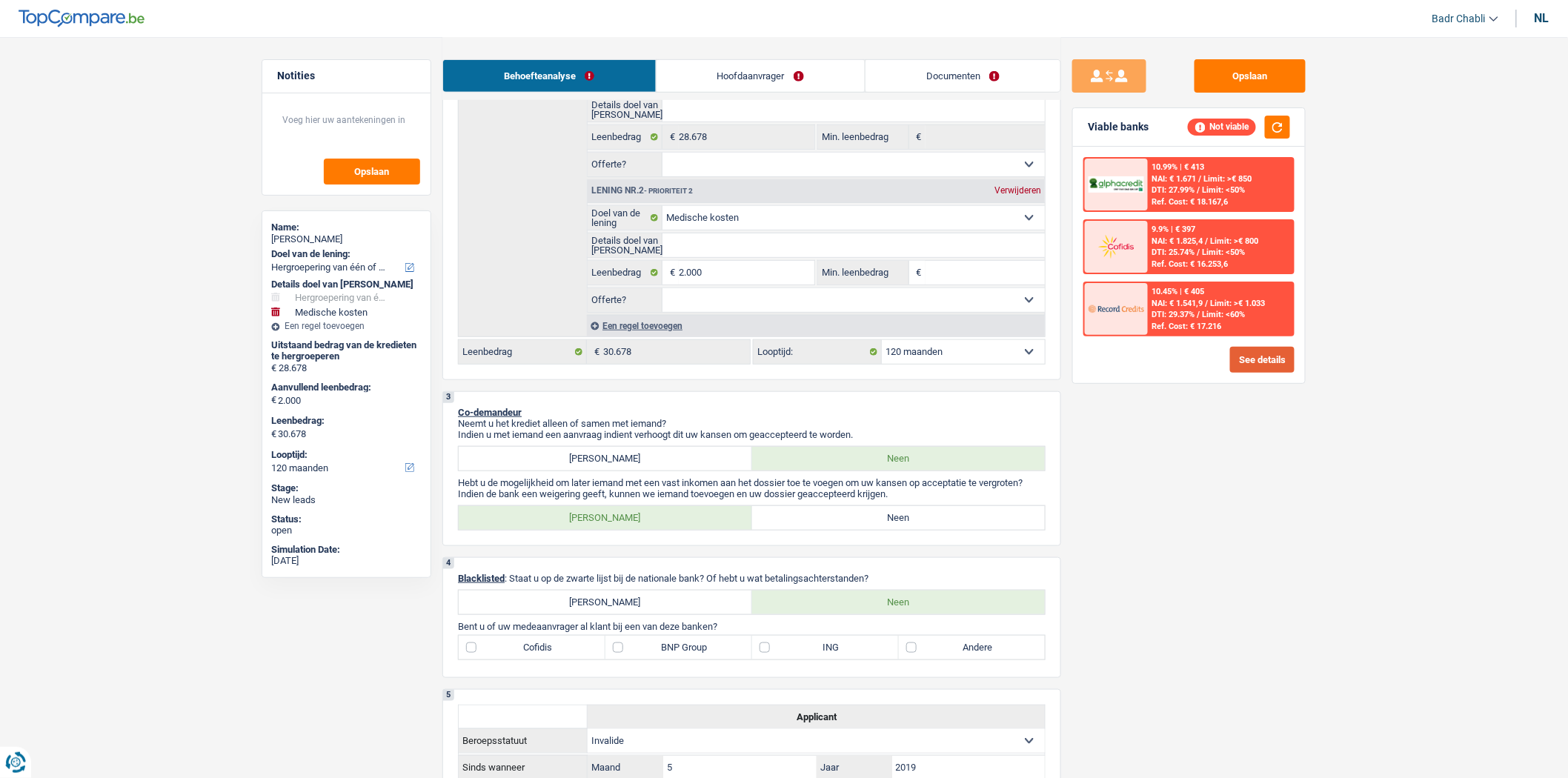
click at [1288, 356] on button "See details" at bounding box center [1263, 360] width 65 height 26
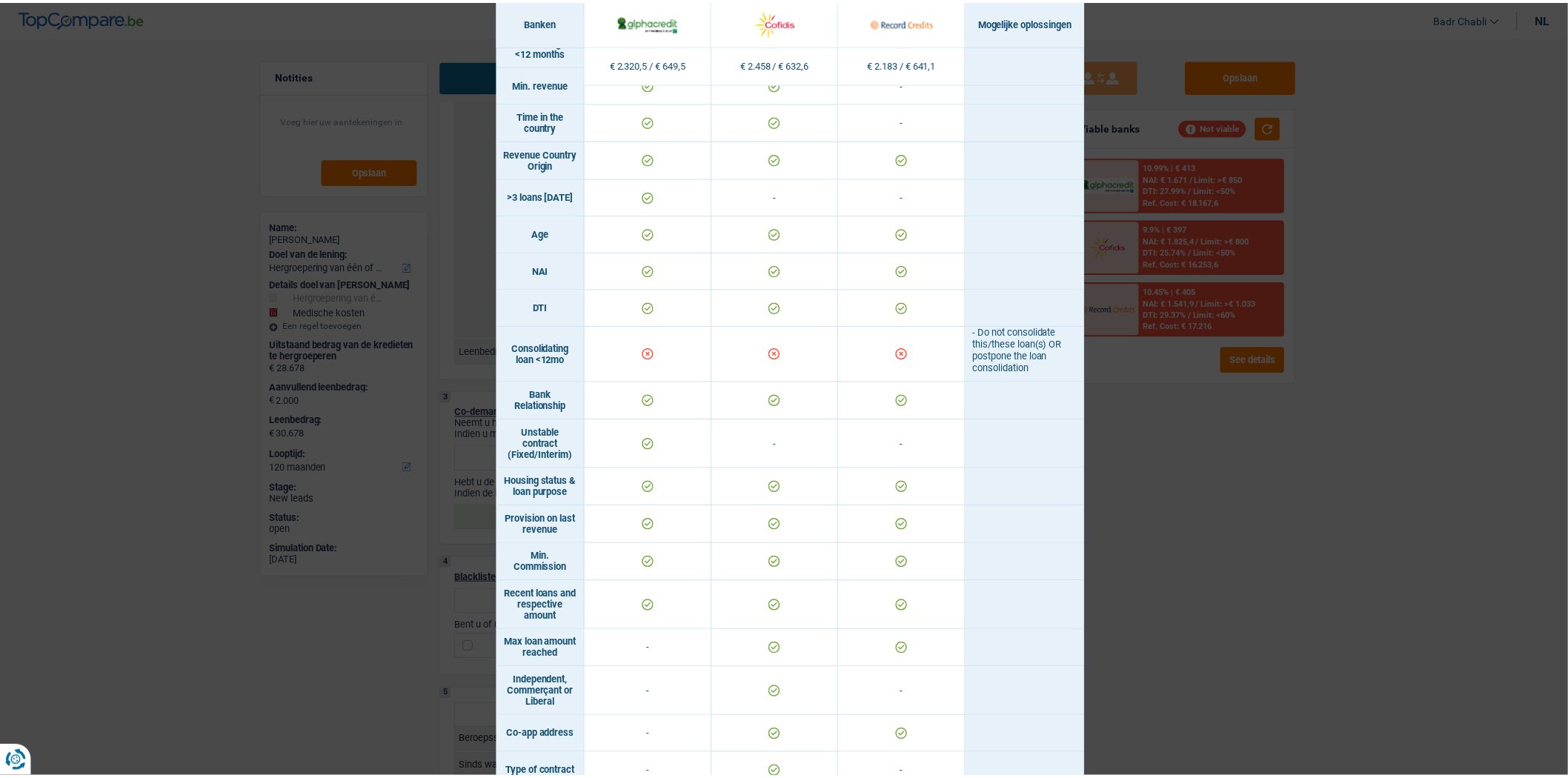
scroll to position [0, 0]
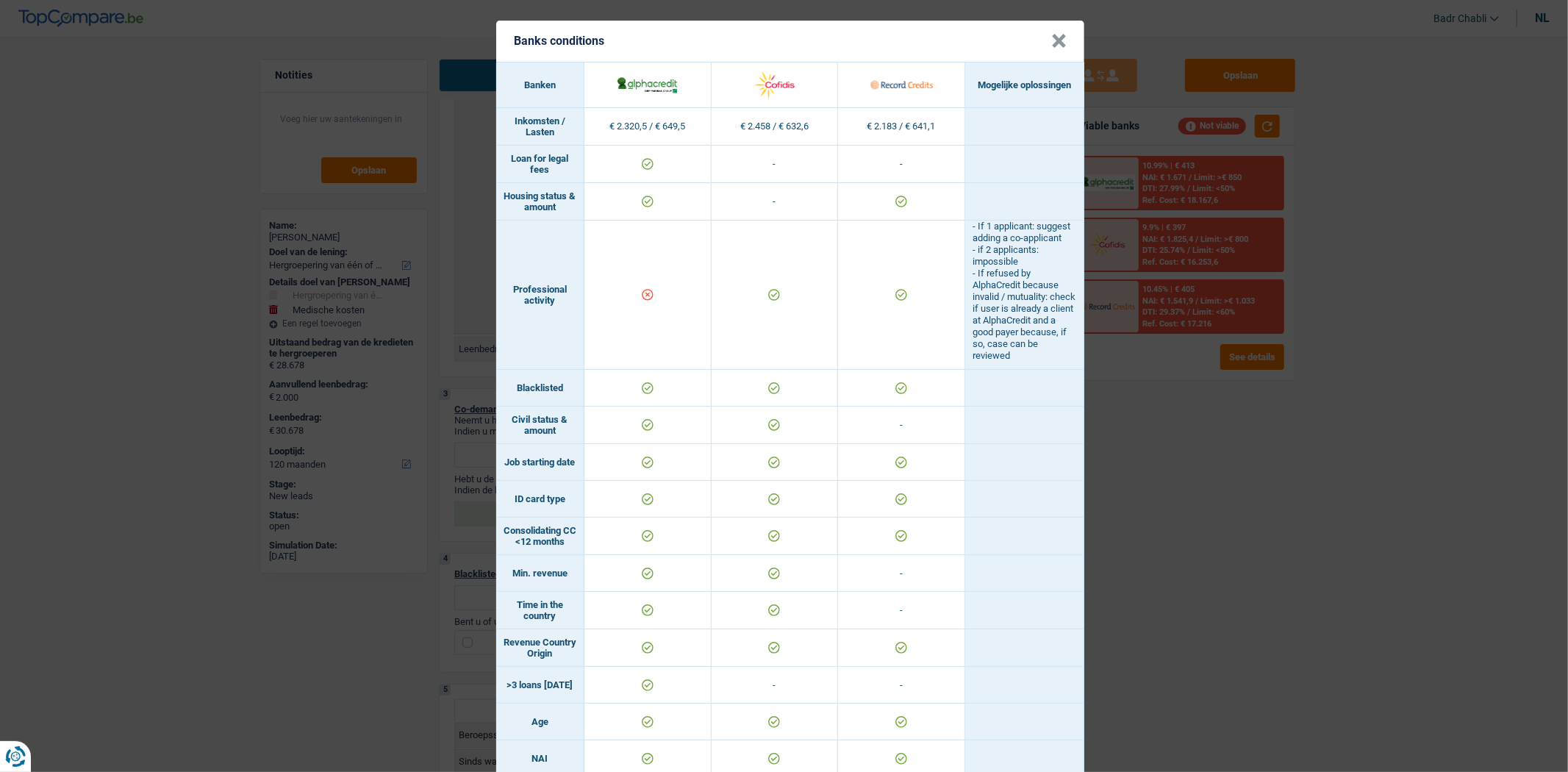
click at [1044, 40] on header "Banks conditions ×" at bounding box center [790, 41] width 588 height 41
click at [1052, 40] on button "×" at bounding box center [1059, 41] width 16 height 15
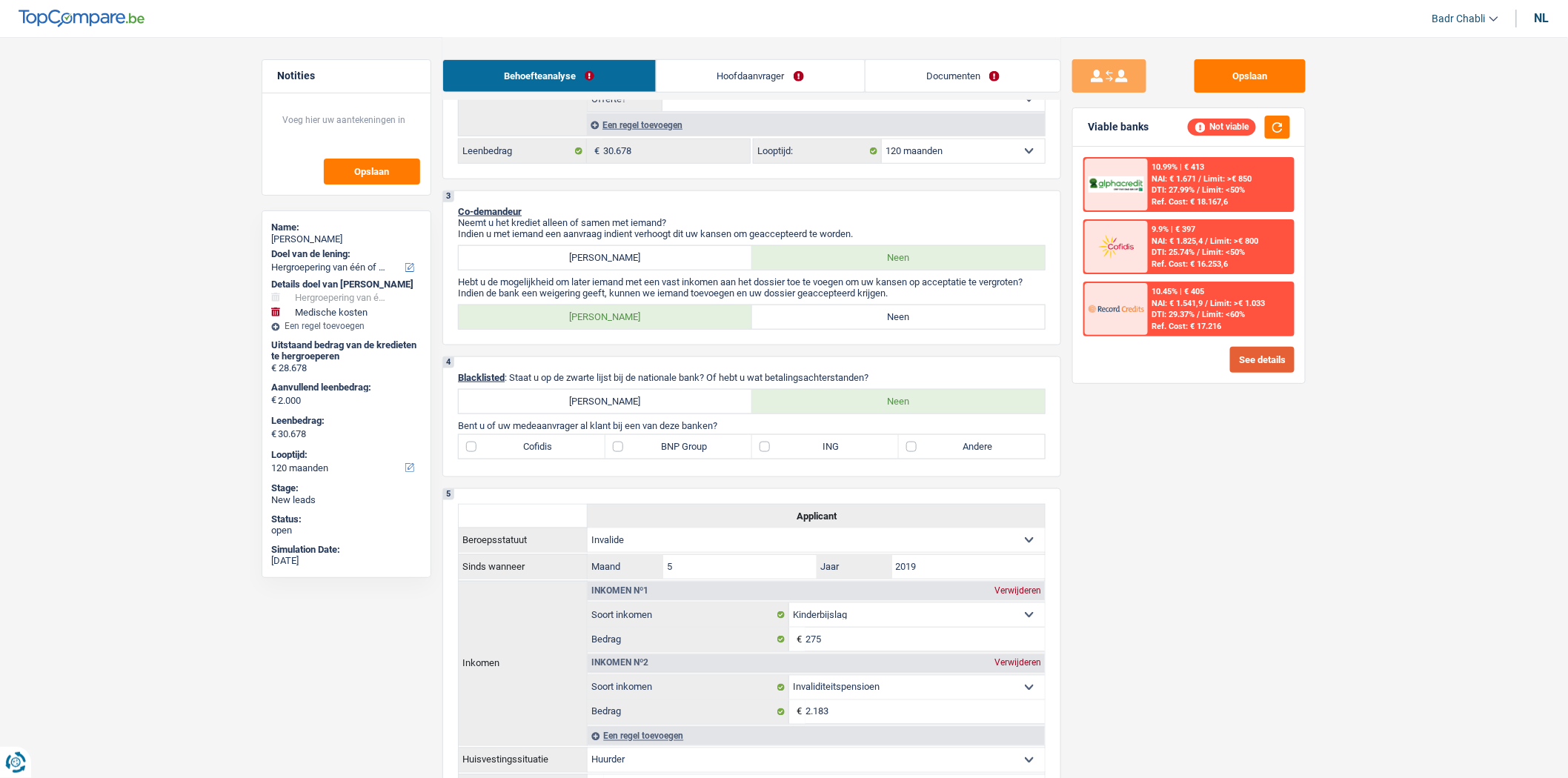
scroll to position [658, 0]
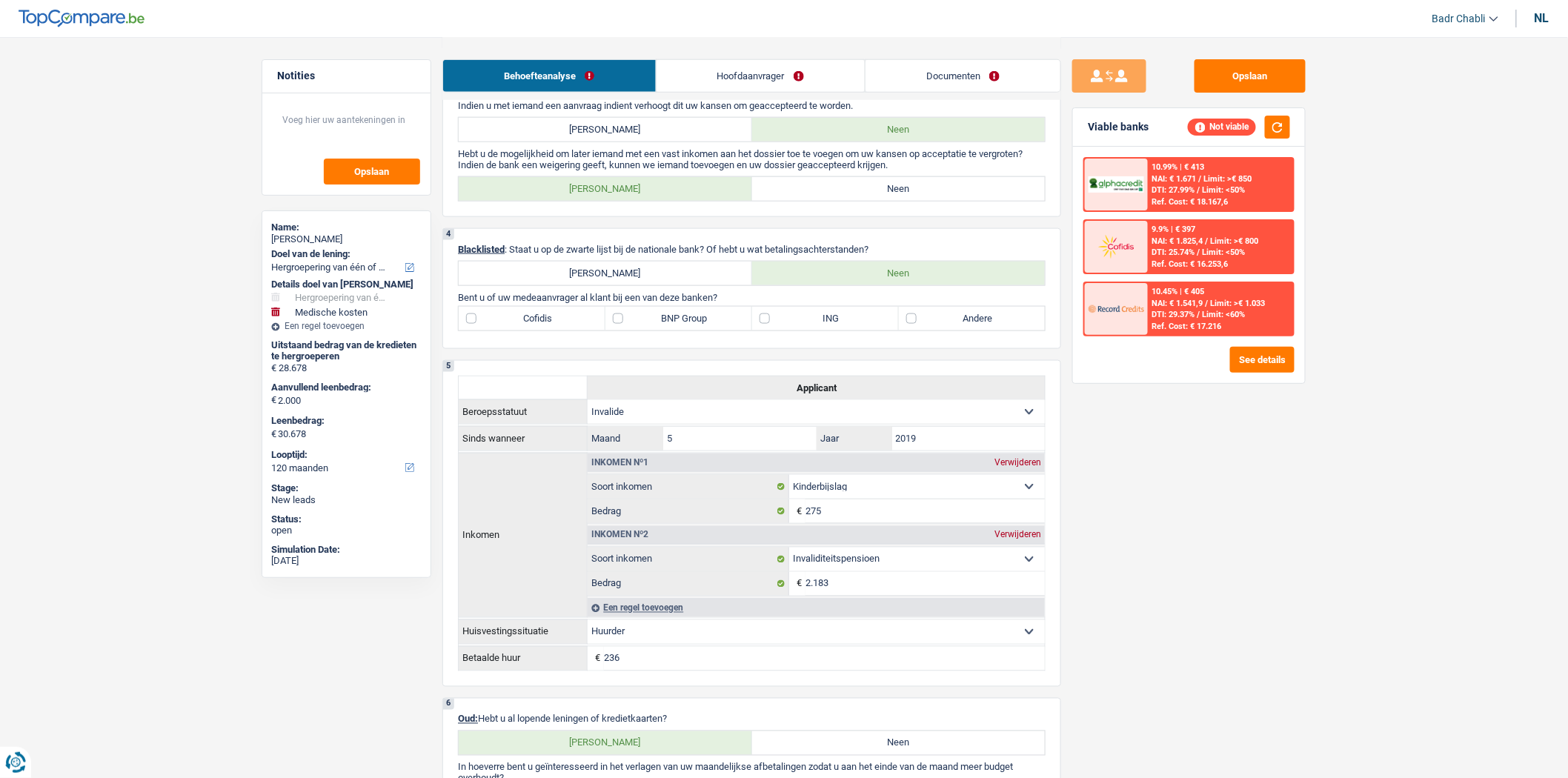
click at [921, 200] on label "Neen" at bounding box center [899, 189] width 293 height 24
click at [921, 200] on input "Neen" at bounding box center [899, 189] width 293 height 24
radio input "true"
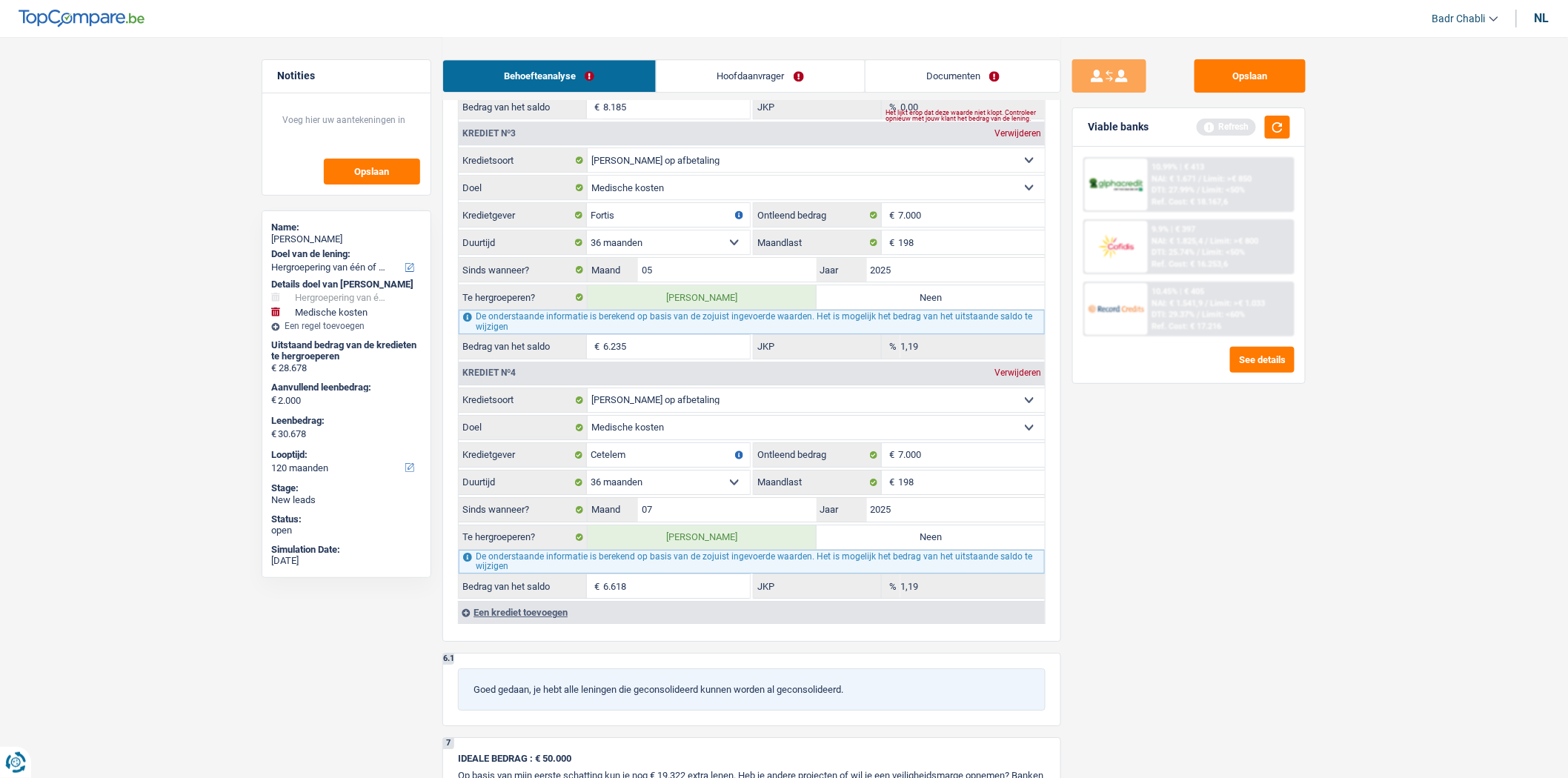
scroll to position [1482, 0]
